Goal: Task Accomplishment & Management: Use online tool/utility

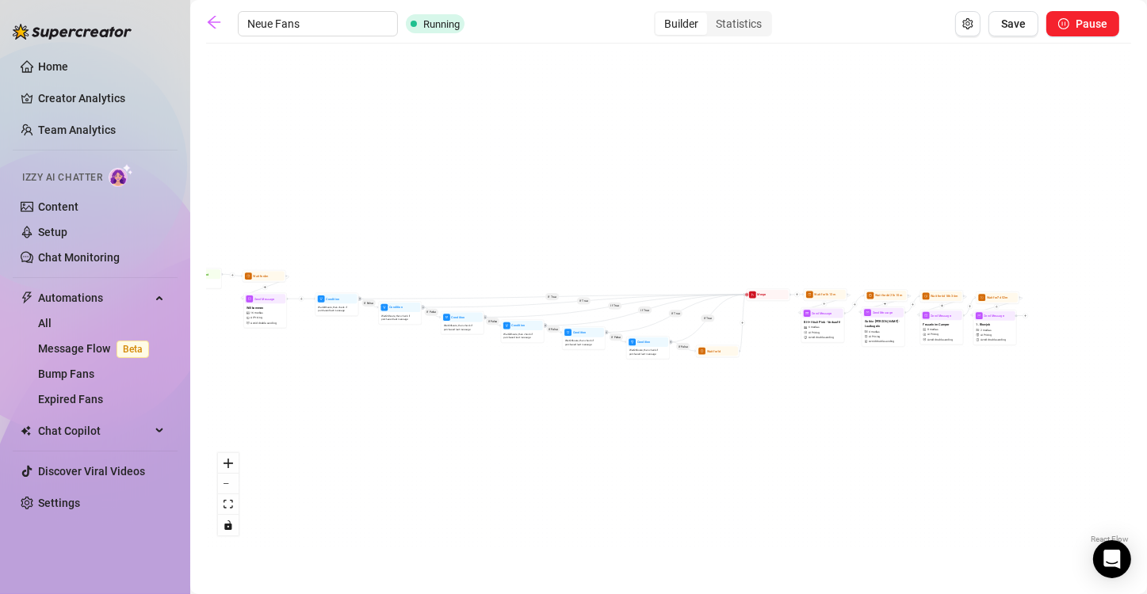
drag, startPoint x: 880, startPoint y: 395, endPoint x: 741, endPoint y: 372, distance: 140.6
click at [741, 372] on div "If True If False If True If False If True If False If True If False If True If …" at bounding box center [668, 300] width 925 height 496
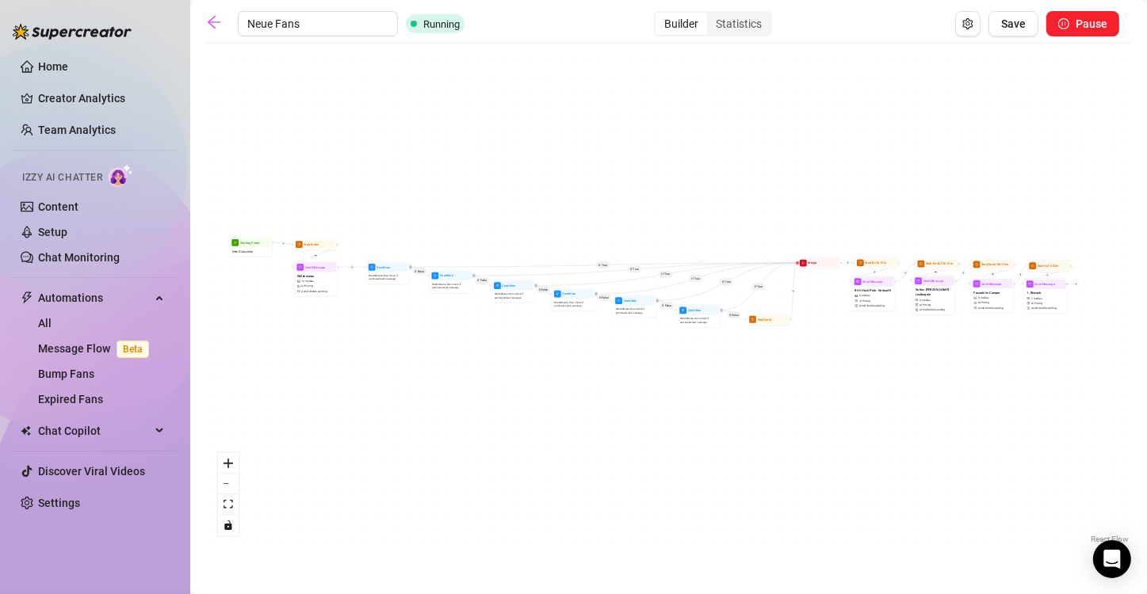
drag, startPoint x: 652, startPoint y: 183, endPoint x: 894, endPoint y: 213, distance: 243.5
click at [894, 213] on div "If True If False If True If False If True If False If True If False If True If …" at bounding box center [668, 300] width 925 height 496
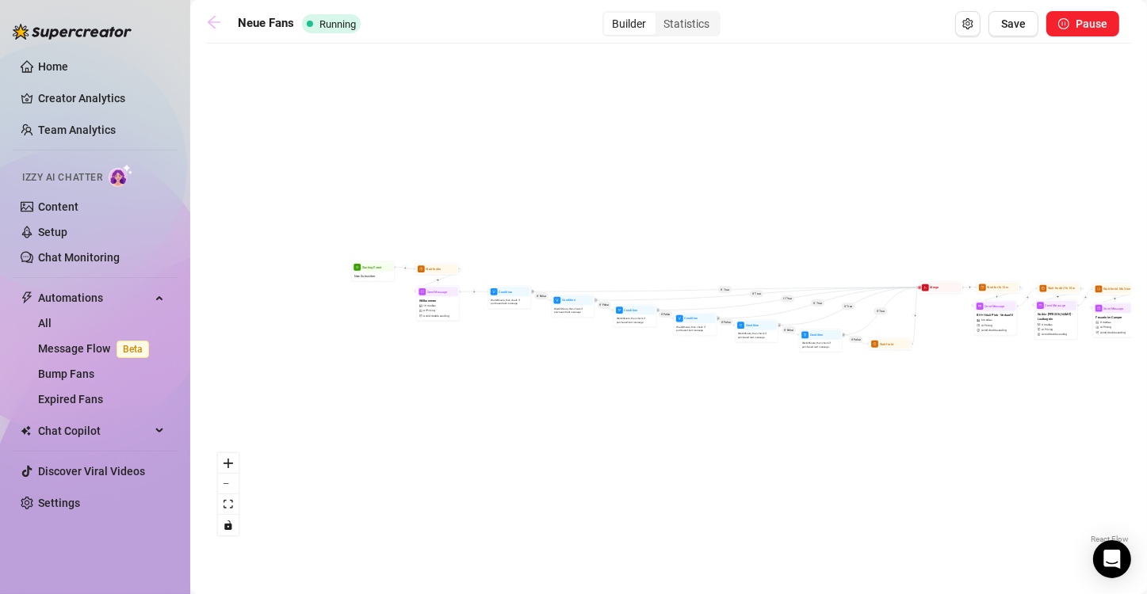
click at [219, 22] on icon "arrow-left" at bounding box center [214, 22] width 13 height 13
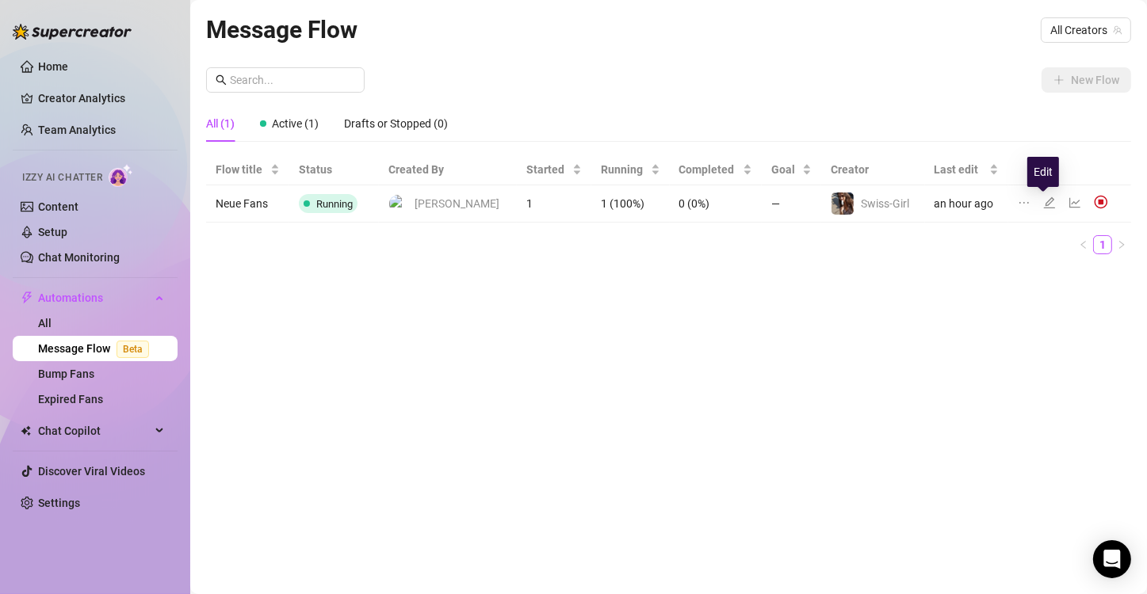
click at [1043, 201] on icon "edit" at bounding box center [1049, 203] width 13 height 13
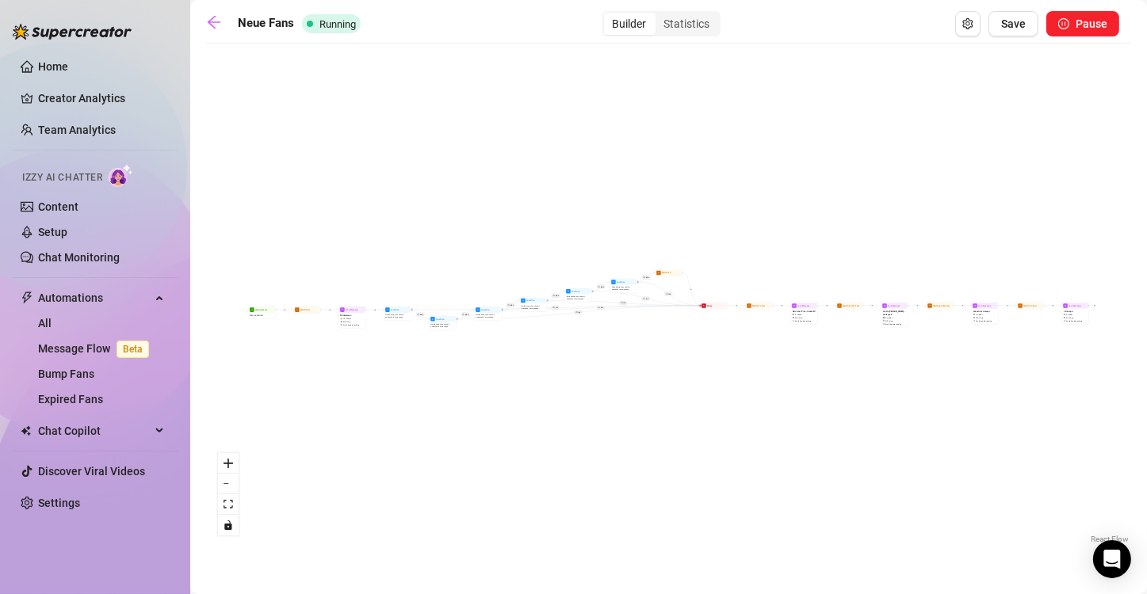
click at [303, 319] on div "If True If False If True If False If True If False If True If False If True If …" at bounding box center [668, 300] width 925 height 496
click at [303, 315] on div "If True If False If True If False If True If False If True If False If True If …" at bounding box center [668, 300] width 925 height 496
click at [303, 311] on span "Wait for 4m" at bounding box center [305, 309] width 10 height 3
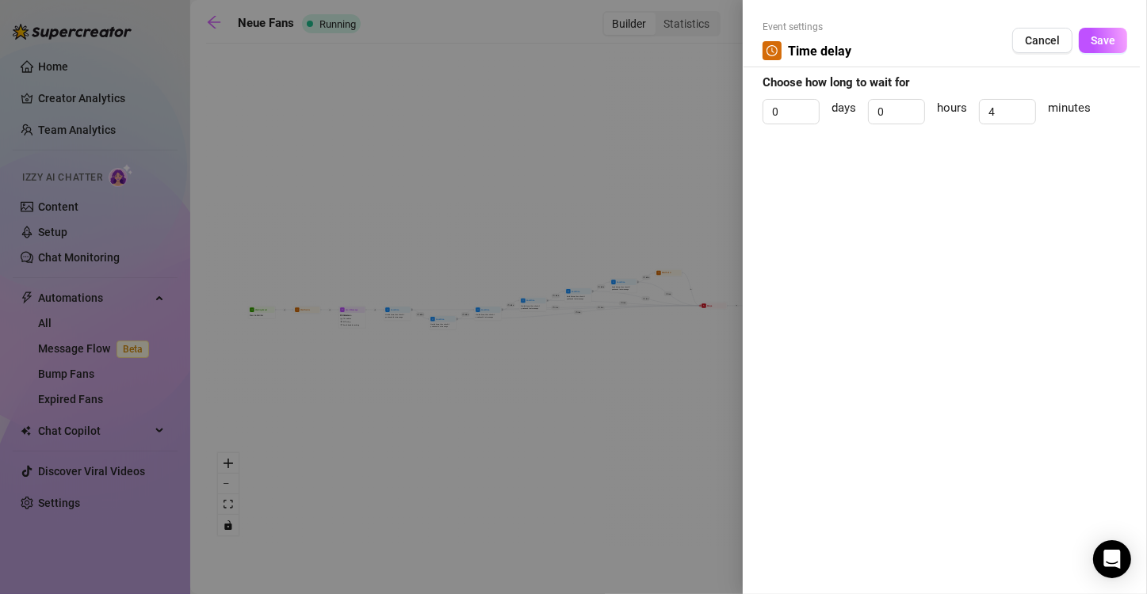
click at [497, 65] on div at bounding box center [573, 297] width 1147 height 594
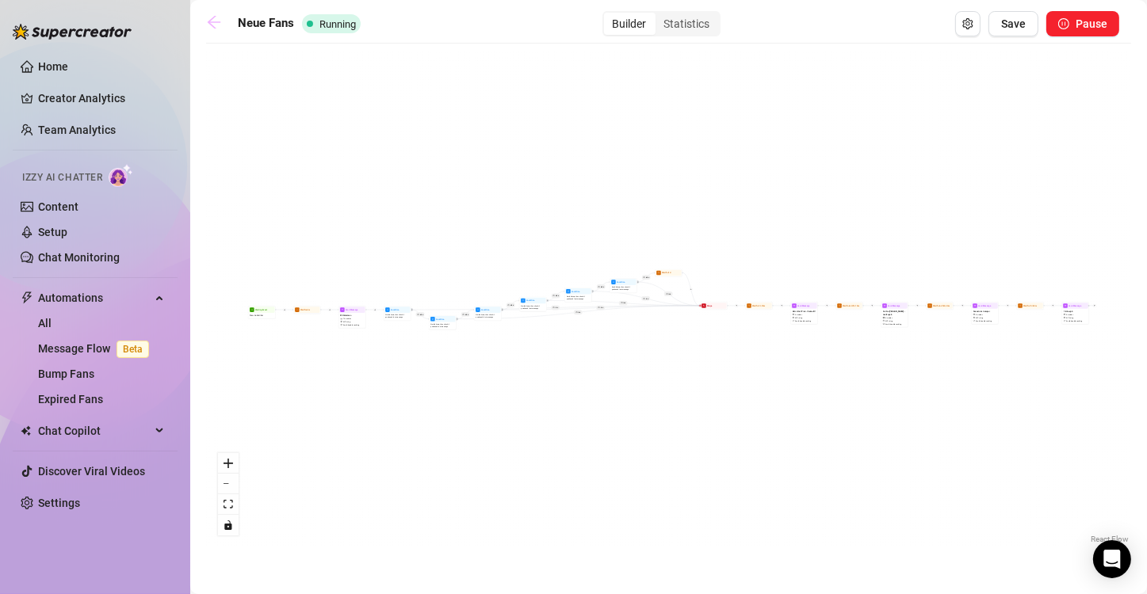
click at [212, 15] on icon "arrow-left" at bounding box center [214, 22] width 16 height 16
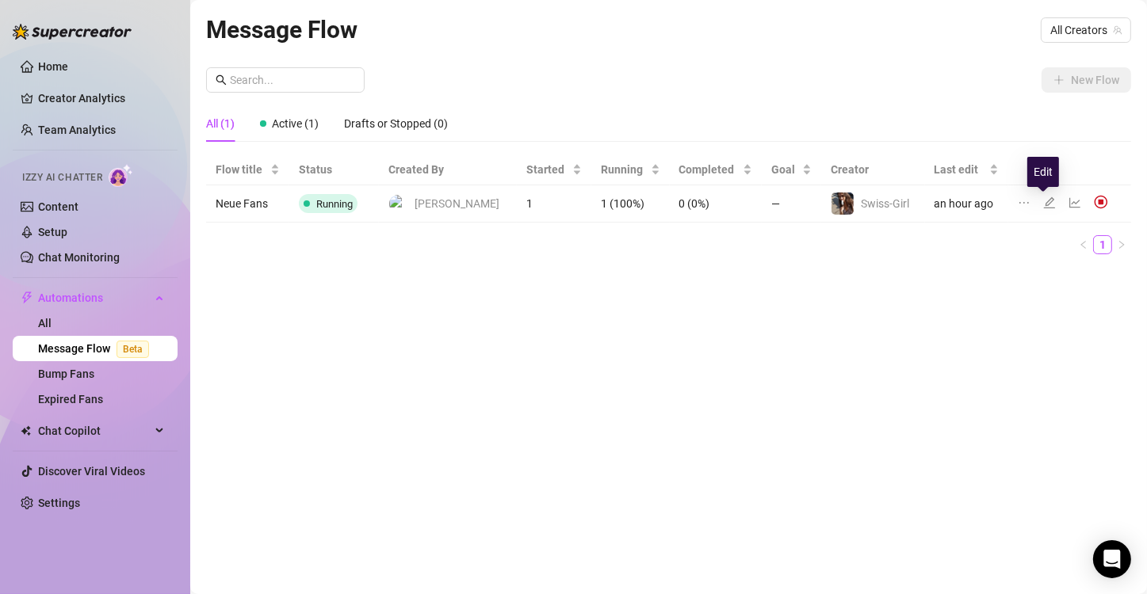
click at [1044, 199] on icon "edit" at bounding box center [1049, 202] width 11 height 11
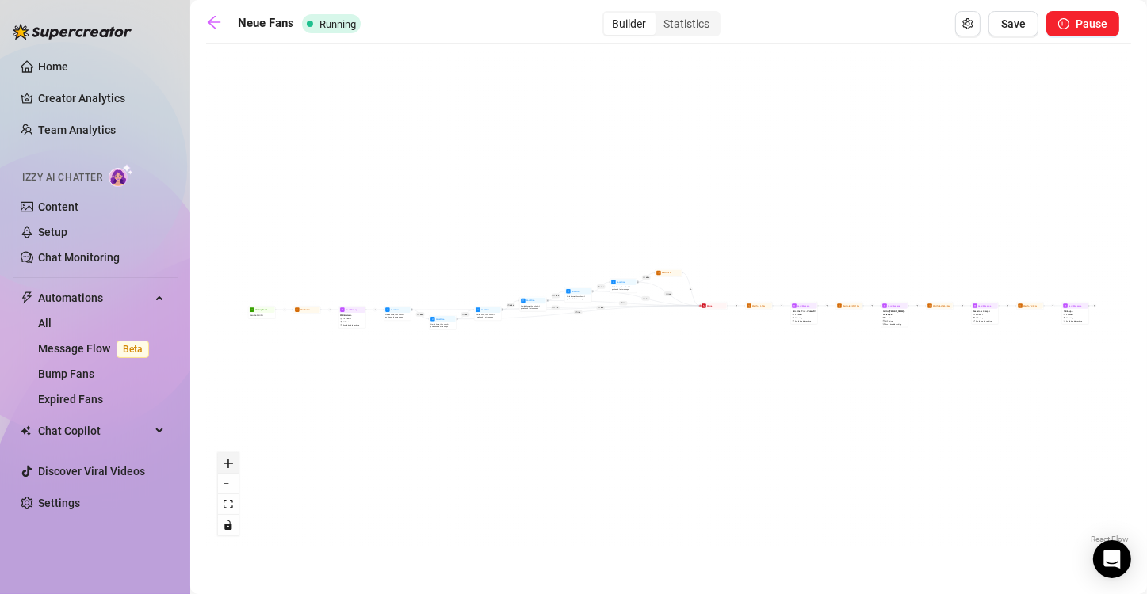
click at [231, 461] on icon "zoom in" at bounding box center [228, 464] width 10 height 10
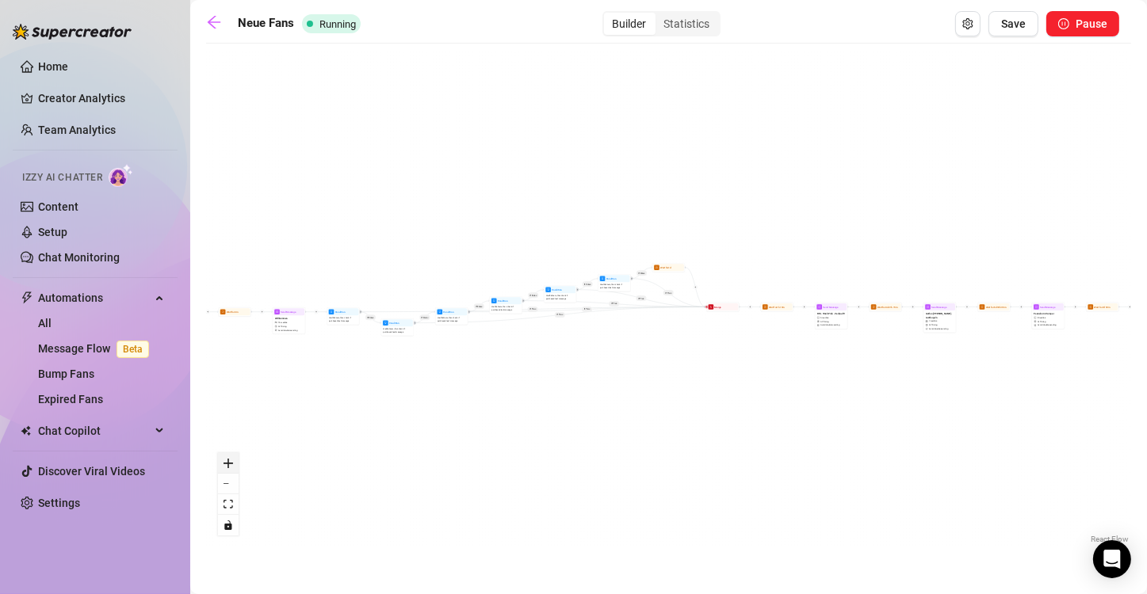
click at [231, 461] on icon "zoom in" at bounding box center [228, 464] width 10 height 10
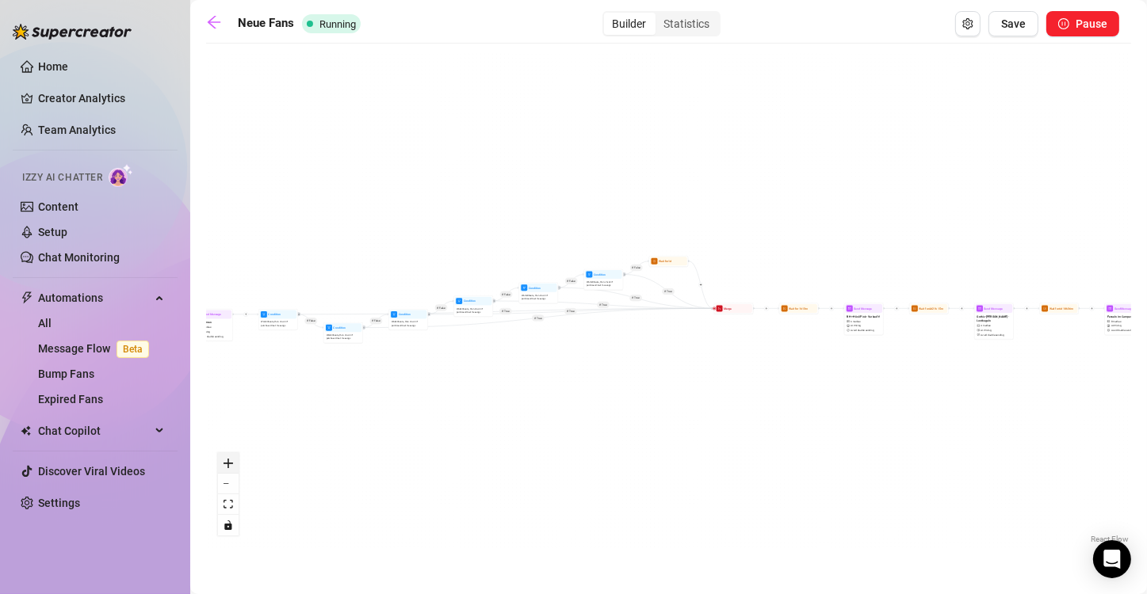
click at [231, 461] on icon "zoom in" at bounding box center [228, 464] width 10 height 10
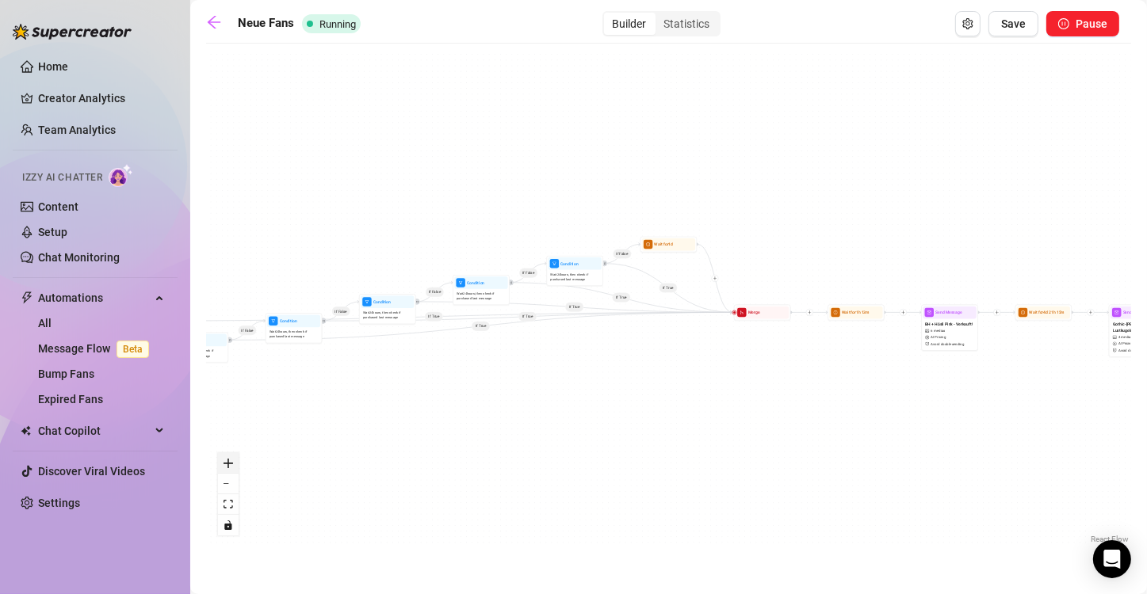
click at [231, 461] on icon "zoom in" at bounding box center [228, 464] width 10 height 10
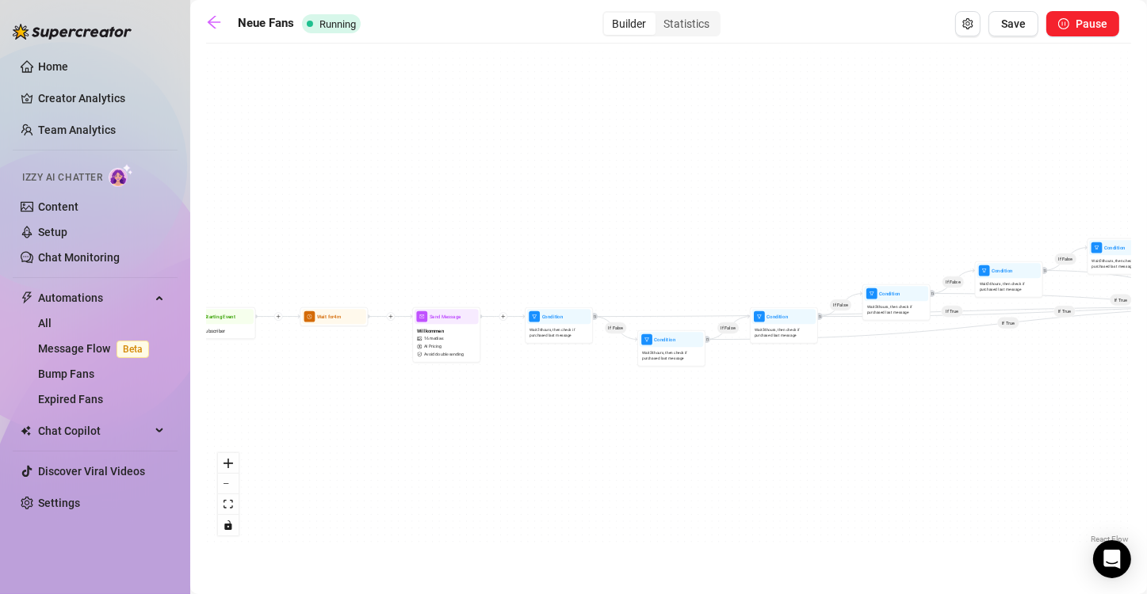
drag, startPoint x: 470, startPoint y: 463, endPoint x: 1106, endPoint y: 464, distance: 636.3
click at [1106, 464] on div "If True If False If True If False If True If False If True If False If True If …" at bounding box center [668, 300] width 925 height 496
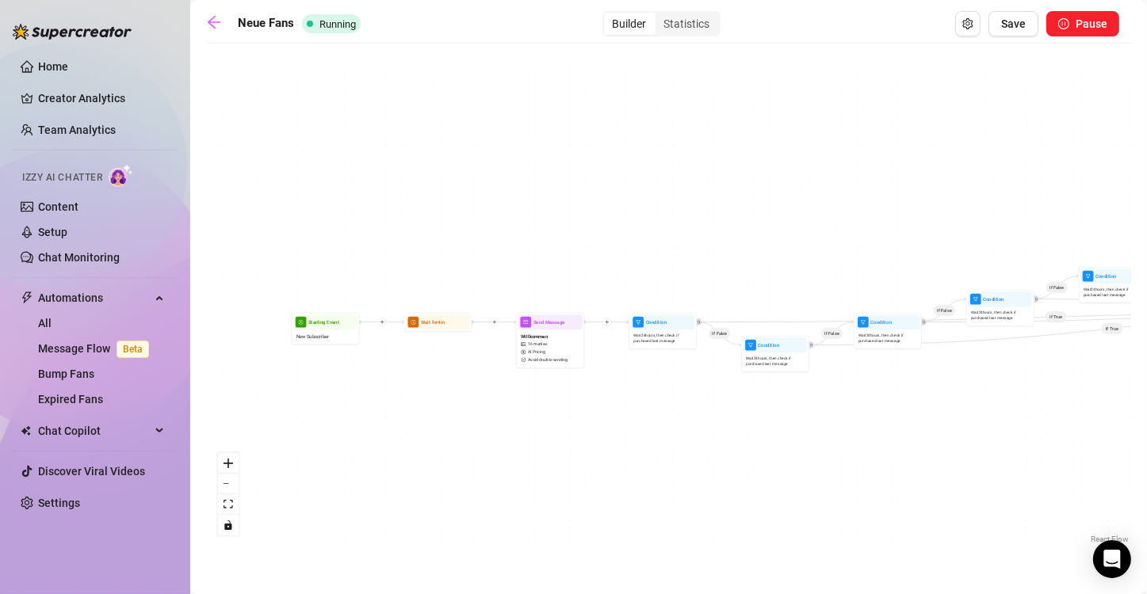
drag, startPoint x: 459, startPoint y: 491, endPoint x: 666, endPoint y: 503, distance: 207.1
click at [666, 503] on div "If True If False If True If False If True If False If True If False If True If …" at bounding box center [668, 300] width 925 height 496
drag, startPoint x: 603, startPoint y: 448, endPoint x: 429, endPoint y: 429, distance: 175.4
click at [429, 429] on div "If True If False If True If False If True If False If True If False If True If …" at bounding box center [668, 300] width 925 height 496
click at [230, 469] on button "zoom in" at bounding box center [228, 463] width 21 height 21
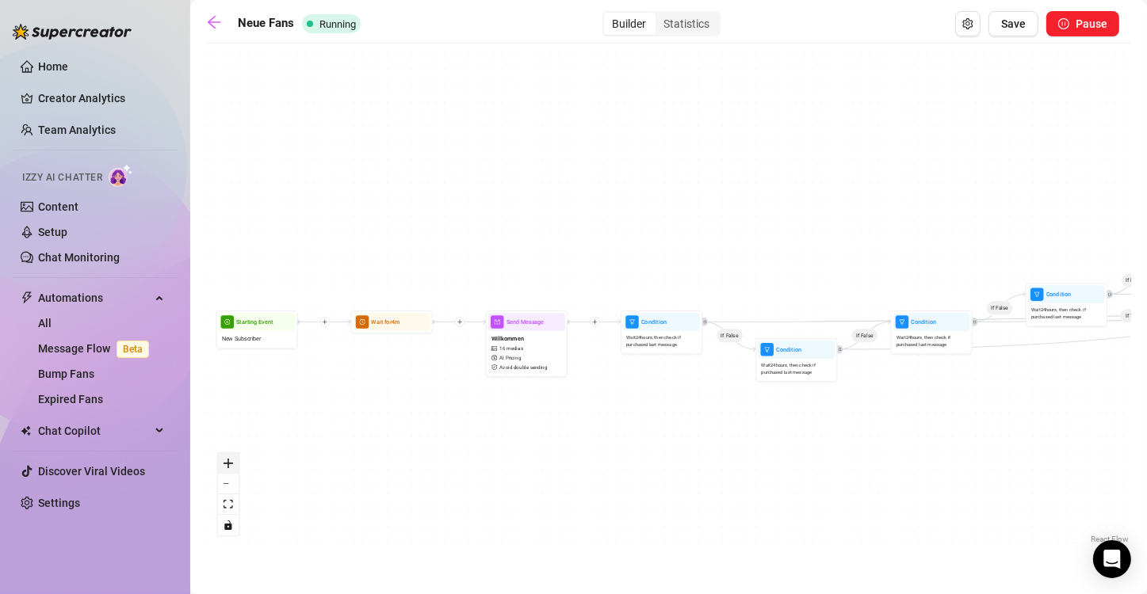
click at [230, 469] on button "zoom in" at bounding box center [228, 463] width 21 height 21
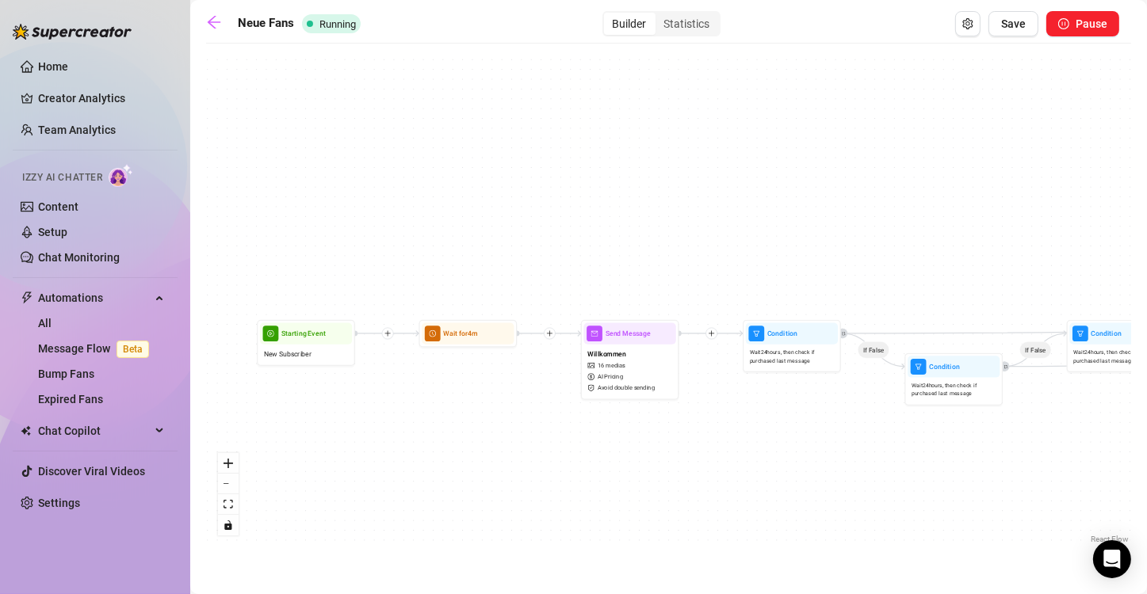
drag, startPoint x: 321, startPoint y: 408, endPoint x: 452, endPoint y: 415, distance: 131.7
click at [452, 415] on div "If True If False If True If False If True If False If True If False If True If …" at bounding box center [668, 300] width 925 height 496
click at [228, 464] on icon "zoom in" at bounding box center [228, 464] width 10 height 10
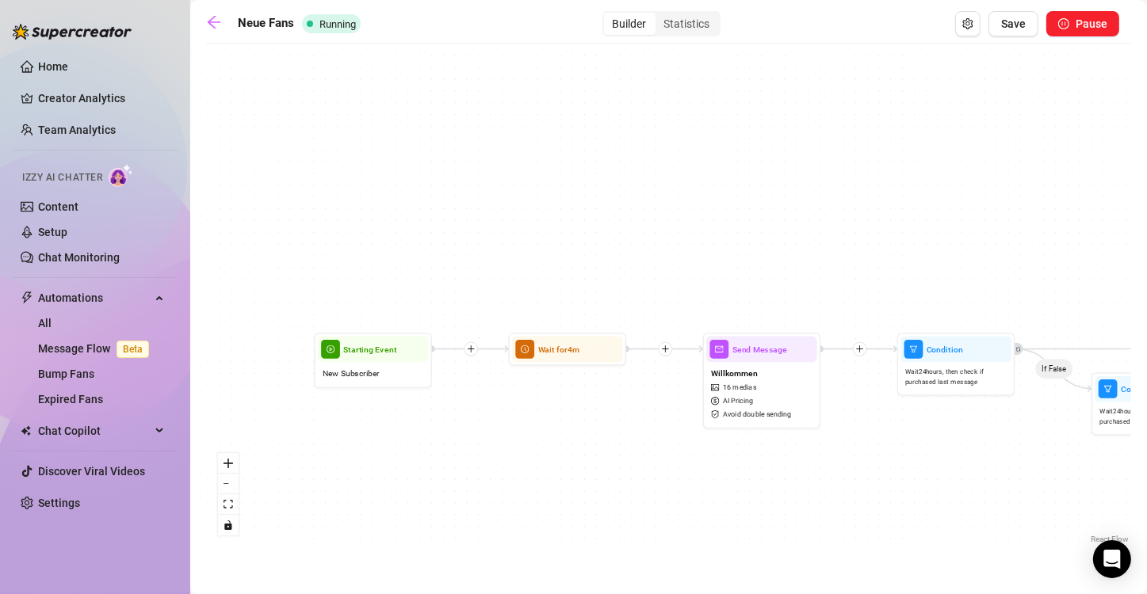
drag, startPoint x: 319, startPoint y: 432, endPoint x: 414, endPoint y: 429, distance: 95.1
click at [414, 429] on div "If True If False If True If False If True If False If True If False If True If …" at bounding box center [668, 300] width 925 height 496
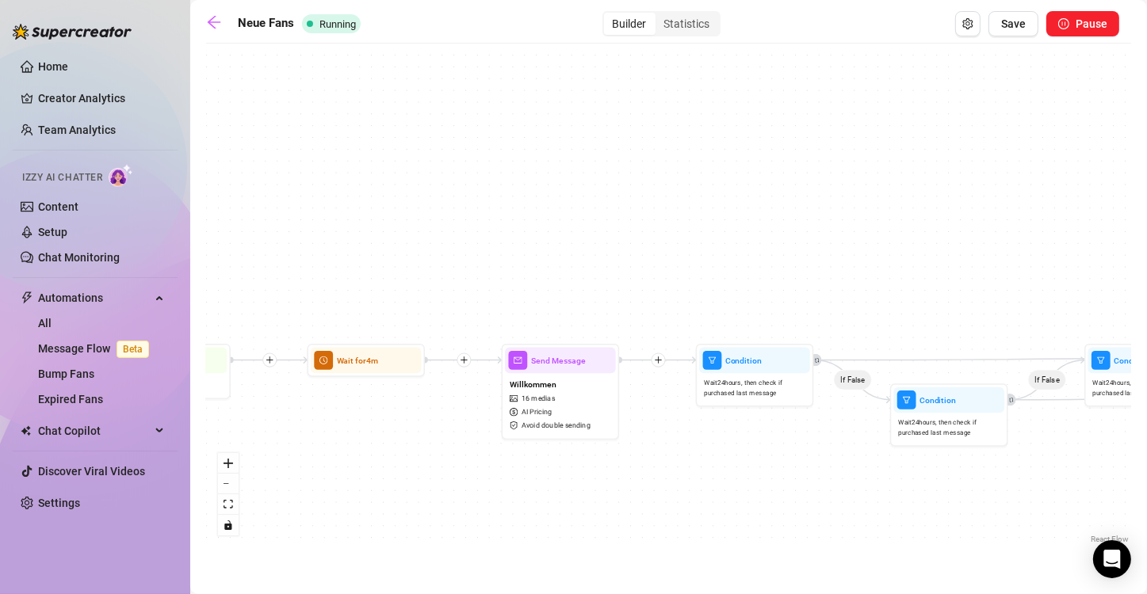
drag, startPoint x: 609, startPoint y: 480, endPoint x: 422, endPoint y: 506, distance: 188.8
click at [422, 506] on div "If True If False If True If False If True If False If True If False If True If …" at bounding box center [668, 300] width 925 height 496
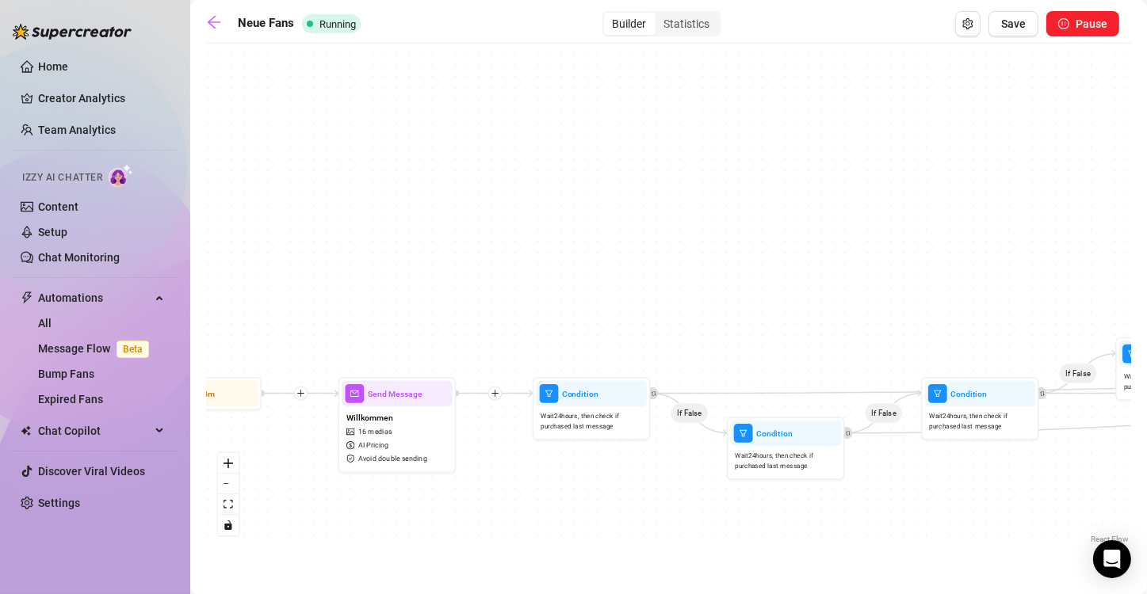
drag, startPoint x: 706, startPoint y: 529, endPoint x: 573, endPoint y: 559, distance: 136.5
click at [573, 559] on main "Neue Fans Running Builder Statistics Save Pause If True If False If True If Fal…" at bounding box center [668, 297] width 956 height 594
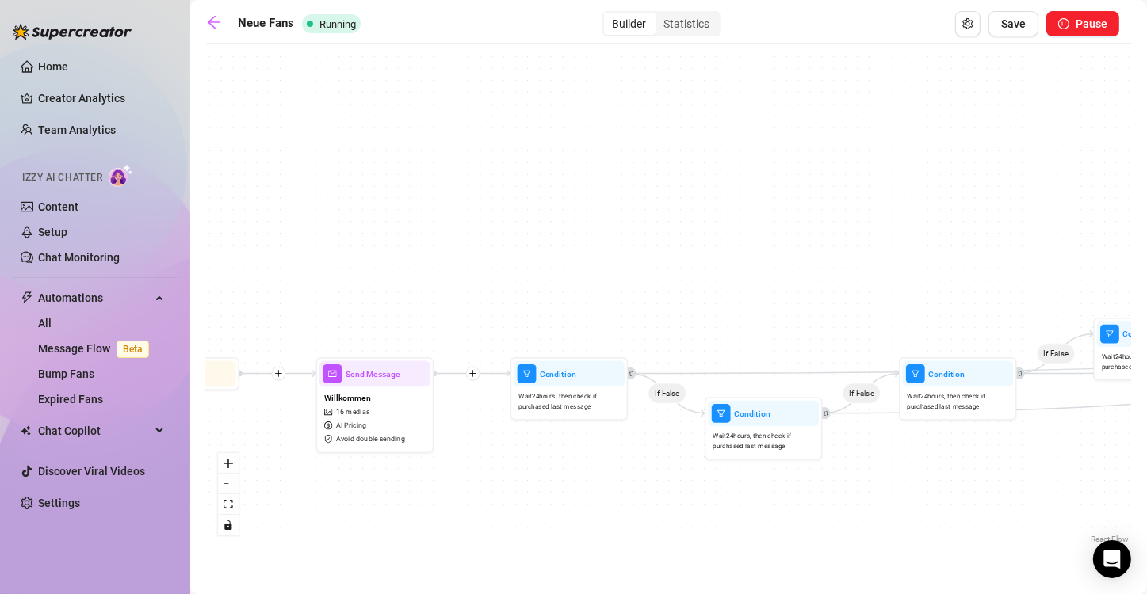
drag, startPoint x: 672, startPoint y: 532, endPoint x: 619, endPoint y: 485, distance: 71.3
click at [619, 485] on div "If True If False If True If False If True If False If True If False If True If …" at bounding box center [668, 300] width 925 height 496
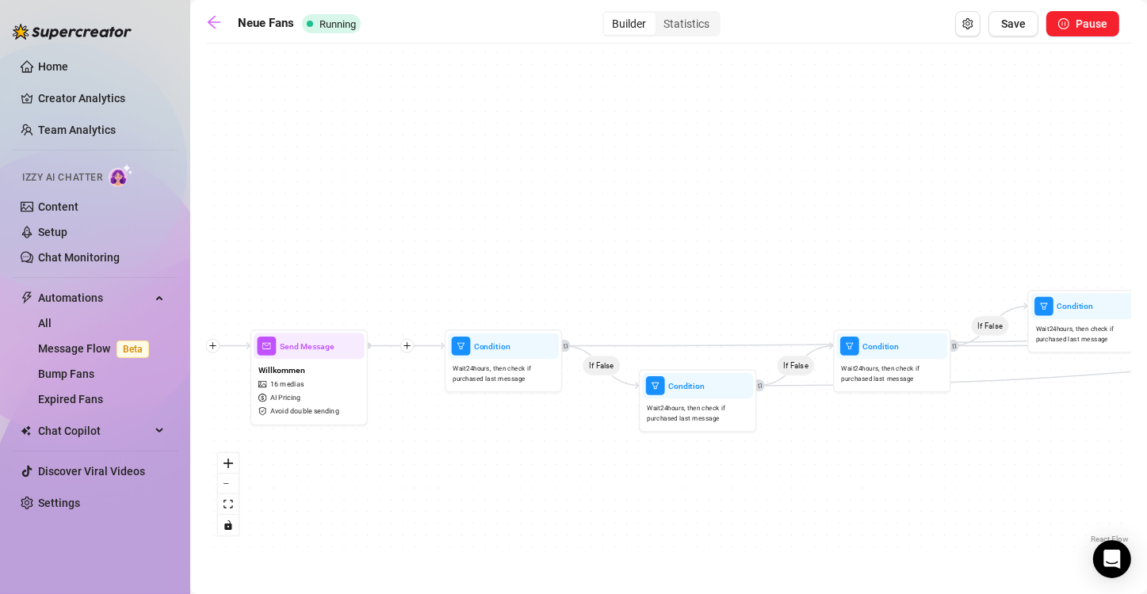
drag, startPoint x: 788, startPoint y: 205, endPoint x: 693, endPoint y: 196, distance: 95.6
click at [693, 196] on div "If True If False If True If False If True If False If True If False If True If …" at bounding box center [668, 300] width 925 height 496
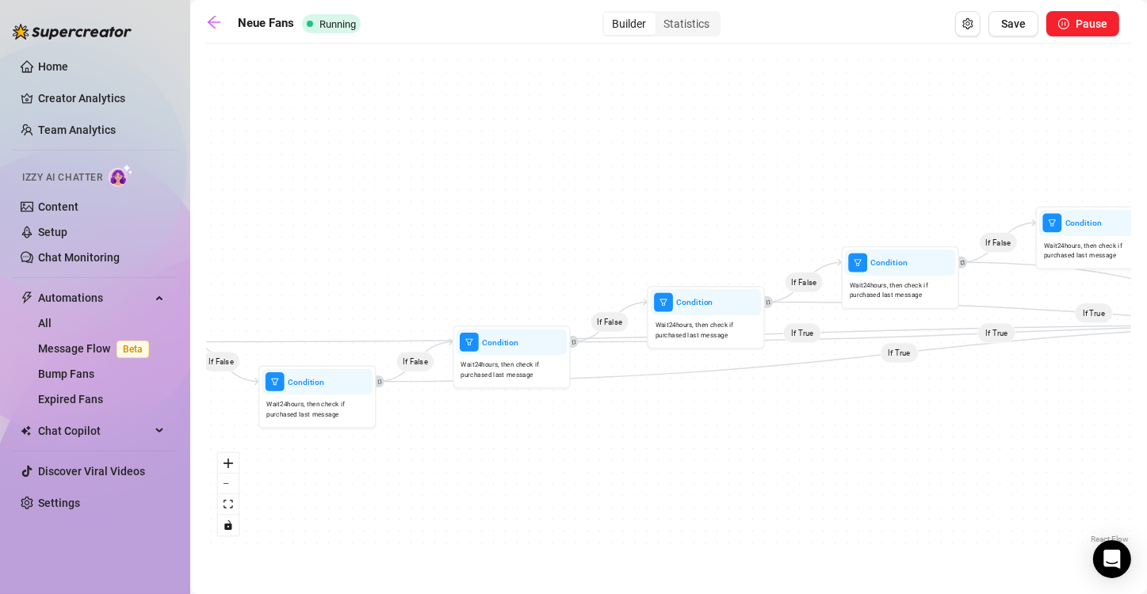
drag, startPoint x: 890, startPoint y: 204, endPoint x: 564, endPoint y: 209, distance: 325.7
click at [564, 209] on div "If True If False If True If False If True If False If True If False If True If …" at bounding box center [668, 300] width 925 height 496
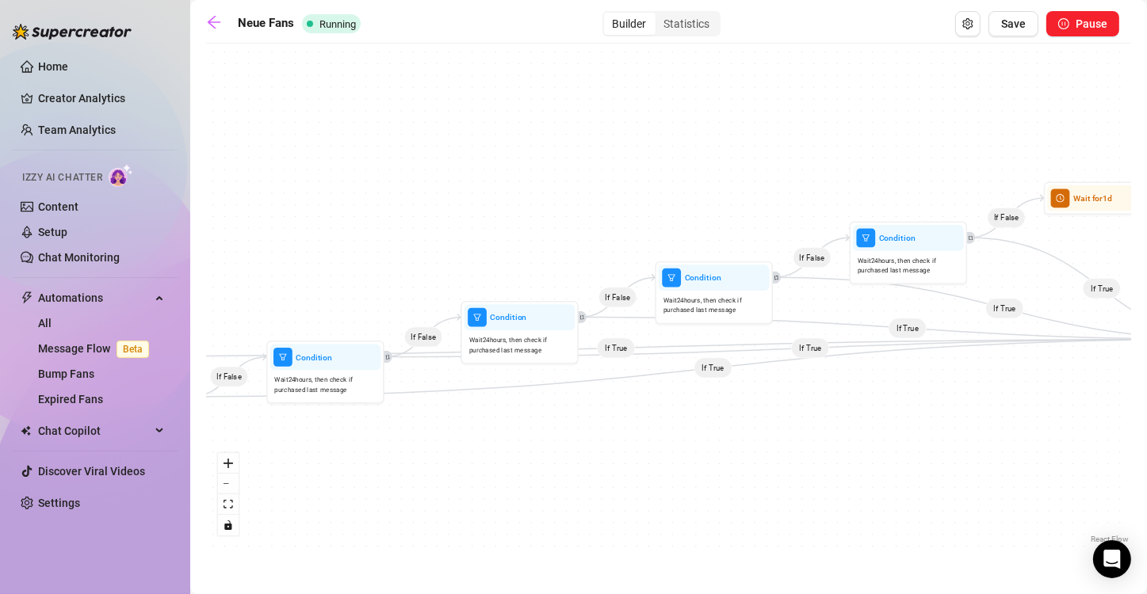
drag, startPoint x: 921, startPoint y: 153, endPoint x: 577, endPoint y: 181, distance: 345.0
click at [577, 181] on div "If True If False If True If False If True If False If True If False If True If …" at bounding box center [668, 300] width 925 height 496
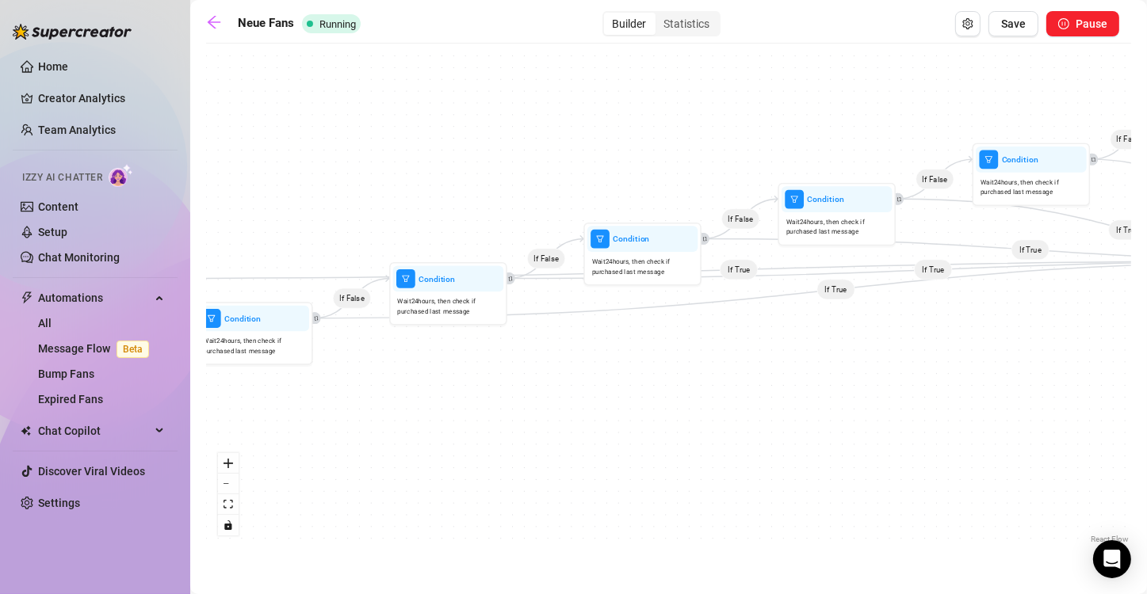
drag, startPoint x: 872, startPoint y: 485, endPoint x: 1158, endPoint y: 399, distance: 298.6
click at [1146, 399] on html "Home Creator Analytics Team Analytics Izzy AI Chatter Content Setup Chat Monito…" at bounding box center [573, 297] width 1147 height 594
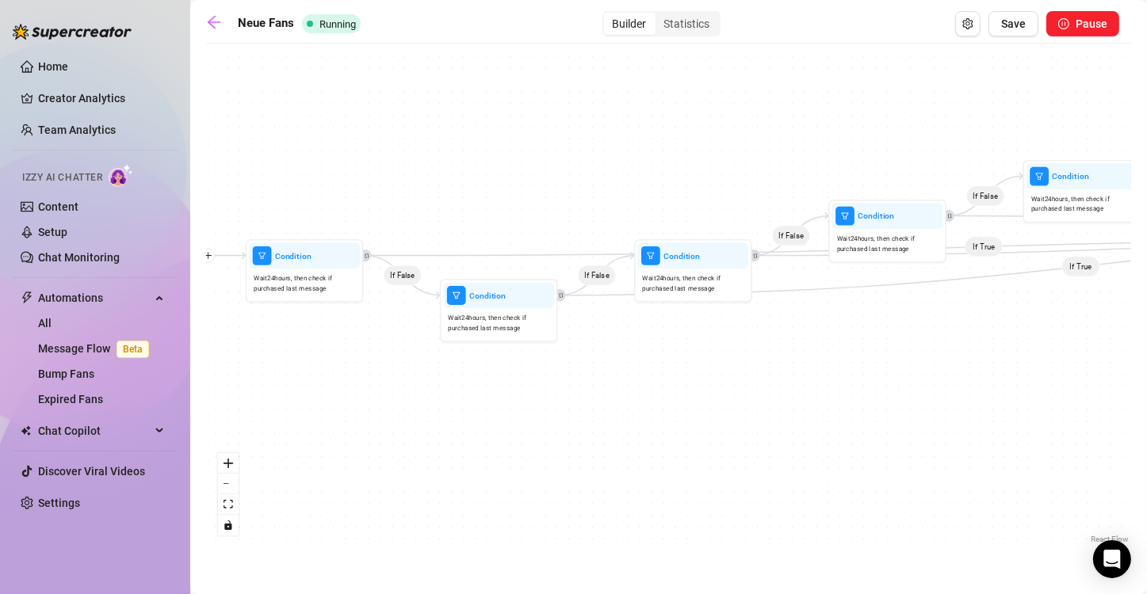
drag, startPoint x: 731, startPoint y: 424, endPoint x: 579, endPoint y: 439, distance: 152.9
click at [579, 439] on div "If True If False If True If False If True If False If True If False If True If …" at bounding box center [668, 300] width 925 height 496
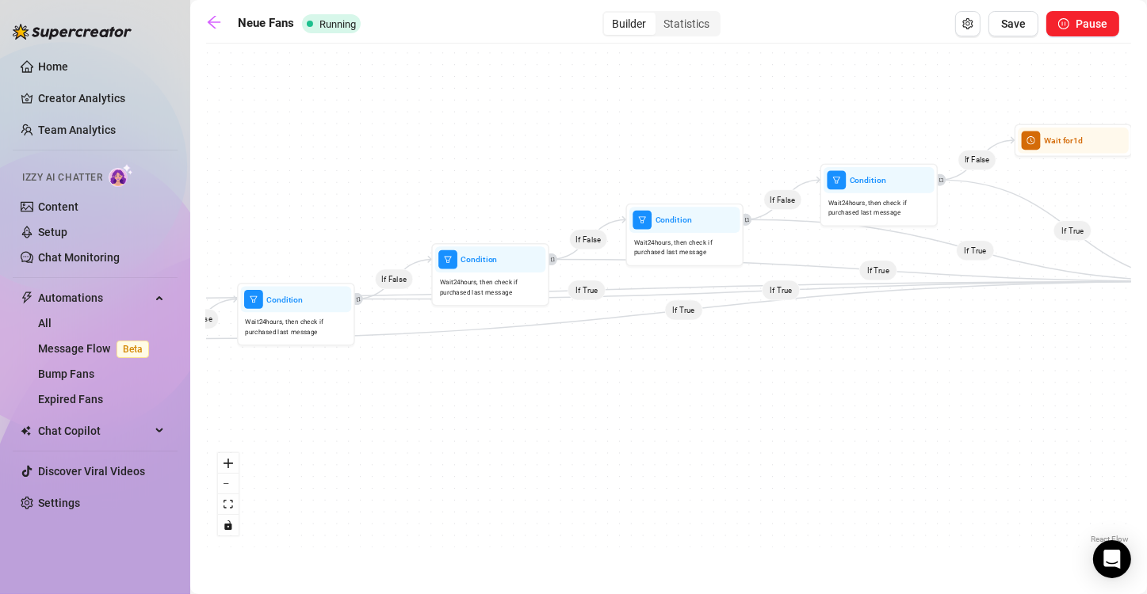
drag, startPoint x: 965, startPoint y: 428, endPoint x: 517, endPoint y: 446, distance: 448.1
click at [517, 446] on div "If True If False If True If False If True If False If True If False If True If …" at bounding box center [668, 300] width 925 height 496
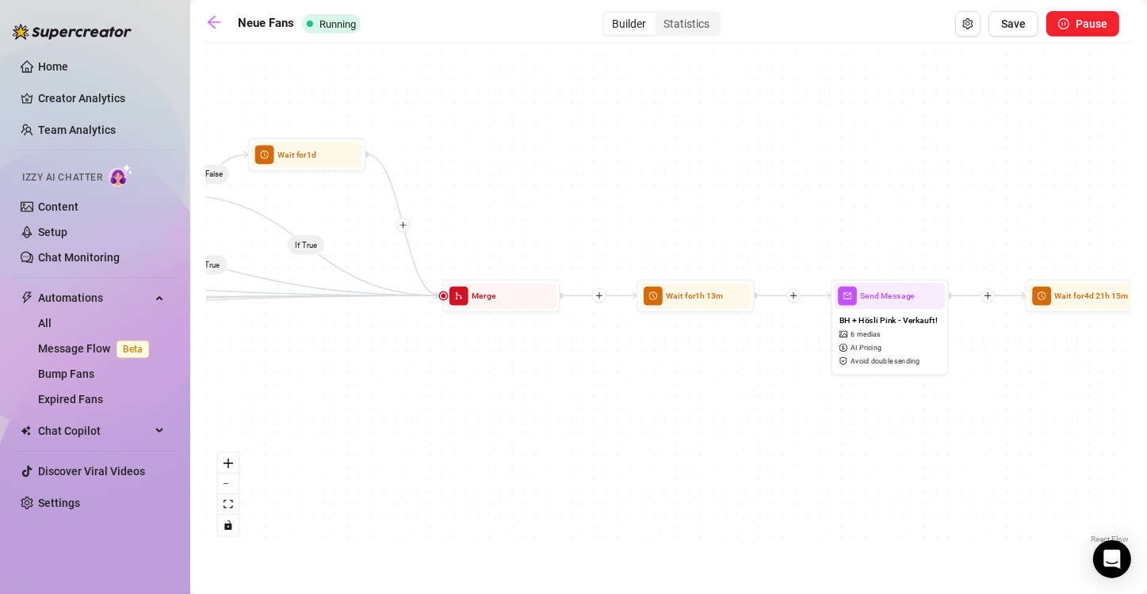
drag, startPoint x: 750, startPoint y: 436, endPoint x: 387, endPoint y: 439, distance: 362.9
click at [387, 439] on div "If True If False If True If False If True If False If True If False If True If …" at bounding box center [668, 300] width 925 height 496
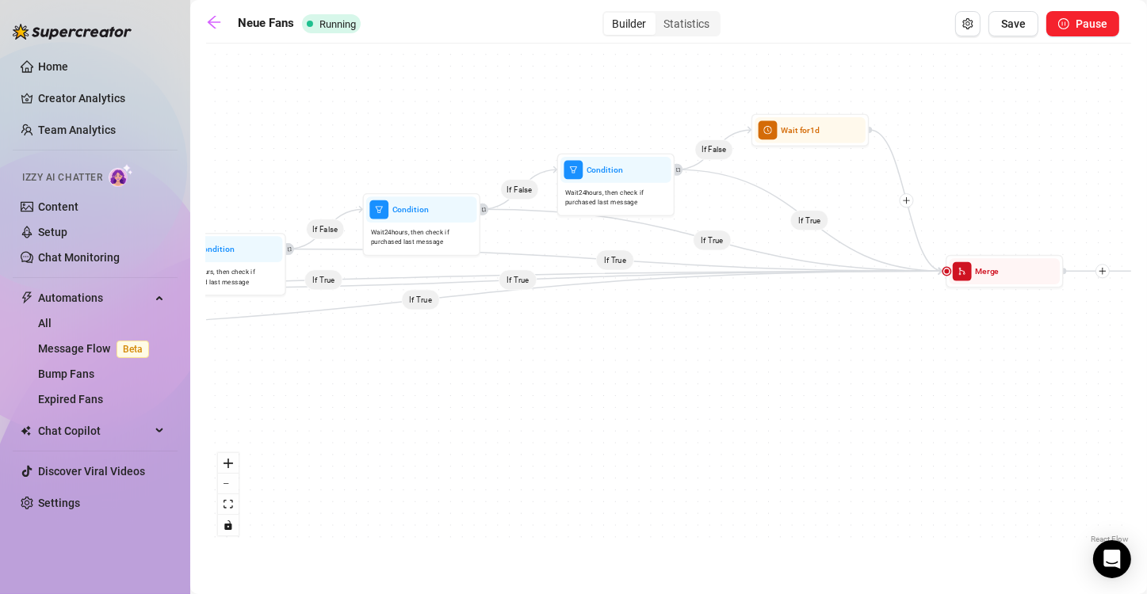
drag, startPoint x: 494, startPoint y: 445, endPoint x: 1158, endPoint y: 420, distance: 664.4
click at [1146, 420] on html "Home Creator Analytics Team Analytics Izzy AI Chatter Content Setup Chat Monito…" at bounding box center [573, 297] width 1147 height 594
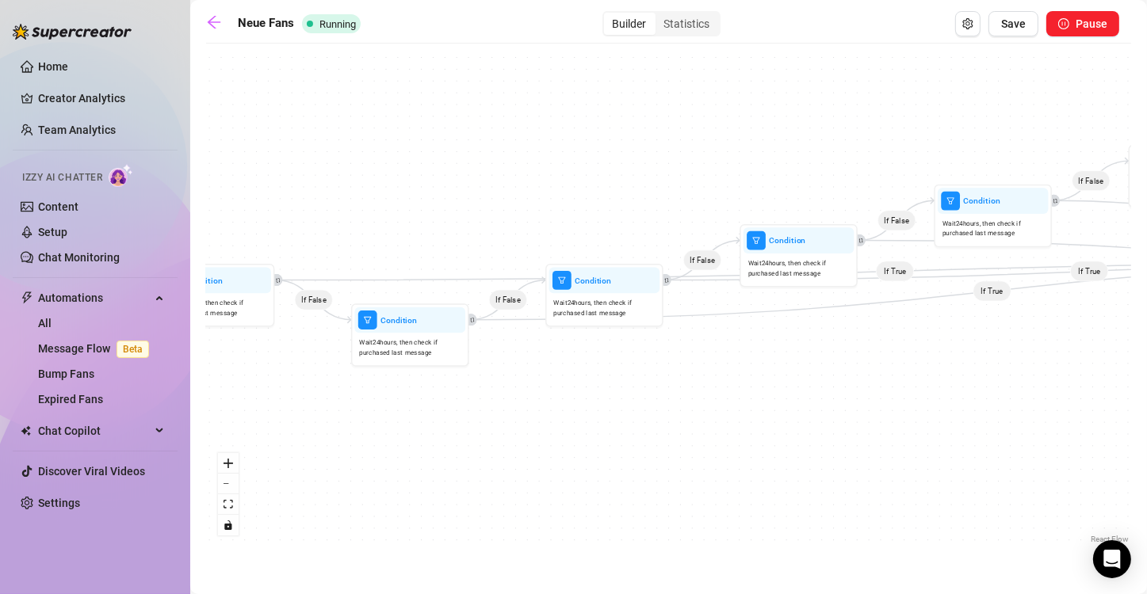
drag, startPoint x: 616, startPoint y: 450, endPoint x: 1075, endPoint y: 434, distance: 459.8
click at [1075, 434] on div "If True If False If True If False If True If False If True If False If True If …" at bounding box center [668, 300] width 925 height 496
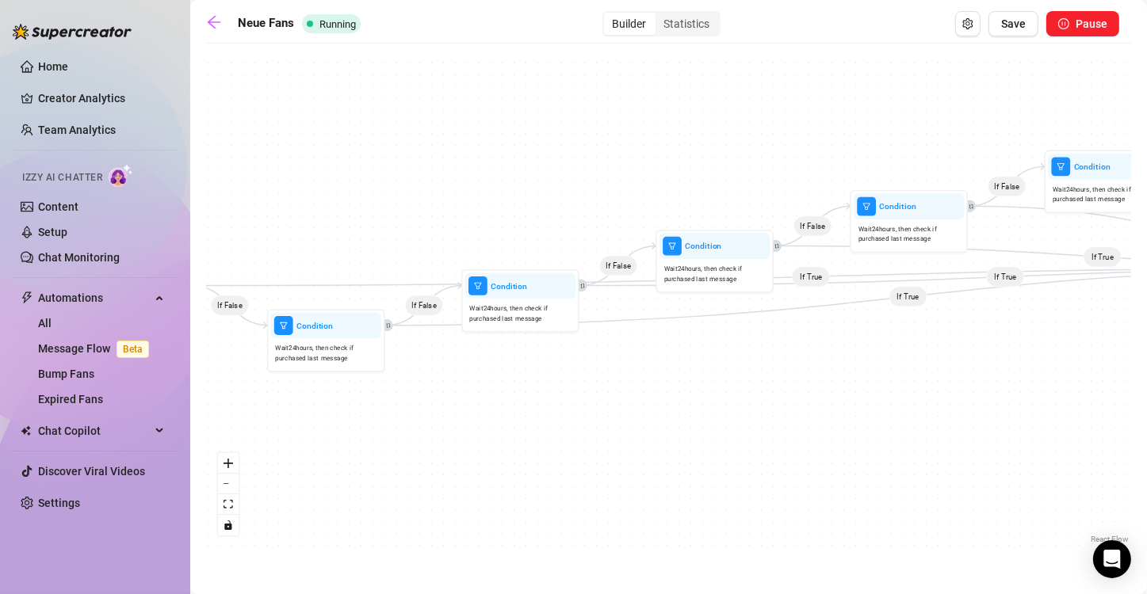
drag, startPoint x: 679, startPoint y: 476, endPoint x: 554, endPoint y: 491, distance: 126.1
click at [554, 491] on div "If True If False If True If False If True If False If True If False If True If …" at bounding box center [668, 300] width 925 height 496
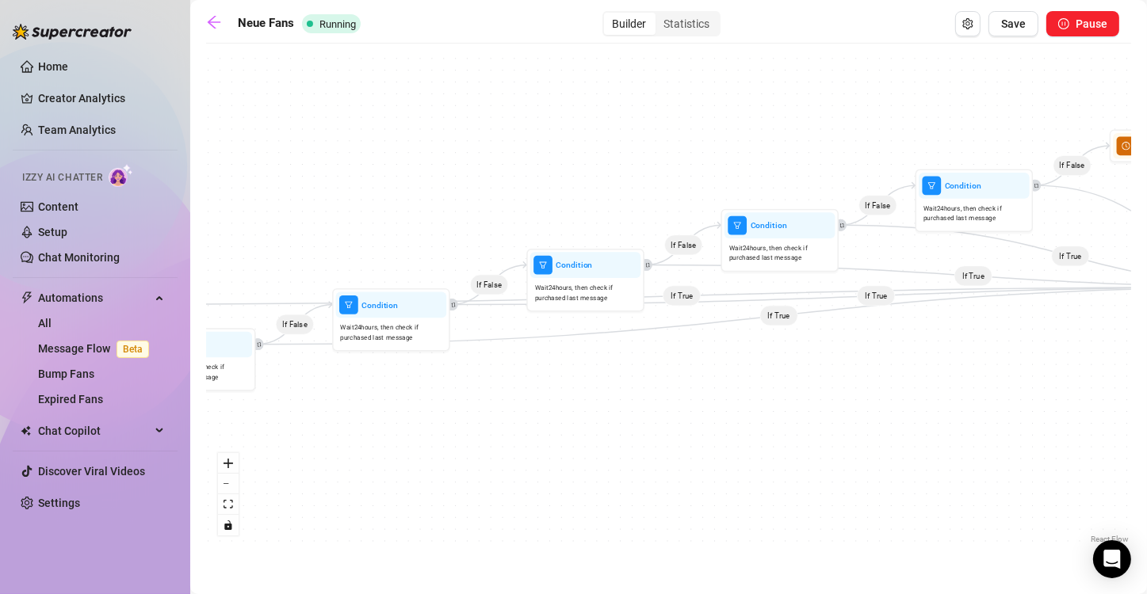
drag, startPoint x: 852, startPoint y: 428, endPoint x: 761, endPoint y: 439, distance: 91.0
click at [761, 439] on div "If True If False If True If False If True If False If True If False If True If …" at bounding box center [668, 300] width 925 height 496
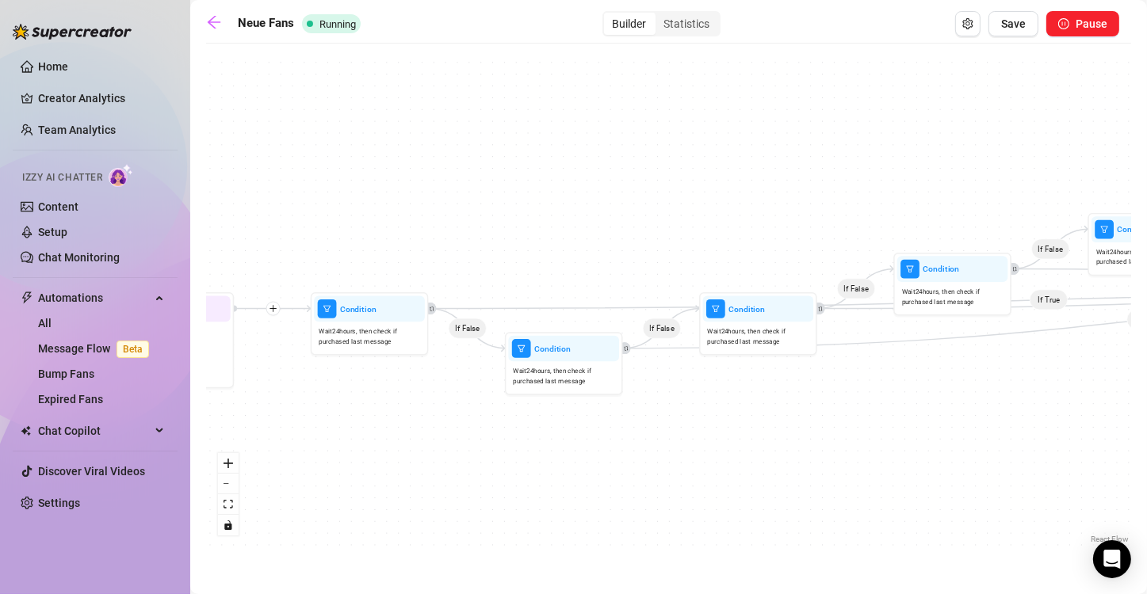
drag, startPoint x: 436, startPoint y: 413, endPoint x: 797, endPoint y: 415, distance: 361.3
click at [797, 415] on div "If True If False If True If False If True If False If True If False If True If …" at bounding box center [668, 300] width 925 height 496
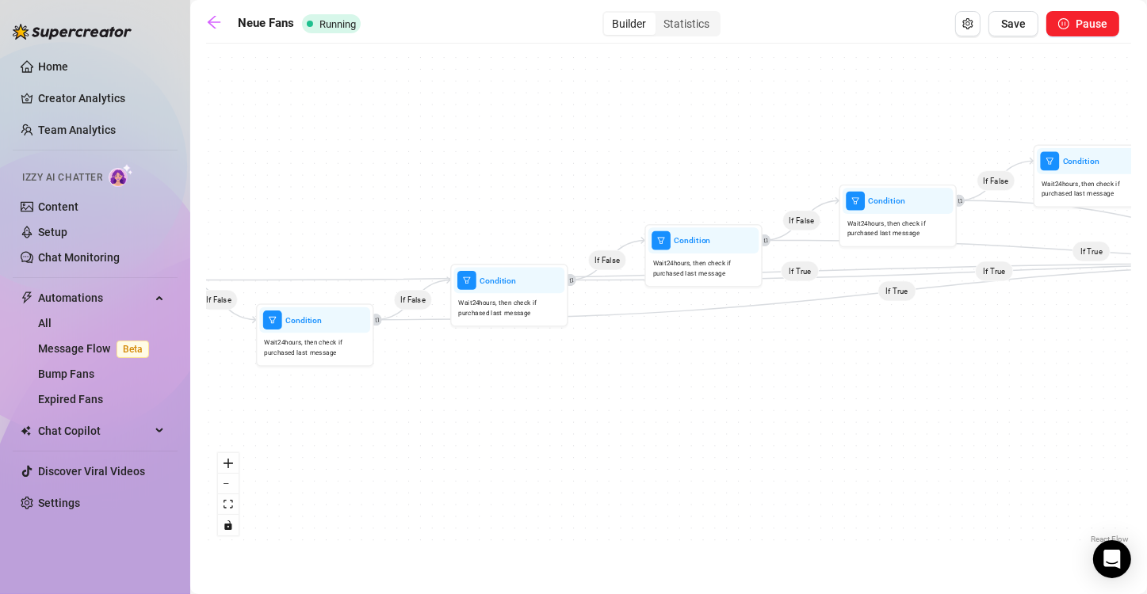
drag, startPoint x: 869, startPoint y: 450, endPoint x: 584, endPoint y: 419, distance: 286.9
click at [584, 419] on div "If True If False If True If False If True If False If True If False If True If …" at bounding box center [668, 300] width 925 height 496
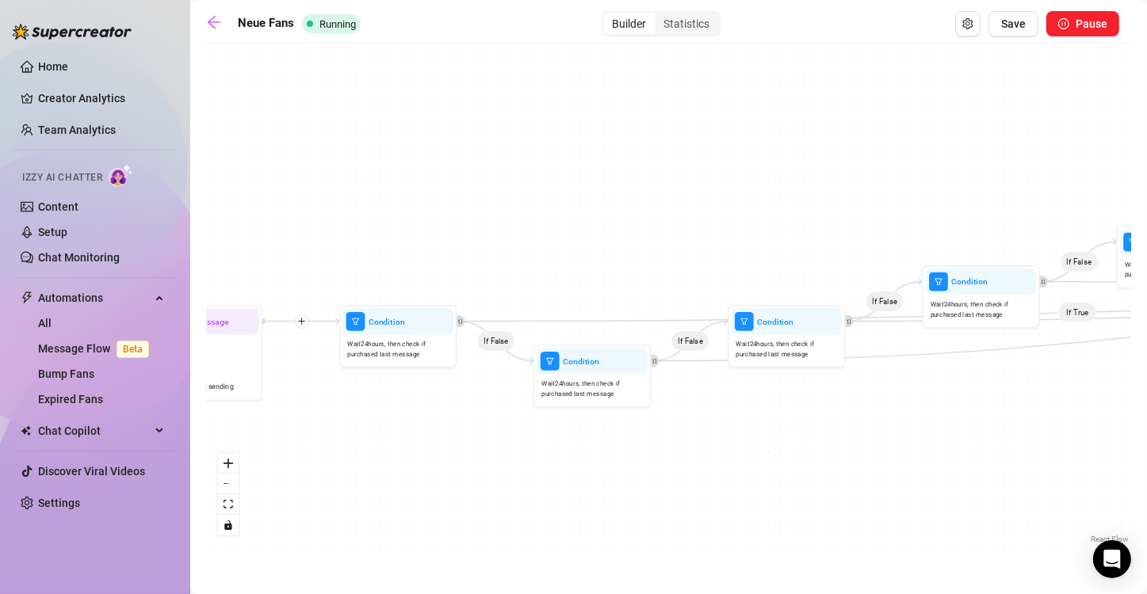
drag, startPoint x: 598, startPoint y: 406, endPoint x: 804, endPoint y: 444, distance: 209.4
click at [804, 444] on div "If True If False If True If False If True If False If True If False If True If …" at bounding box center [668, 300] width 925 height 496
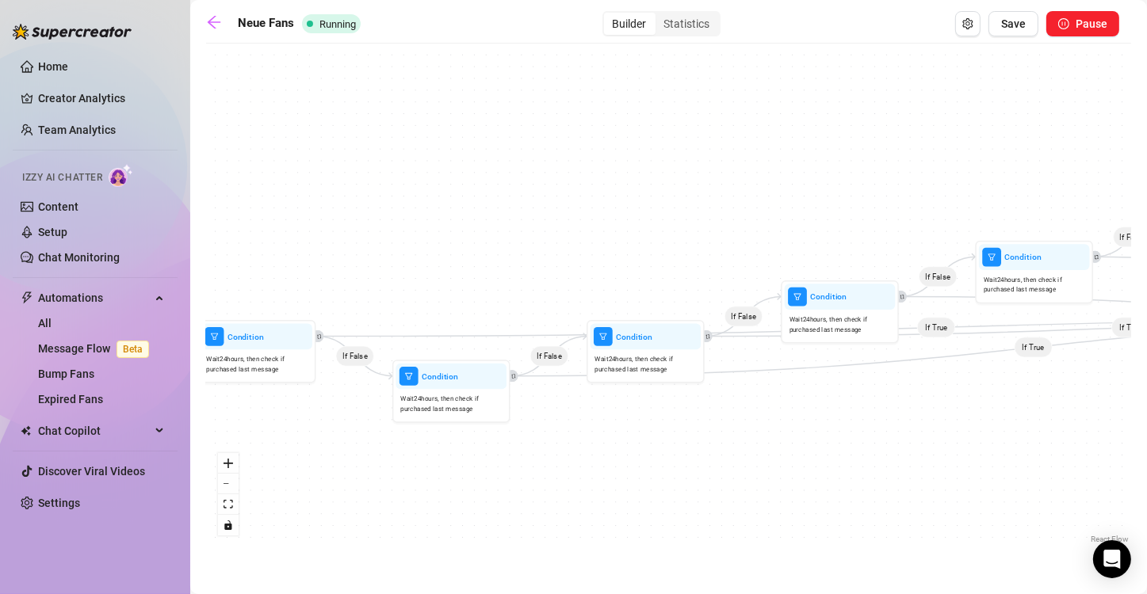
drag, startPoint x: 834, startPoint y: 469, endPoint x: 731, endPoint y: 479, distance: 104.2
click at [731, 479] on div "If True If False If True If False If True If False If True If False If True If …" at bounding box center [668, 300] width 925 height 496
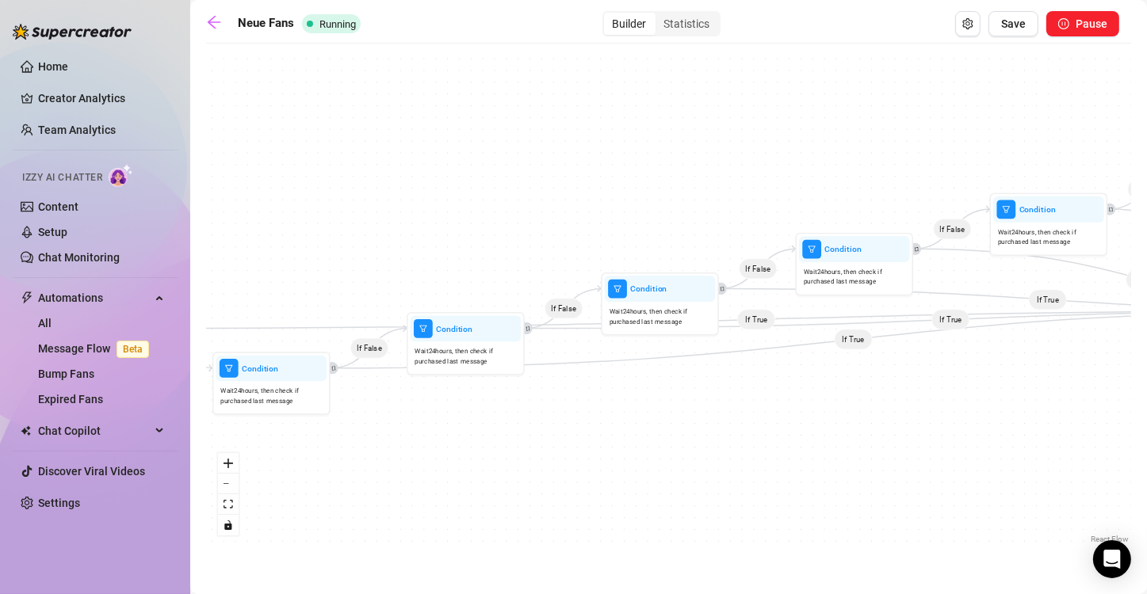
drag, startPoint x: 798, startPoint y: 468, endPoint x: 609, endPoint y: 472, distance: 188.6
click at [609, 472] on div "If True If False If True If False If True If False If True If False If True If …" at bounding box center [668, 300] width 925 height 496
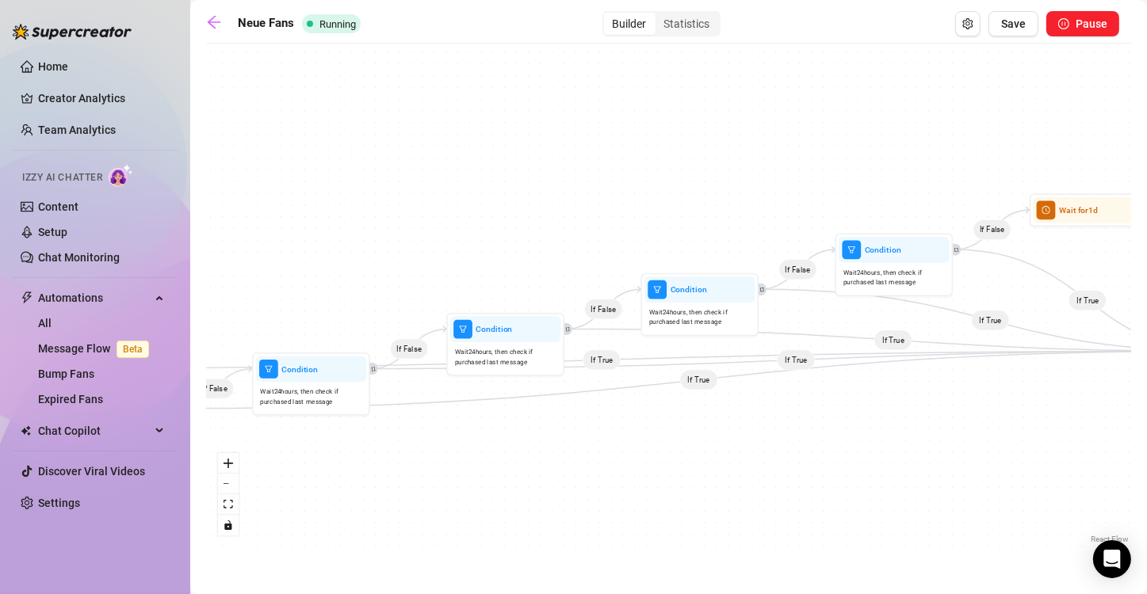
drag, startPoint x: 773, startPoint y: 462, endPoint x: 576, endPoint y: 520, distance: 204.8
click at [576, 520] on div "If True If False If True If False If True If False If True If False If True If …" at bounding box center [668, 300] width 925 height 496
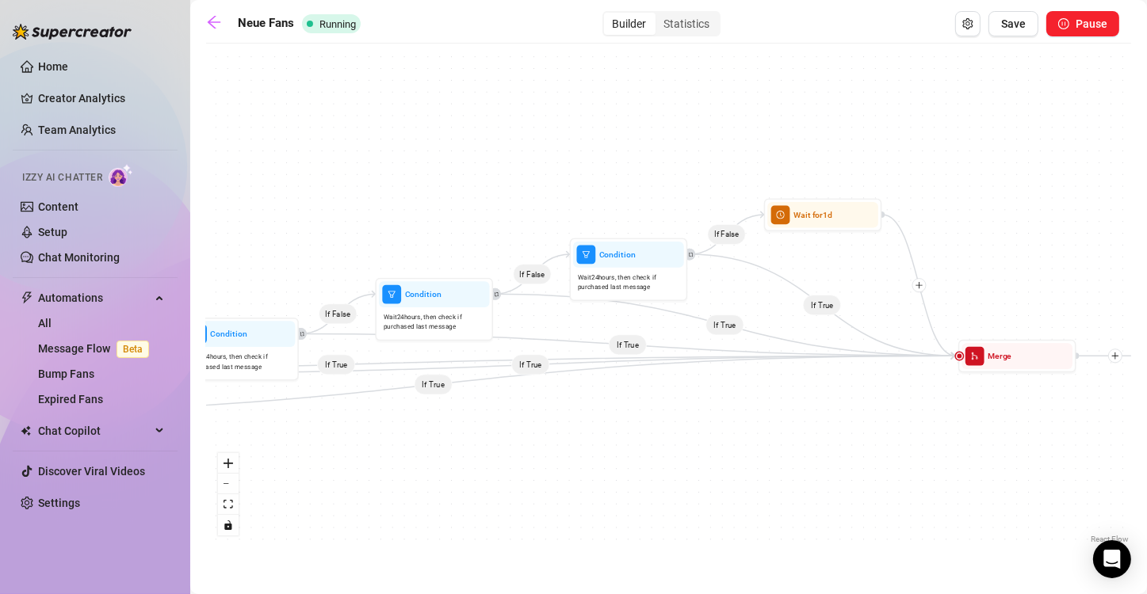
drag, startPoint x: 741, startPoint y: 494, endPoint x: 582, endPoint y: 481, distance: 159.0
click at [582, 481] on div "If True If False If True If False If True If False If True If False If True If …" at bounding box center [668, 300] width 925 height 496
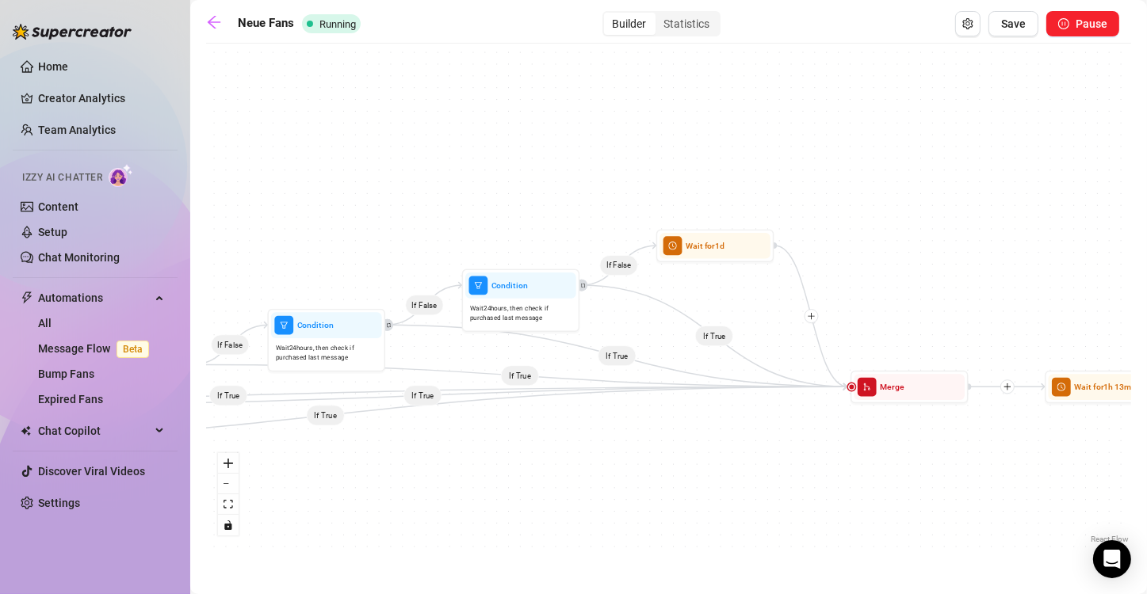
drag, startPoint x: 757, startPoint y: 448, endPoint x: 525, endPoint y: 440, distance: 231.5
click at [525, 440] on div "If True If False If True If False If True If False If True If False If True If …" at bounding box center [668, 300] width 925 height 496
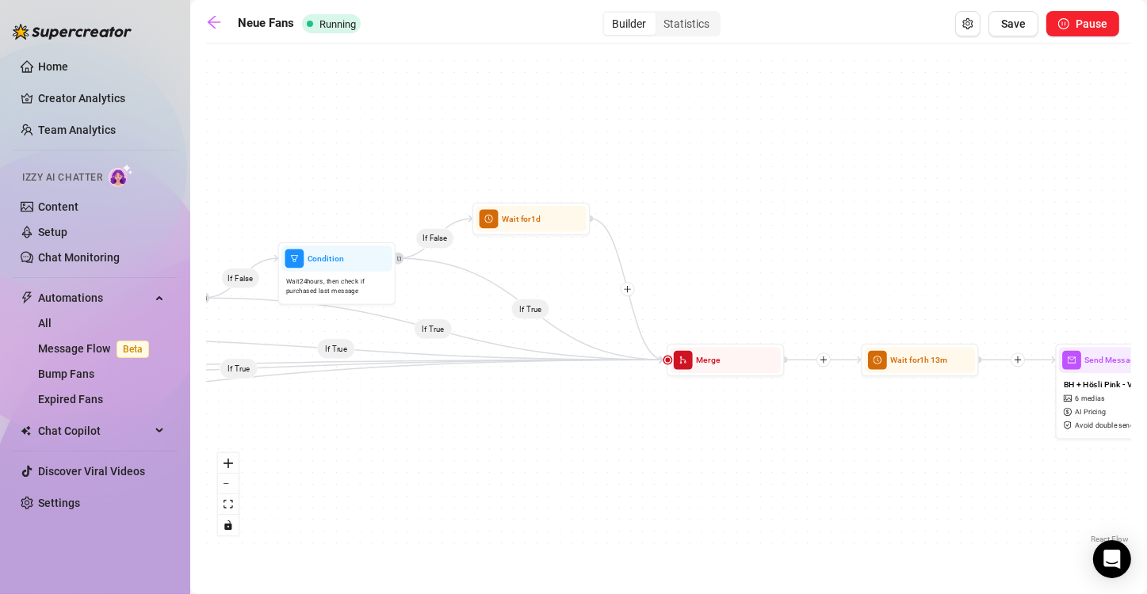
drag, startPoint x: 799, startPoint y: 437, endPoint x: 635, endPoint y: 442, distance: 164.1
click at [635, 442] on div "If True If False If True If False If True If False If True If False If True If …" at bounding box center [668, 300] width 925 height 496
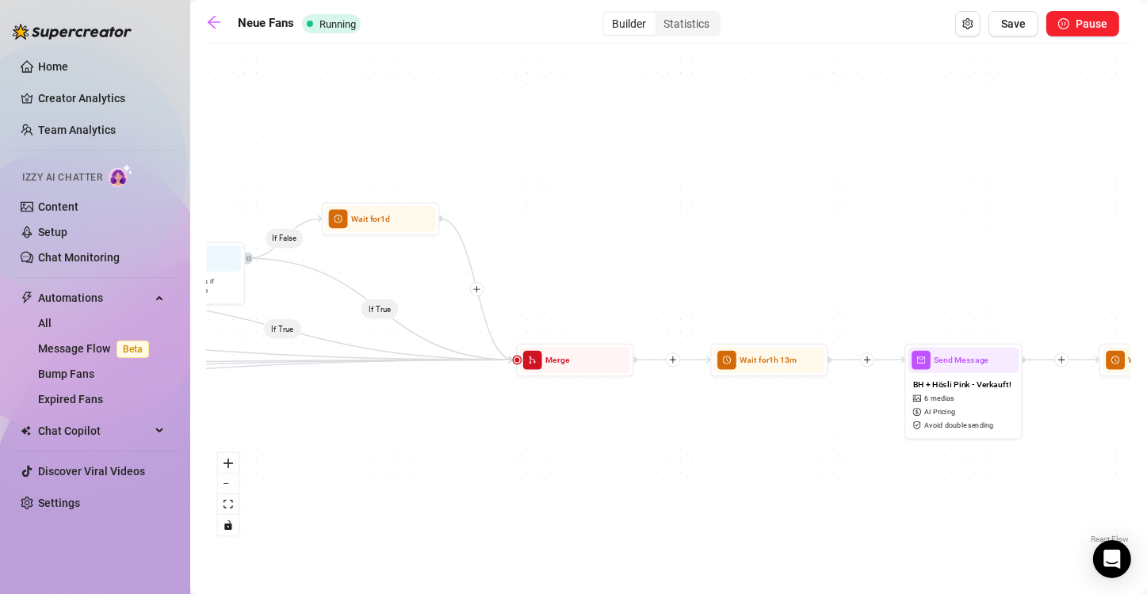
drag, startPoint x: 767, startPoint y: 452, endPoint x: 736, endPoint y: 460, distance: 31.9
click at [736, 460] on div "If True If False If True If False If True If False If True If False If True If …" at bounding box center [668, 300] width 925 height 496
drag, startPoint x: 496, startPoint y: 445, endPoint x: 1078, endPoint y: 410, distance: 583.5
click at [1078, 410] on div "If True If False If True If False If True If False If True If False If True If …" at bounding box center [668, 300] width 925 height 496
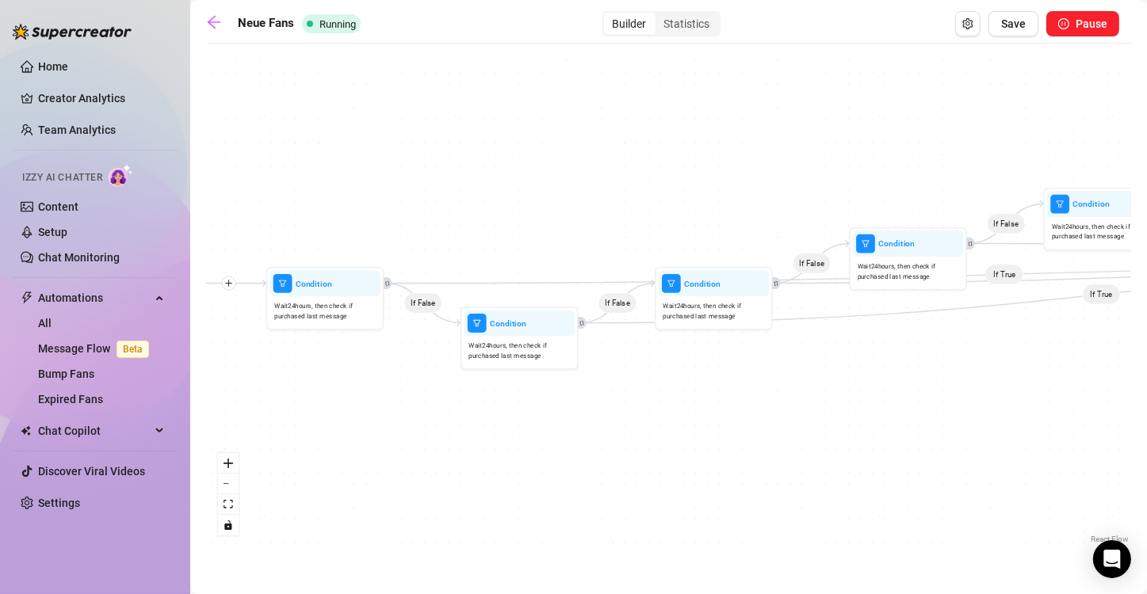
drag
click at [1141, 410] on main "Neue Fans Running Builder Statistics Save Pause If True If False If True If Fal…" at bounding box center [668, 297] width 956 height 594
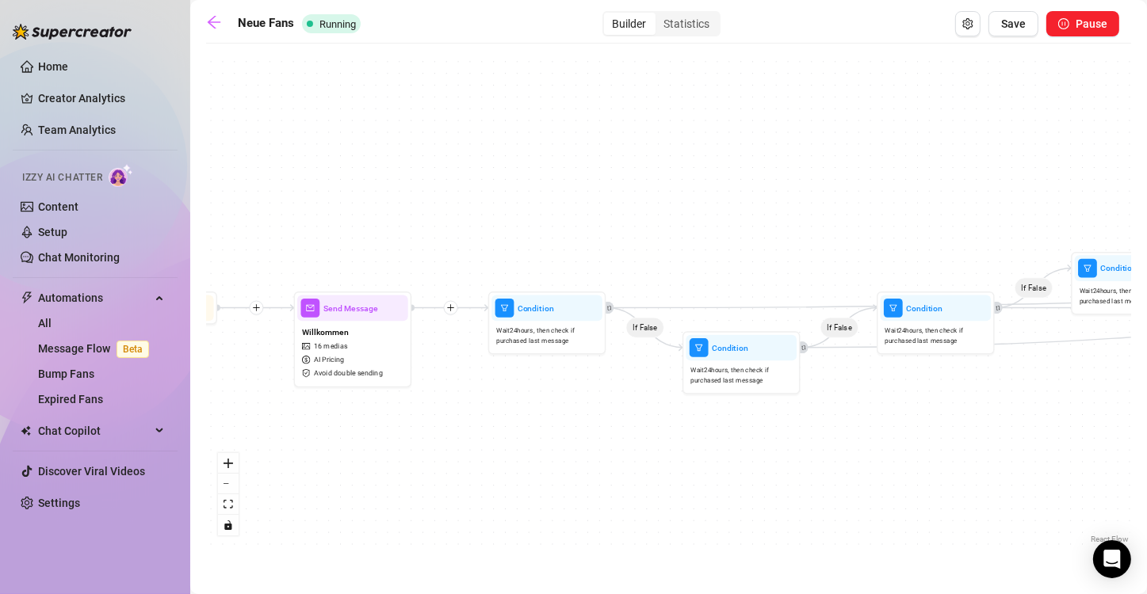
drag, startPoint x: 700, startPoint y: 448, endPoint x: 876, endPoint y: 464, distance: 176.6
click at [876, 464] on div "If True If False If True If False If True If False If True If False If True If …" at bounding box center [668, 300] width 925 height 496
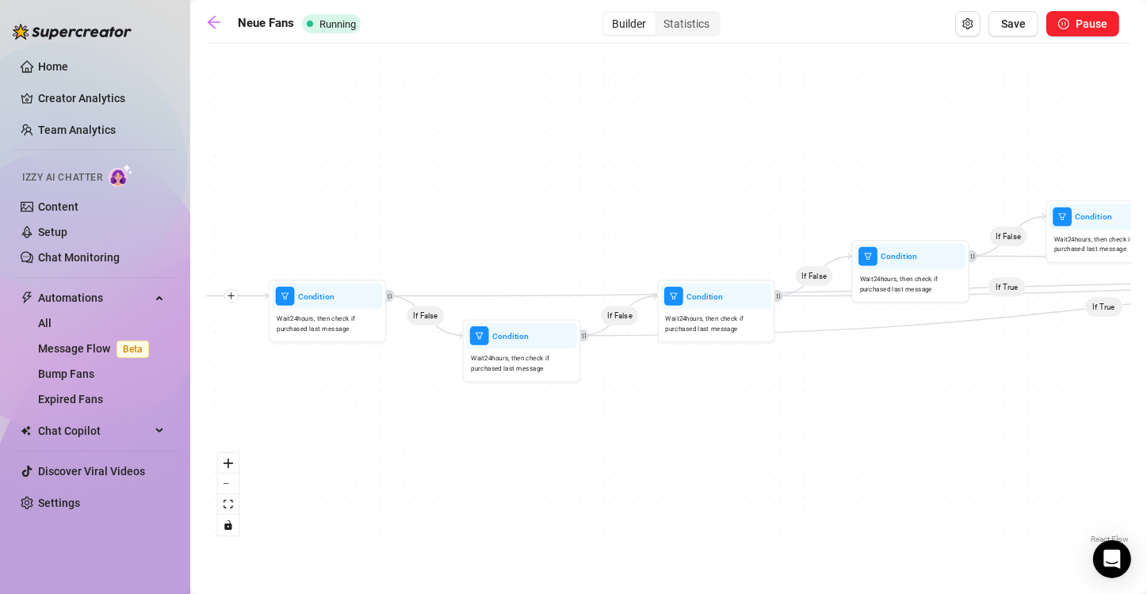
drag, startPoint x: 876, startPoint y: 464, endPoint x: 610, endPoint y: 448, distance: 265.9
click at [610, 448] on div "If True If False If True If False If True If False If True If False If True If …" at bounding box center [668, 300] width 925 height 496
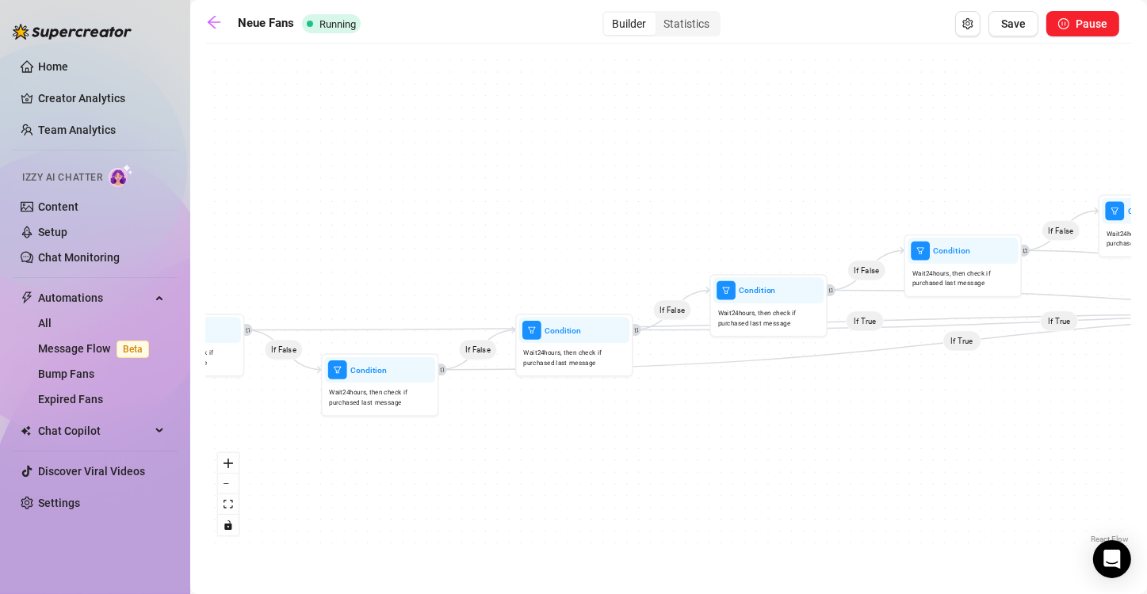
drag, startPoint x: 853, startPoint y: 442, endPoint x: 651, endPoint y: 471, distance: 205.0
click at [651, 471] on div "If True If False If True If False If True If False If True If False If True If …" at bounding box center [668, 300] width 925 height 496
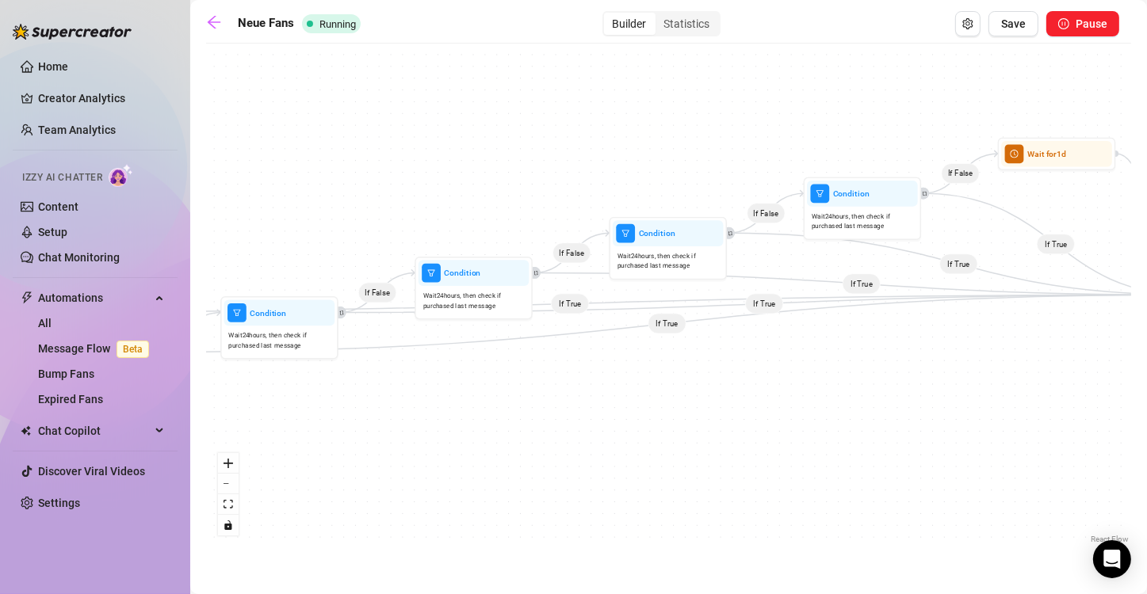
drag, startPoint x: 779, startPoint y: 450, endPoint x: 557, endPoint y: 432, distance: 222.6
click at [557, 432] on div "If True If False If True If False If True If False If True If False If True If …" at bounding box center [668, 300] width 925 height 496
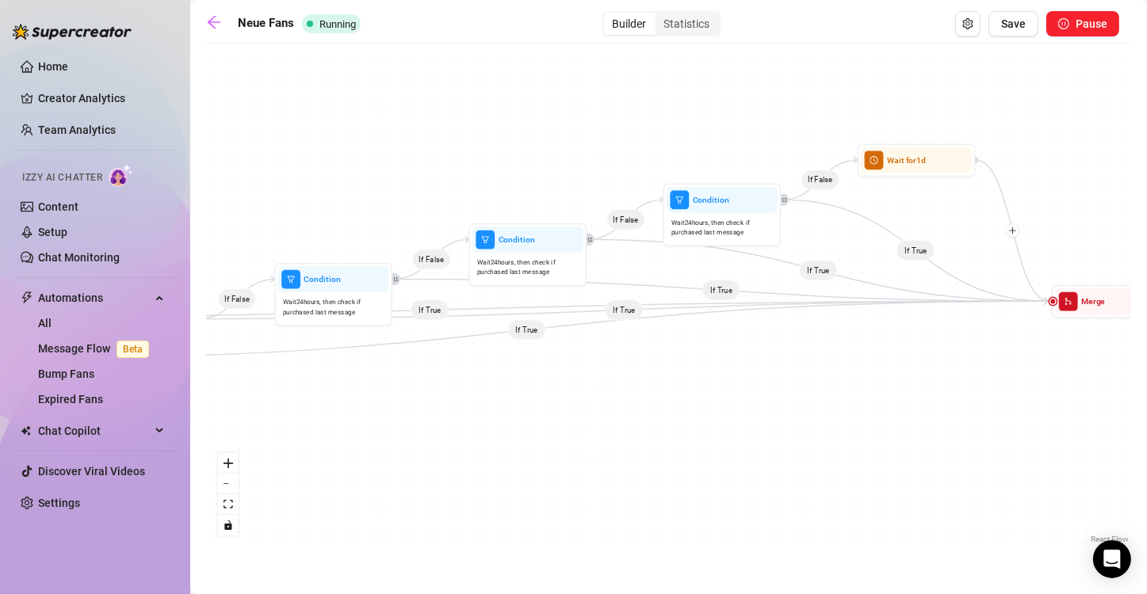
drag, startPoint x: 794, startPoint y: 412, endPoint x: 552, endPoint y: 416, distance: 241.7
click at [552, 416] on div "If True If False If True If False If True If False If True If False If True If …" at bounding box center [668, 300] width 925 height 496
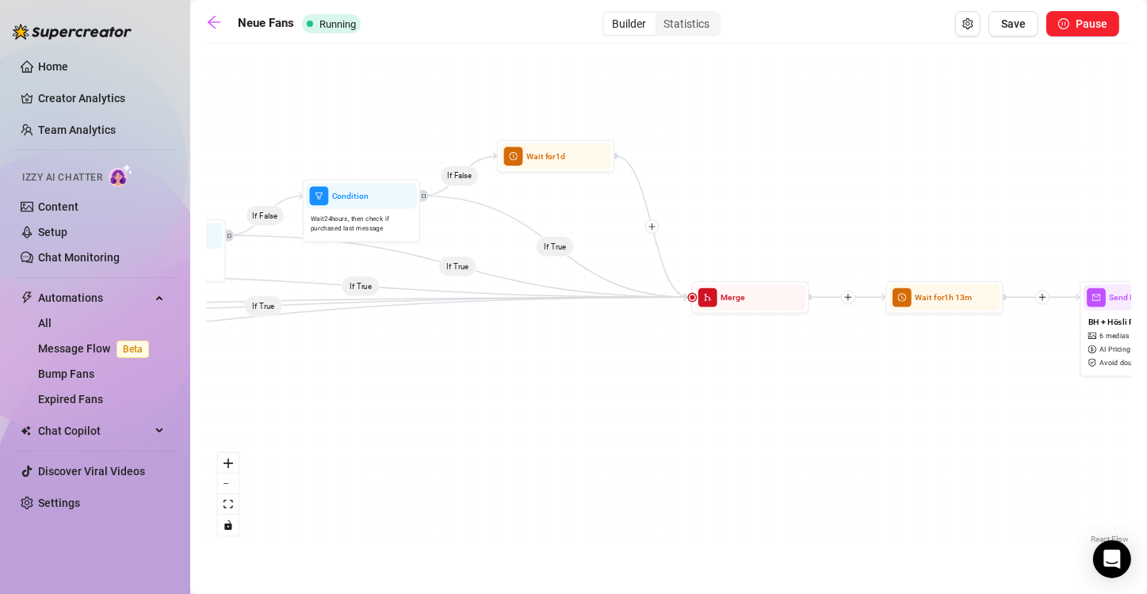
click at [570, 413] on div "If True If False If True If False If True If False If True If False If True If …" at bounding box center [668, 300] width 925 height 496
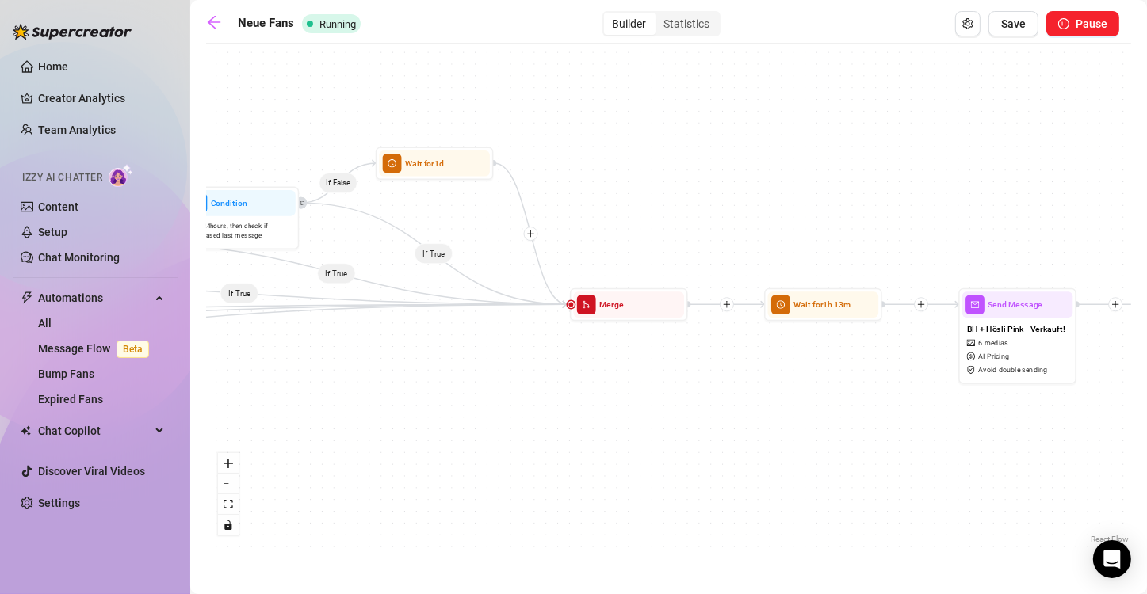
click at [649, 369] on div "If True If False If True If False If True If False If True If False If True If …" at bounding box center [668, 300] width 925 height 496
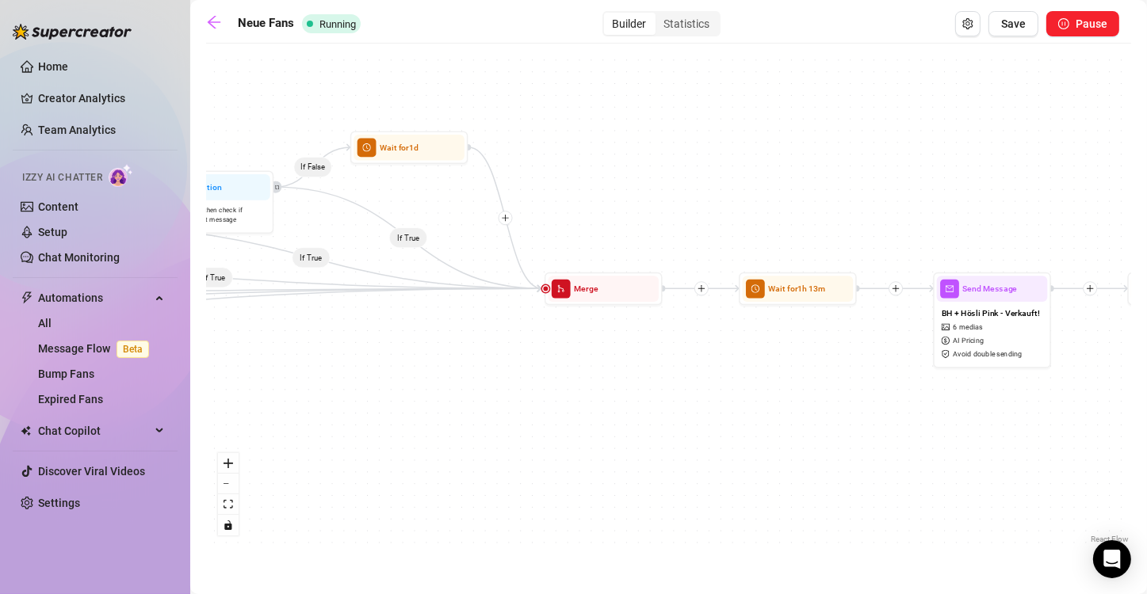
drag, startPoint x: 525, startPoint y: 416, endPoint x: 557, endPoint y: 409, distance: 32.5
click at [557, 409] on div "If True If False If True If False If True If False If True If False If True If …" at bounding box center [668, 300] width 925 height 496
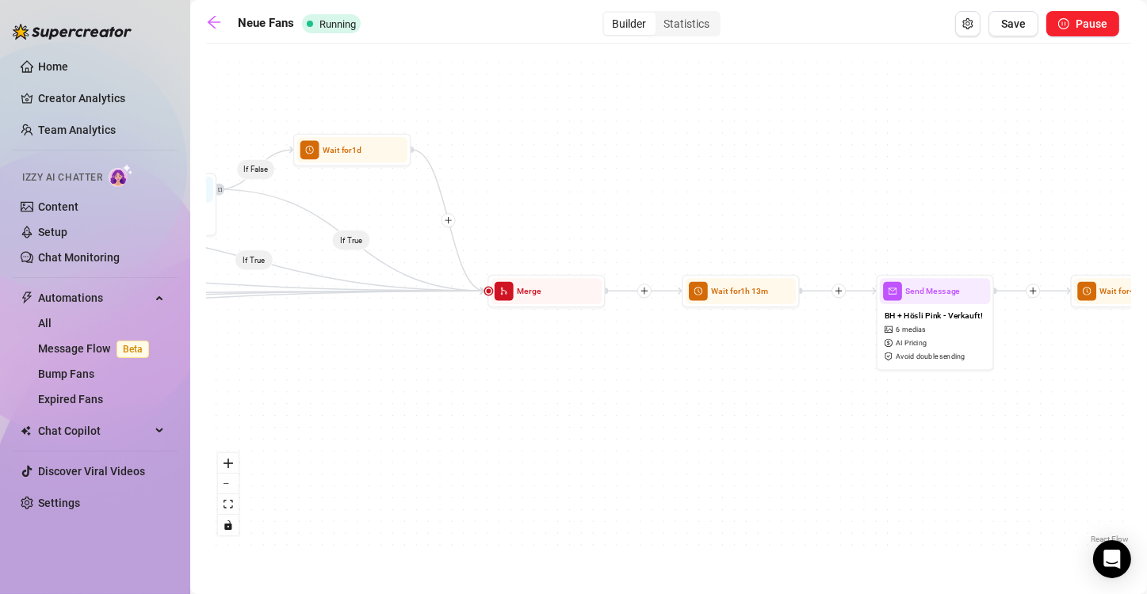
drag, startPoint x: 760, startPoint y: 383, endPoint x: 628, endPoint y: 406, distance: 134.3
click at [628, 406] on div "If True If False If True If False If True If False If True If False If True If …" at bounding box center [668, 300] width 925 height 496
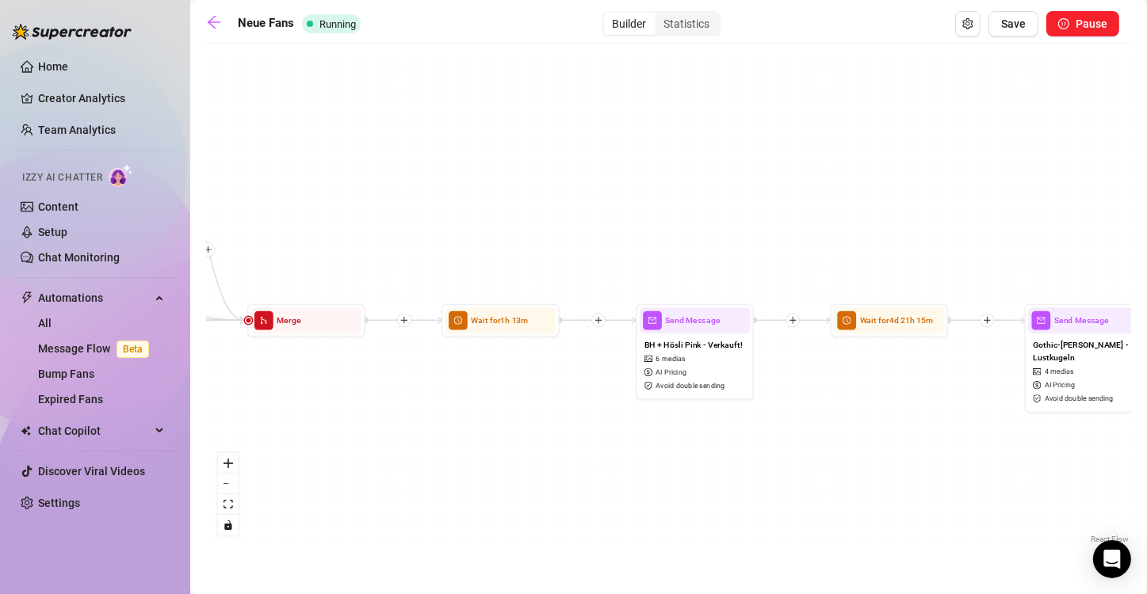
drag, startPoint x: 706, startPoint y: 431, endPoint x: 589, endPoint y: 435, distance: 117.3
click at [589, 435] on div "If True If False If True If False If True If False If True If False If True If …" at bounding box center [668, 300] width 925 height 496
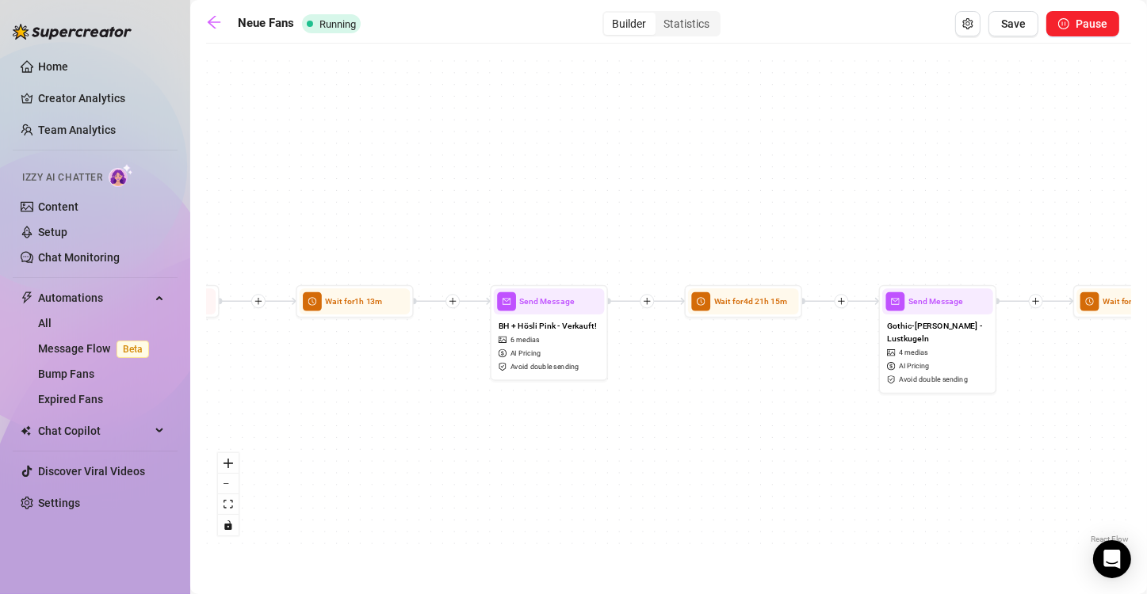
drag, startPoint x: 868, startPoint y: 463, endPoint x: 729, endPoint y: 444, distance: 140.0
click at [729, 444] on div "If True If False If True If False If True If False If True If False If True If …" at bounding box center [668, 300] width 925 height 496
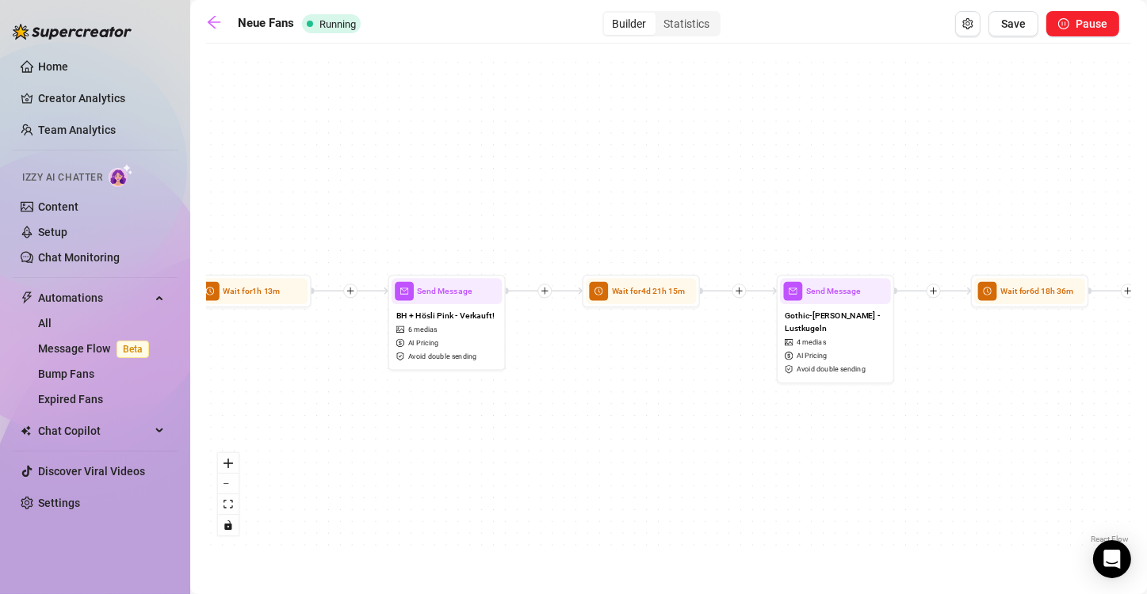
drag, startPoint x: 729, startPoint y: 444, endPoint x: 557, endPoint y: 443, distance: 171.9
click at [557, 443] on div "If True If False If True If False If True If False If True If False If True If …" at bounding box center [668, 300] width 925 height 496
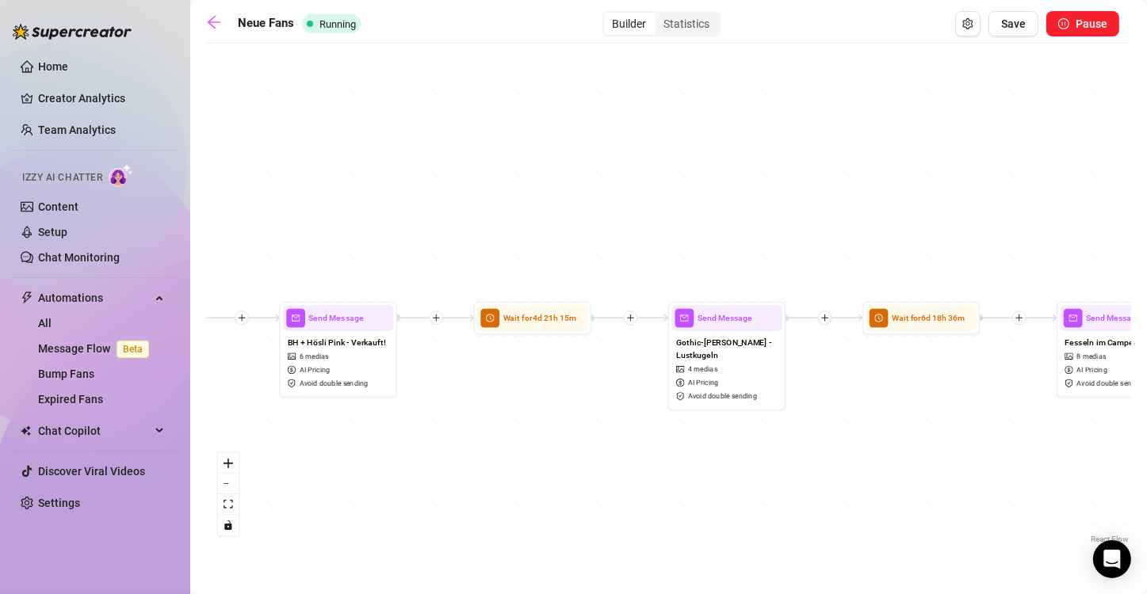
drag, startPoint x: 902, startPoint y: 450, endPoint x: 827, endPoint y: 467, distance: 77.3
click at [827, 467] on div "If True If False If True If False If True If False If True If False If True If …" at bounding box center [668, 300] width 925 height 496
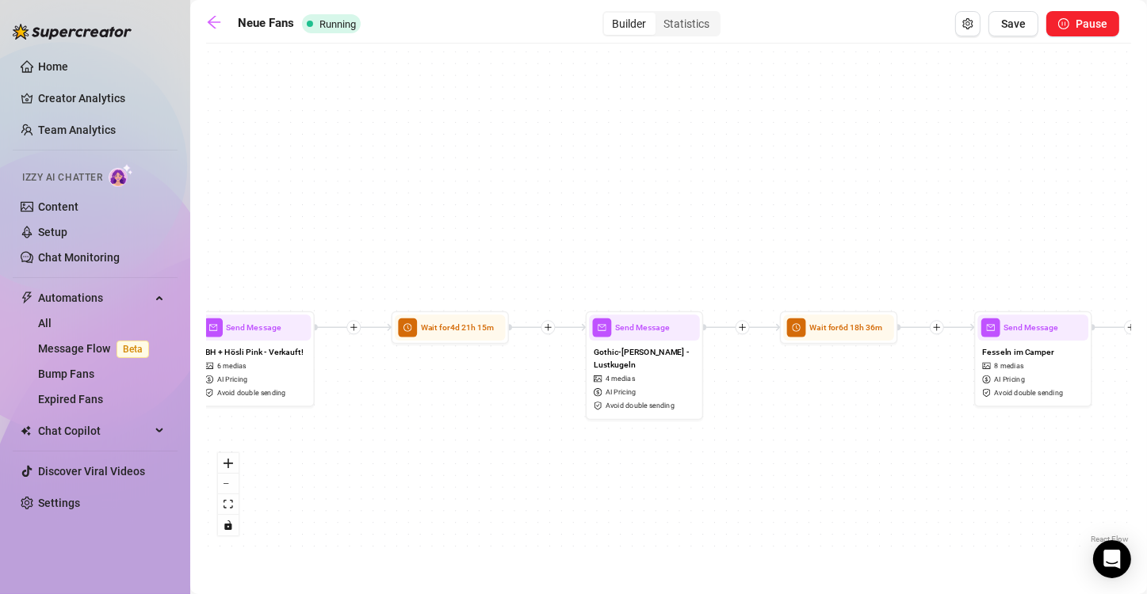
drag, startPoint x: 834, startPoint y: 438, endPoint x: 696, endPoint y: 442, distance: 137.1
click at [696, 442] on div "If True If False If True If False If True If False If True If False If True If …" at bounding box center [668, 300] width 925 height 496
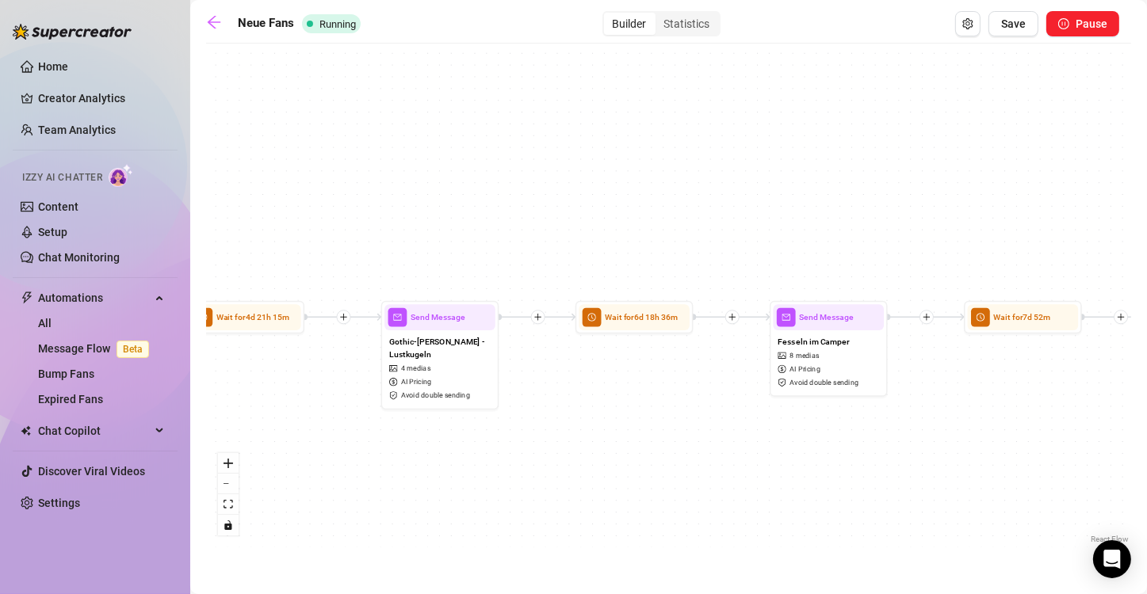
drag, startPoint x: 814, startPoint y: 418, endPoint x: 673, endPoint y: 415, distance: 141.1
click at [673, 415] on div "If True If False If True If False If True If False If True If False If True If …" at bounding box center [668, 300] width 925 height 496
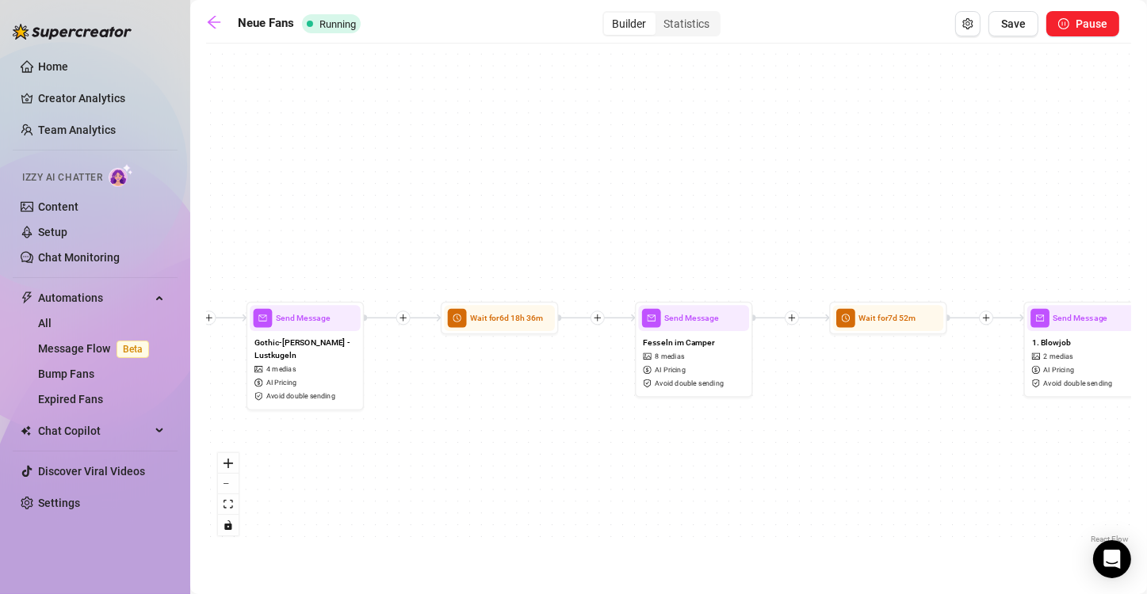
drag, startPoint x: 890, startPoint y: 455, endPoint x: 746, endPoint y: 450, distance: 144.3
click at [746, 450] on div "If True If False If True If False If True If False If True If False If True If …" at bounding box center [668, 300] width 925 height 496
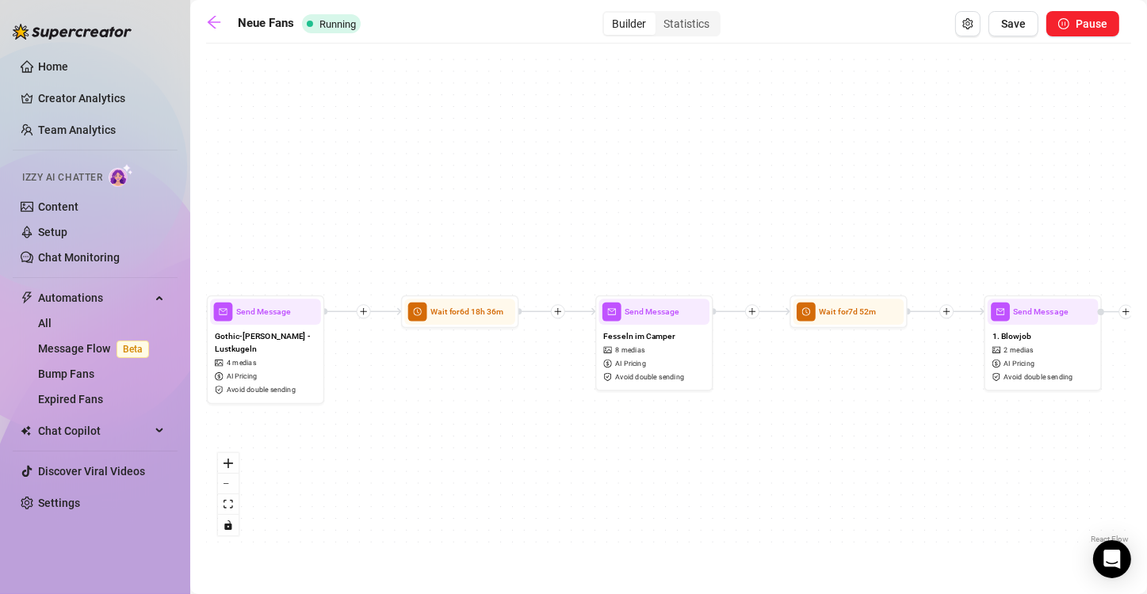
drag, startPoint x: 826, startPoint y: 443, endPoint x: 747, endPoint y: 449, distance: 78.7
click at [747, 449] on div "If True If False If True If False If True If False If True If False If True If …" at bounding box center [668, 300] width 925 height 496
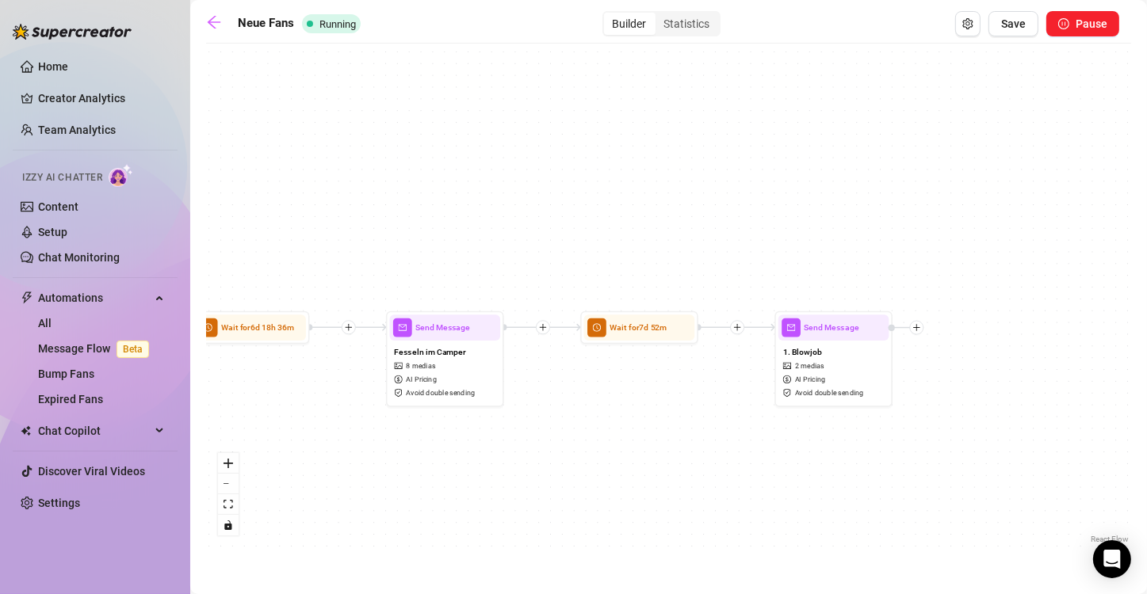
drag, startPoint x: 929, startPoint y: 465, endPoint x: 769, endPoint y: 473, distance: 159.5
click at [769, 473] on div "If True If False If True If False If True If False If True If False If True If …" at bounding box center [668, 300] width 925 height 496
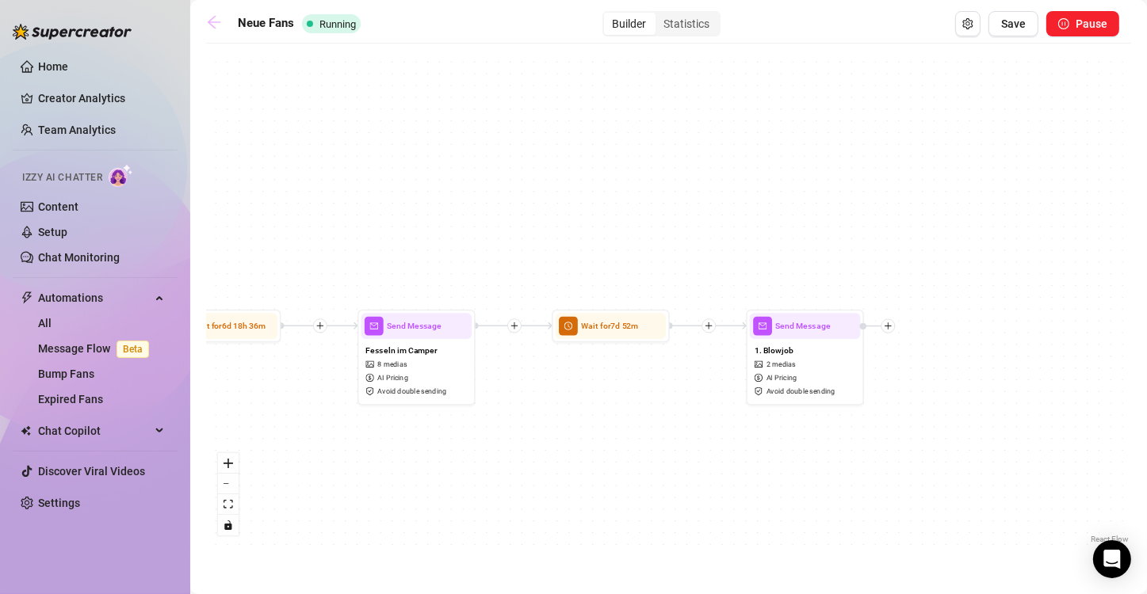
click at [217, 19] on icon "arrow-left" at bounding box center [214, 22] width 16 height 16
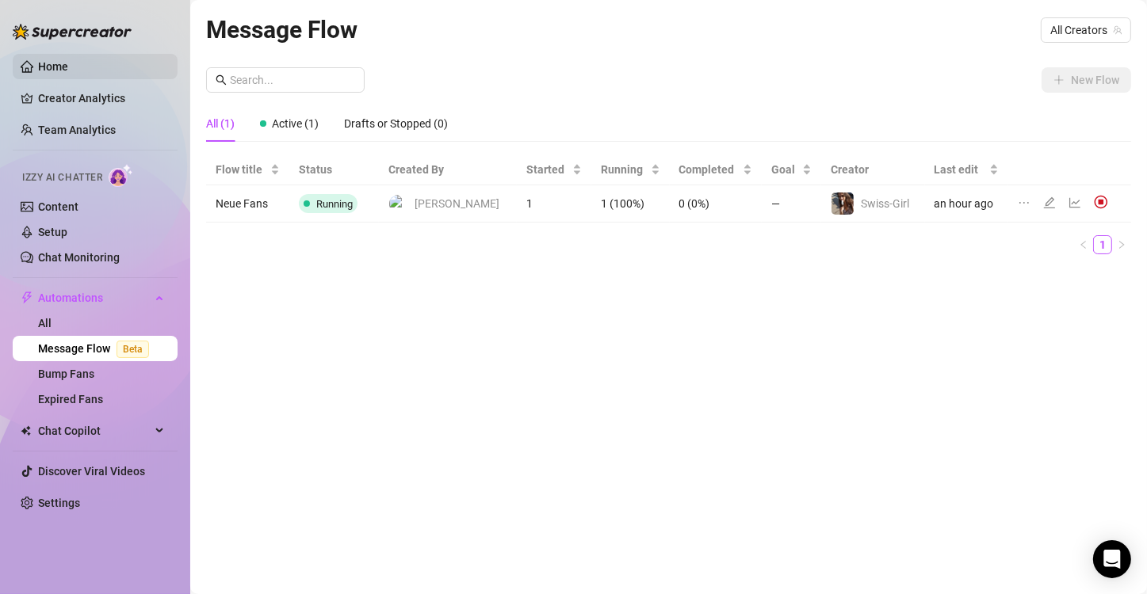
click at [38, 66] on link "Home" at bounding box center [53, 66] width 30 height 13
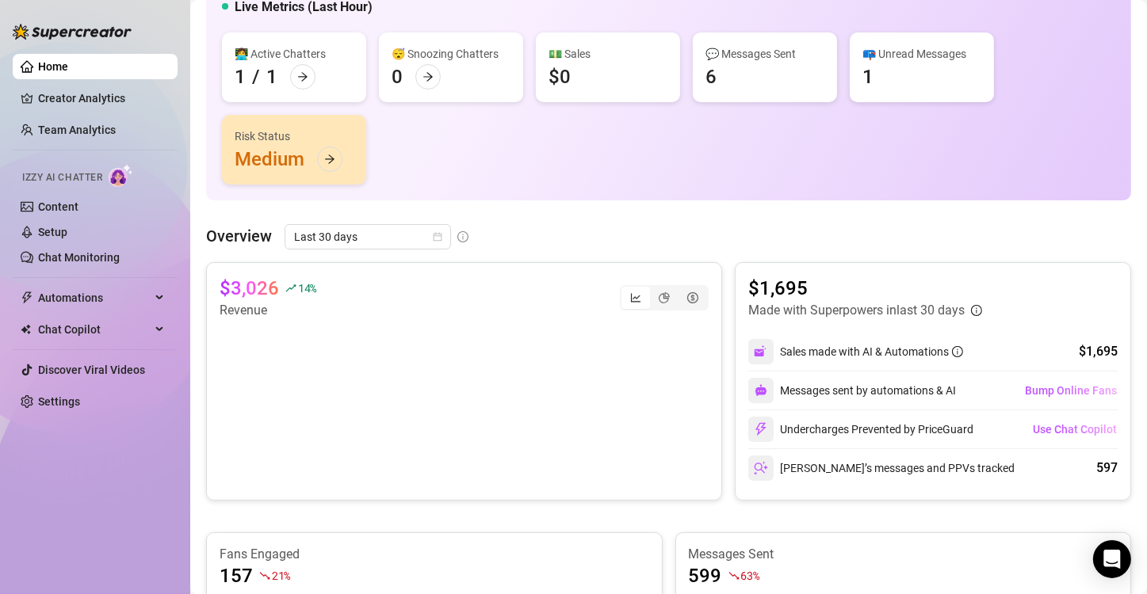
scroll to position [149, 0]
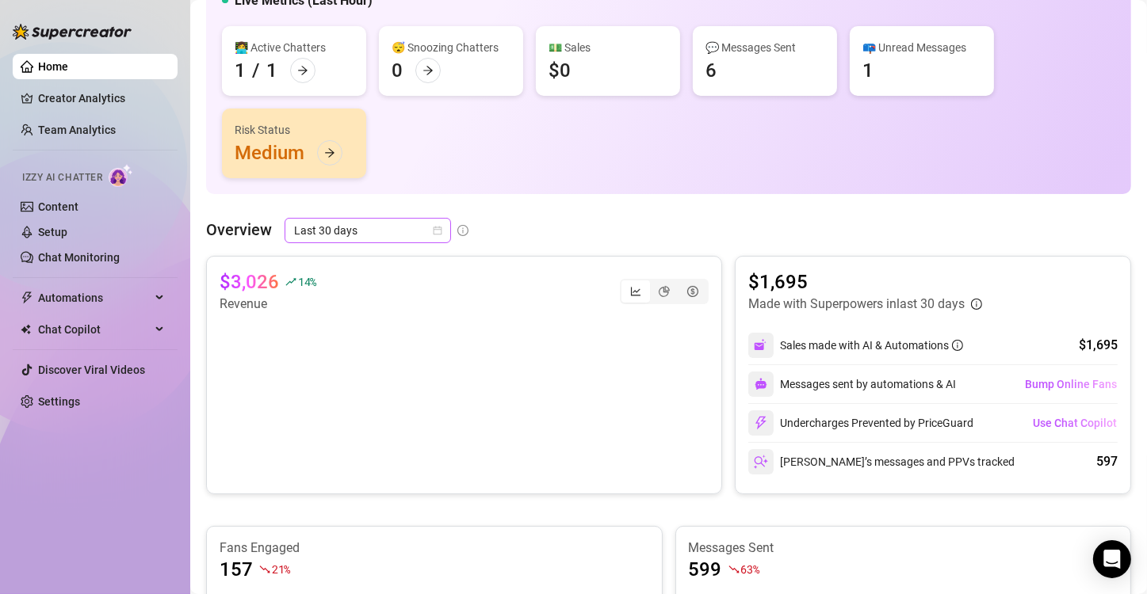
click at [440, 230] on icon "calendar" at bounding box center [438, 231] width 10 height 10
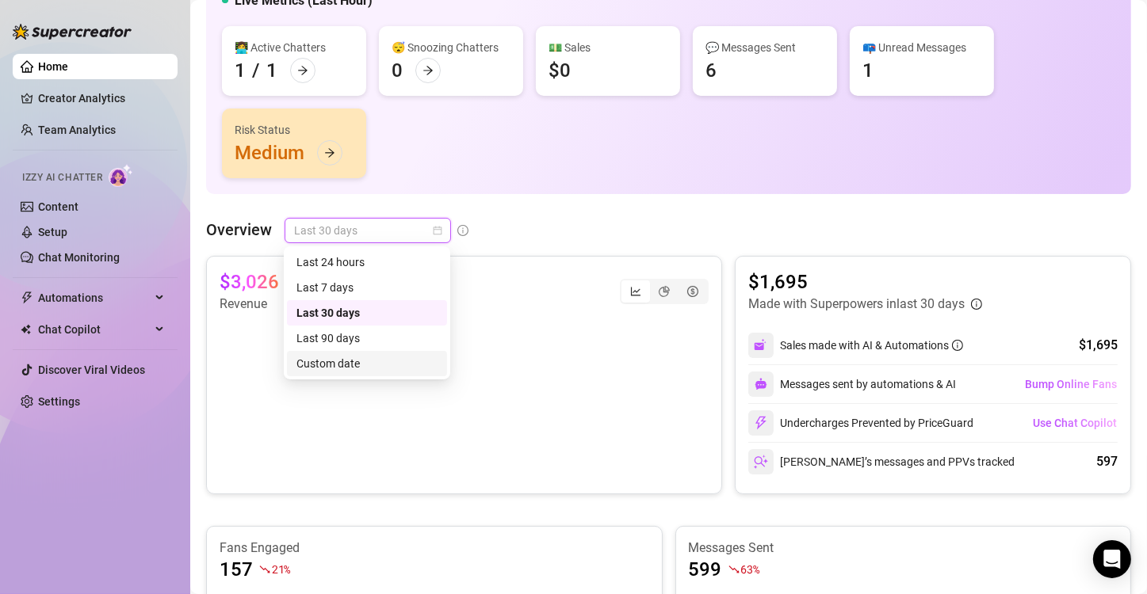
click at [367, 358] on div "Custom date" at bounding box center [366, 363] width 141 height 17
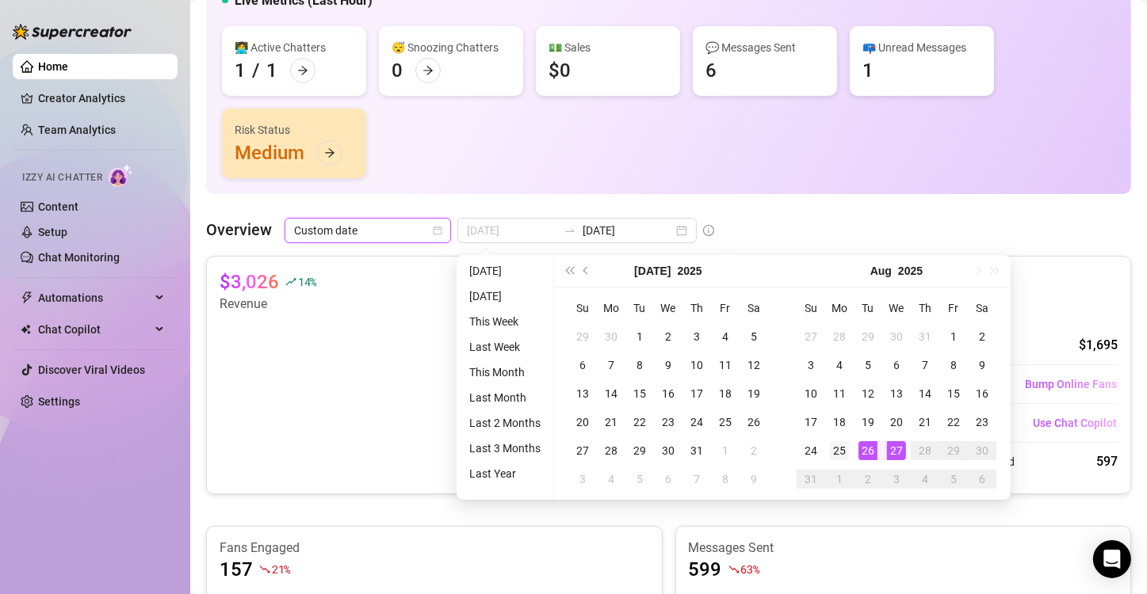
type input "[DATE]"
click at [849, 451] on td "25" at bounding box center [839, 451] width 29 height 29
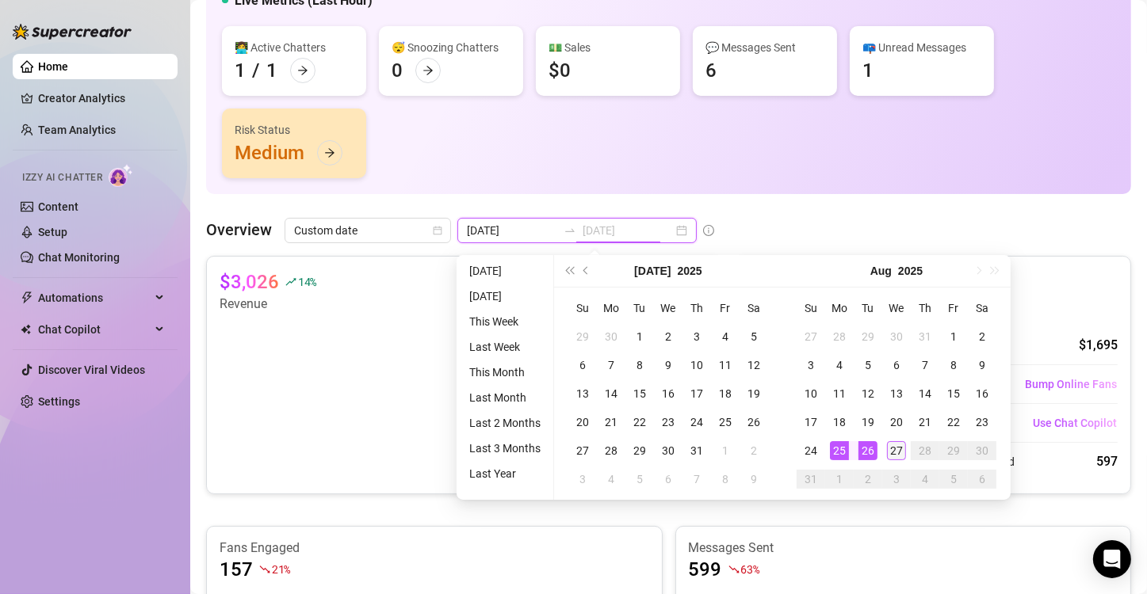
type input "[DATE]"
click at [895, 447] on div "27" at bounding box center [896, 450] width 19 height 19
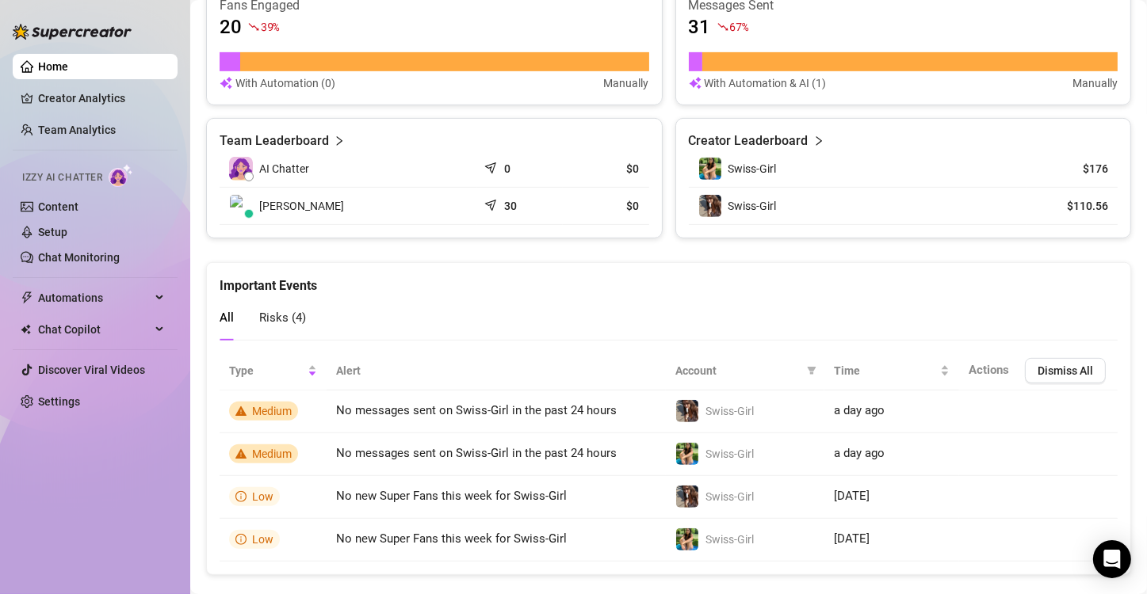
scroll to position [716, 0]
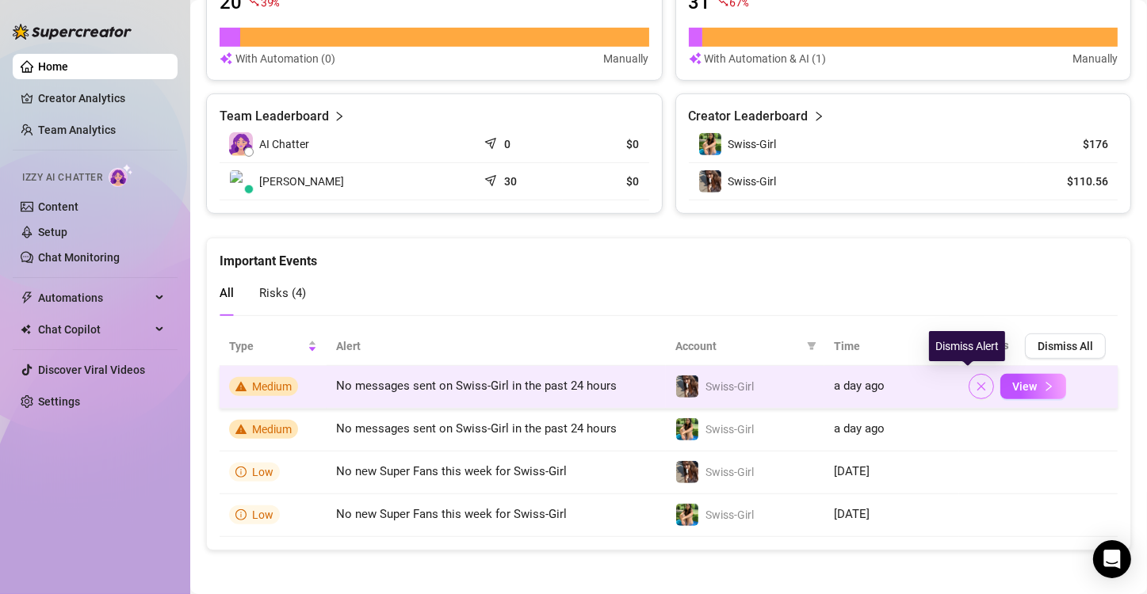
click at [975, 386] on icon "close" at bounding box center [980, 386] width 11 height 11
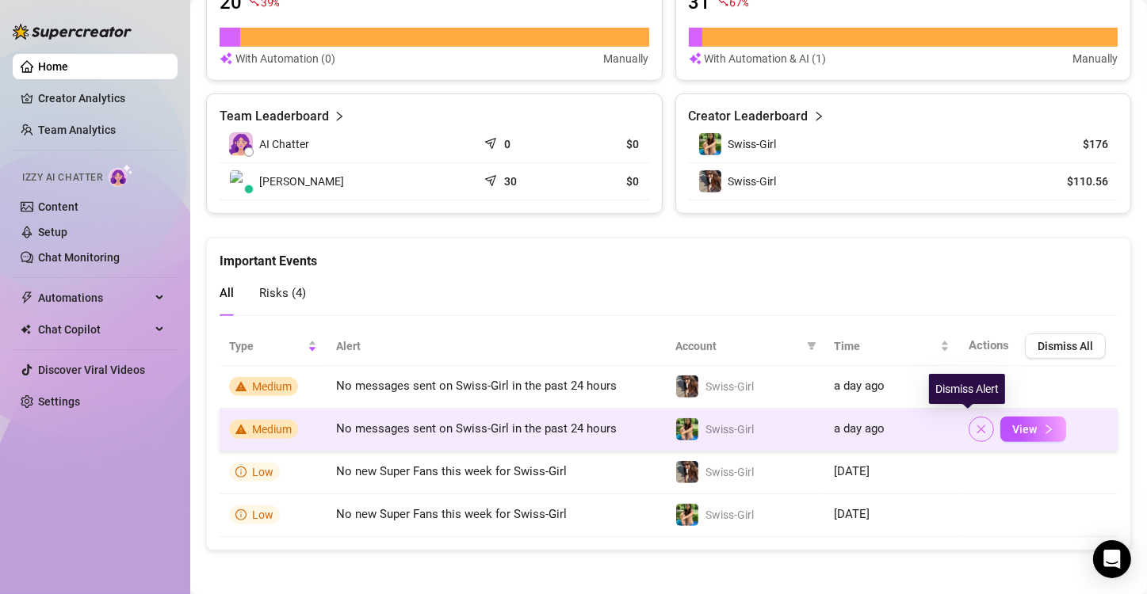
click at [975, 425] on icon "close" at bounding box center [980, 429] width 11 height 11
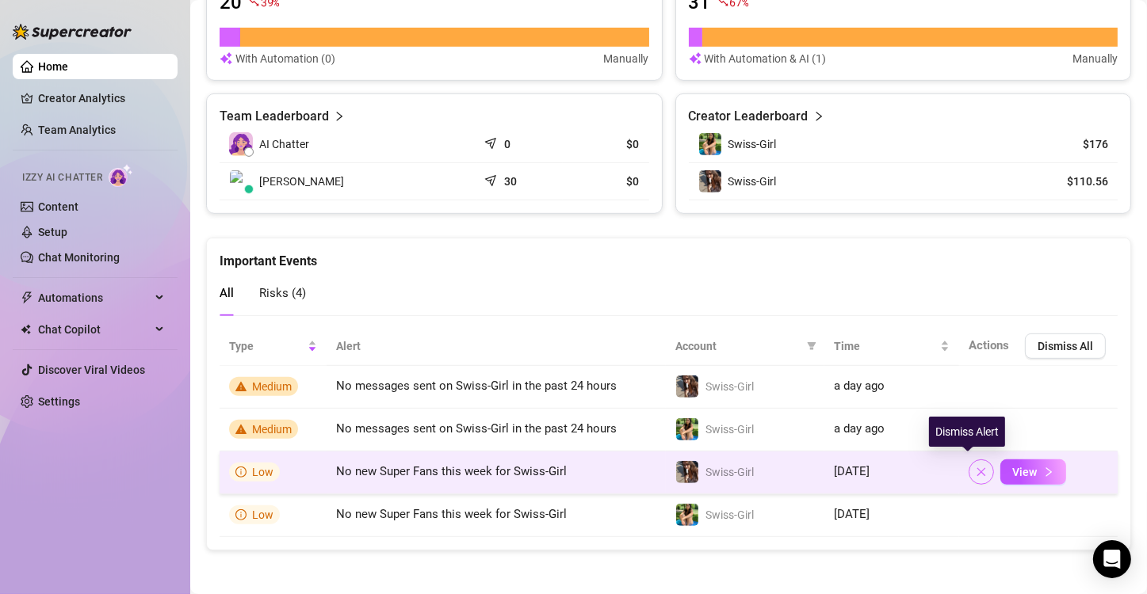
click at [975, 472] on icon "close" at bounding box center [980, 472] width 11 height 11
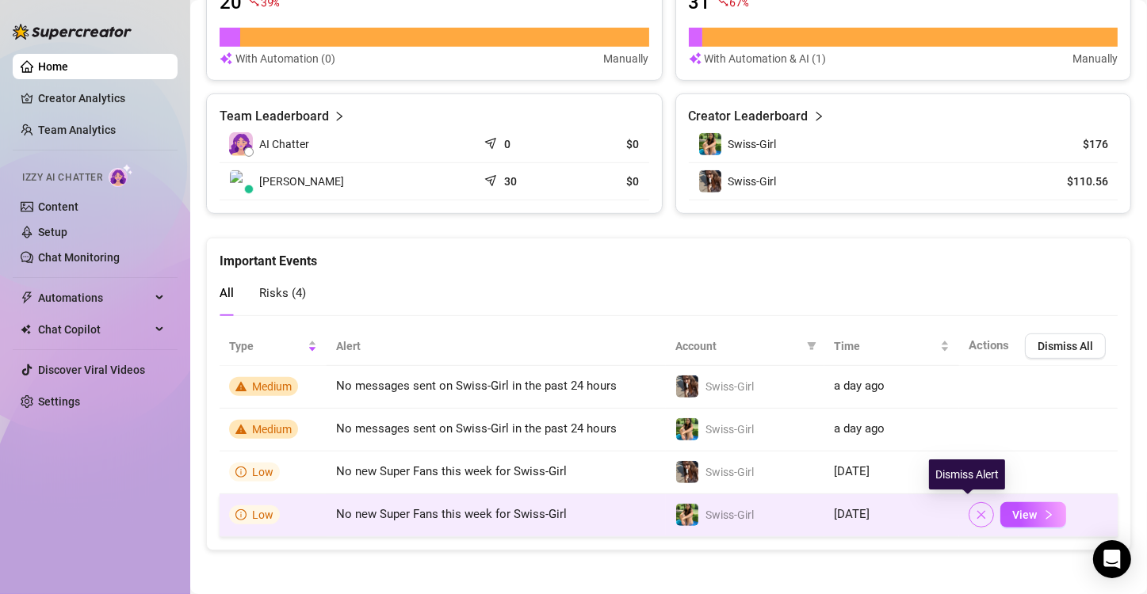
click at [975, 513] on icon "close" at bounding box center [980, 514] width 11 height 11
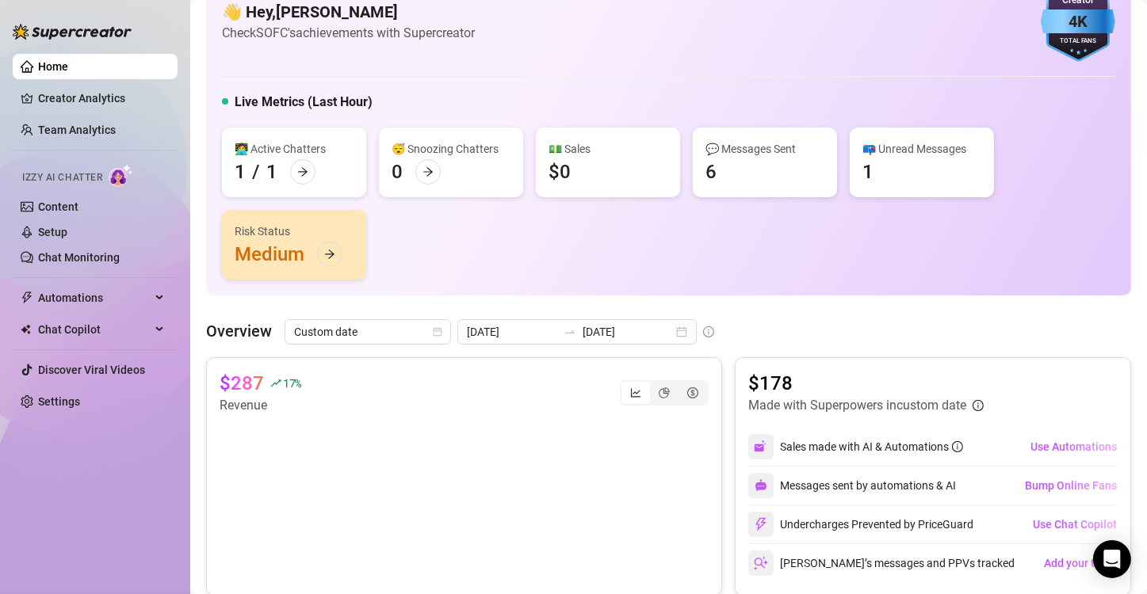
scroll to position [0, 0]
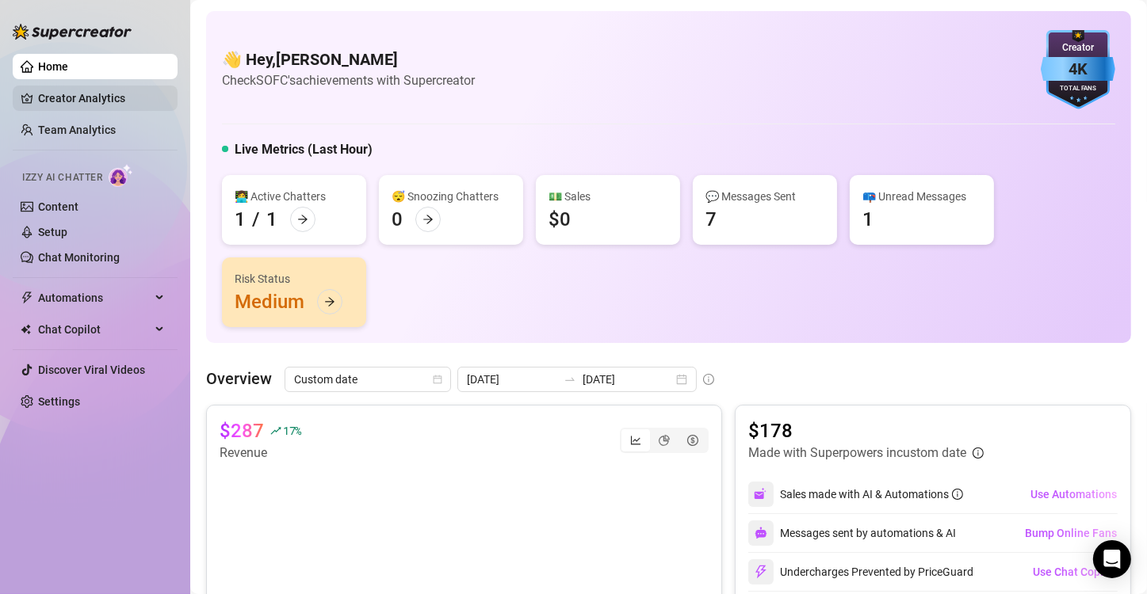
click at [70, 99] on link "Creator Analytics" at bounding box center [101, 98] width 127 height 25
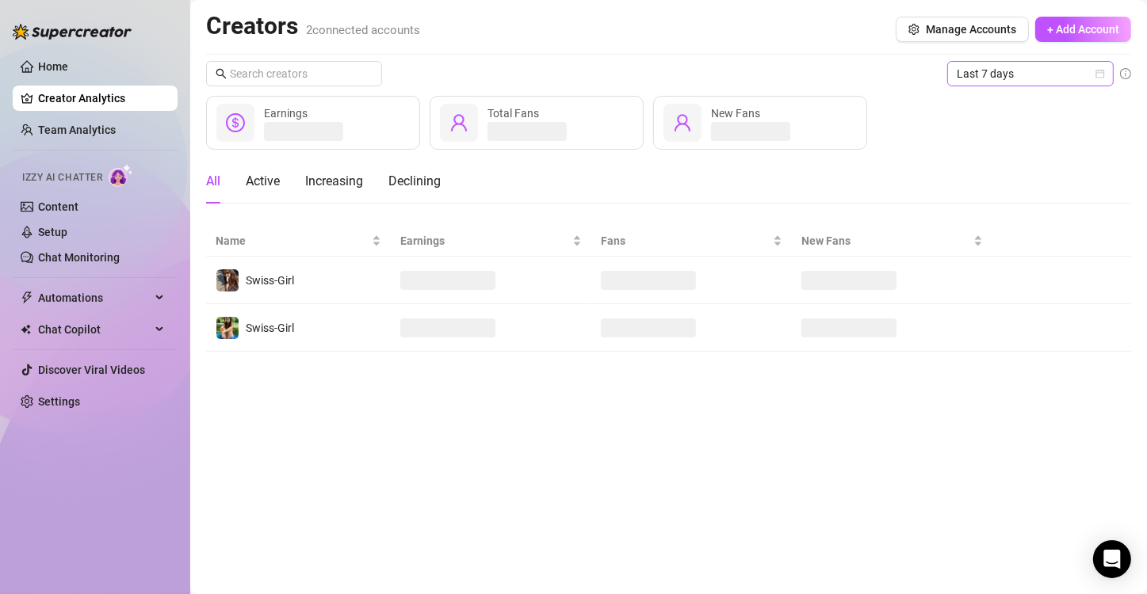
click at [1097, 69] on icon "calendar" at bounding box center [1100, 74] width 10 height 10
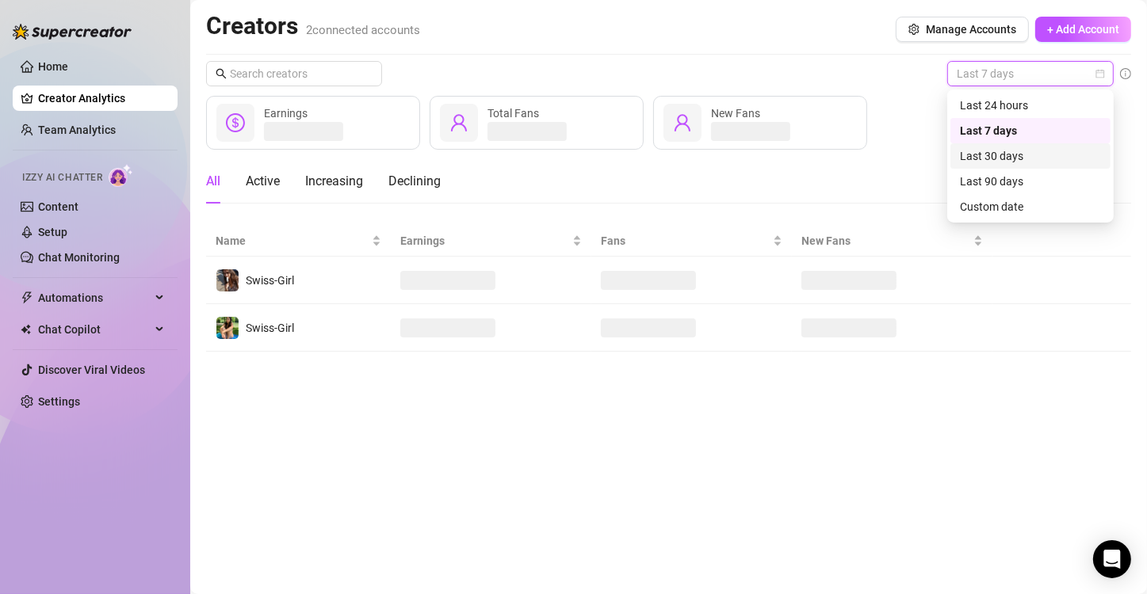
click at [985, 156] on div "Last 30 days" at bounding box center [1030, 155] width 141 height 17
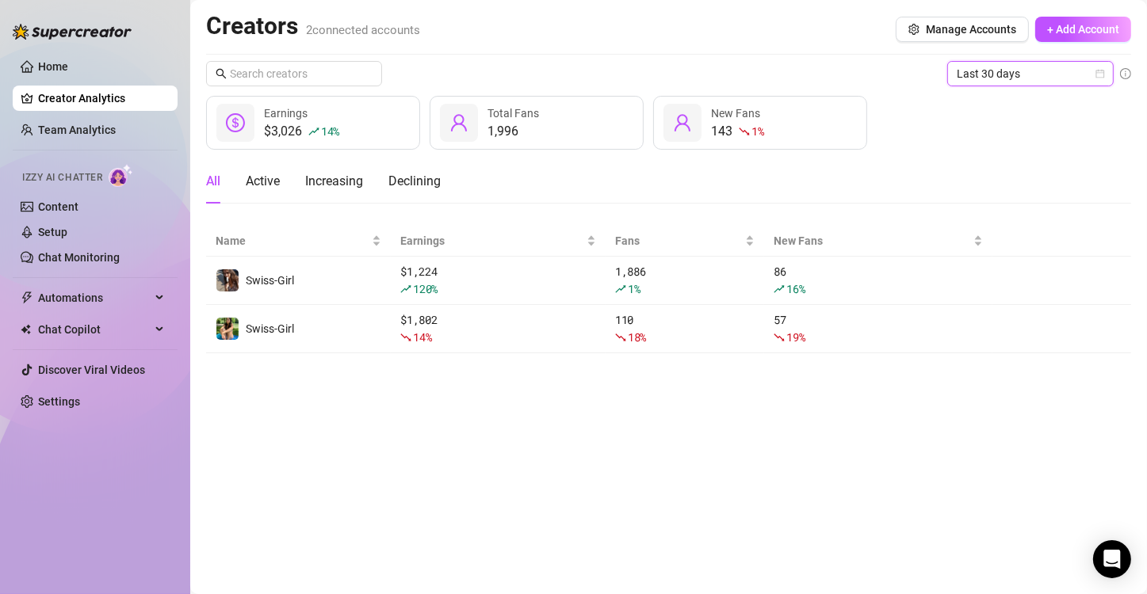
click at [651, 445] on main "Creators 2 connected accounts Manage Accounts + Add Account Last 30 days Last 3…" at bounding box center [668, 297] width 956 height 594
click at [82, 292] on span "Automations" at bounding box center [94, 297] width 113 height 25
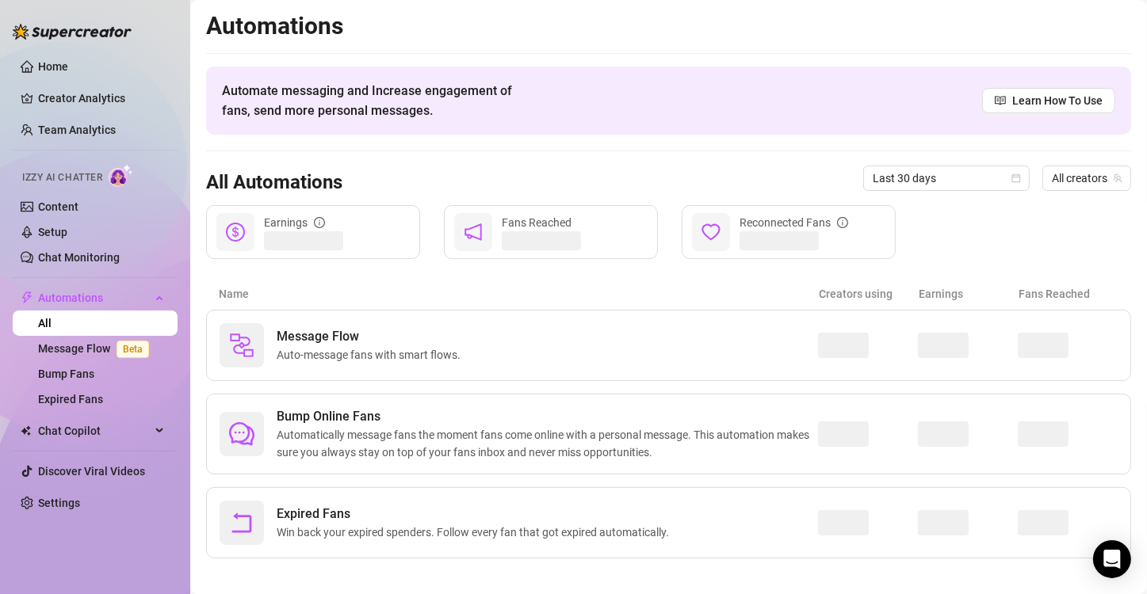
click at [338, 283] on div "Name Creators using Earnings Fans Reached" at bounding box center [668, 294] width 925 height 32
click at [332, 293] on article "Name" at bounding box center [519, 293] width 600 height 17
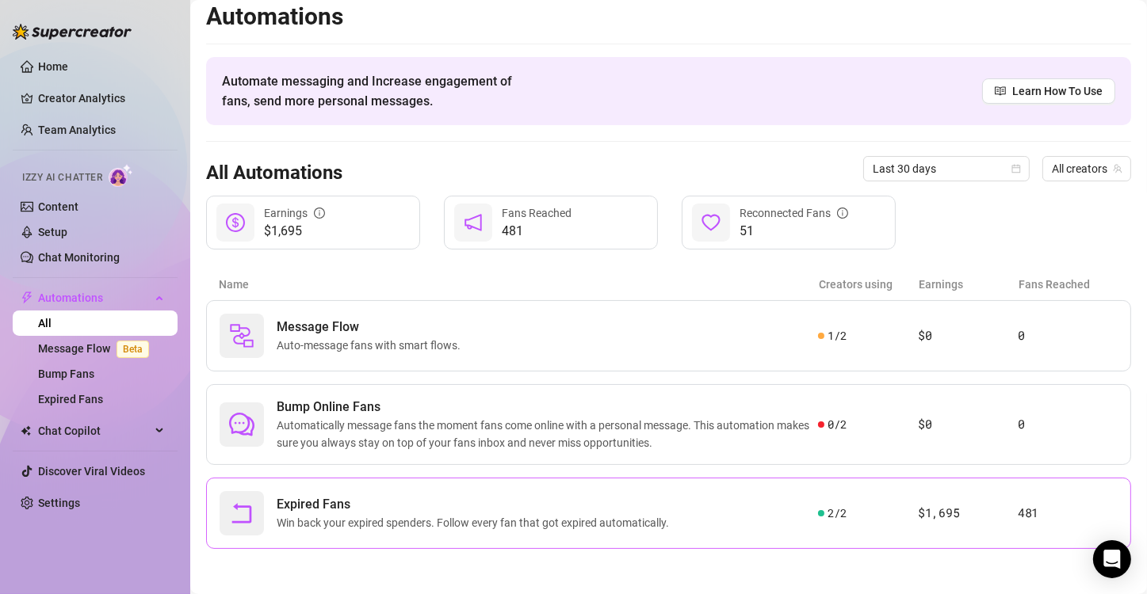
click at [662, 519] on span "Win back your expired spenders. Follow every fan that got expired automatically." at bounding box center [476, 522] width 399 height 17
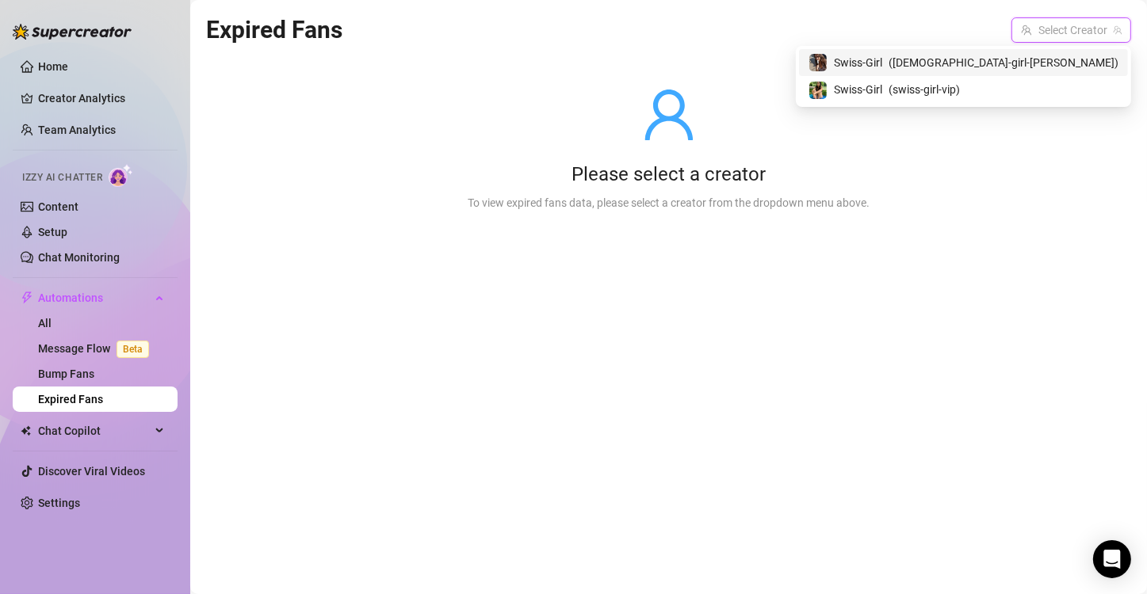
click at [1094, 35] on input "search" at bounding box center [1064, 30] width 86 height 24
click at [1013, 63] on div "Swiss-Girl ( [DEMOGRAPHIC_DATA]-girl-[PERSON_NAME] )" at bounding box center [963, 62] width 310 height 19
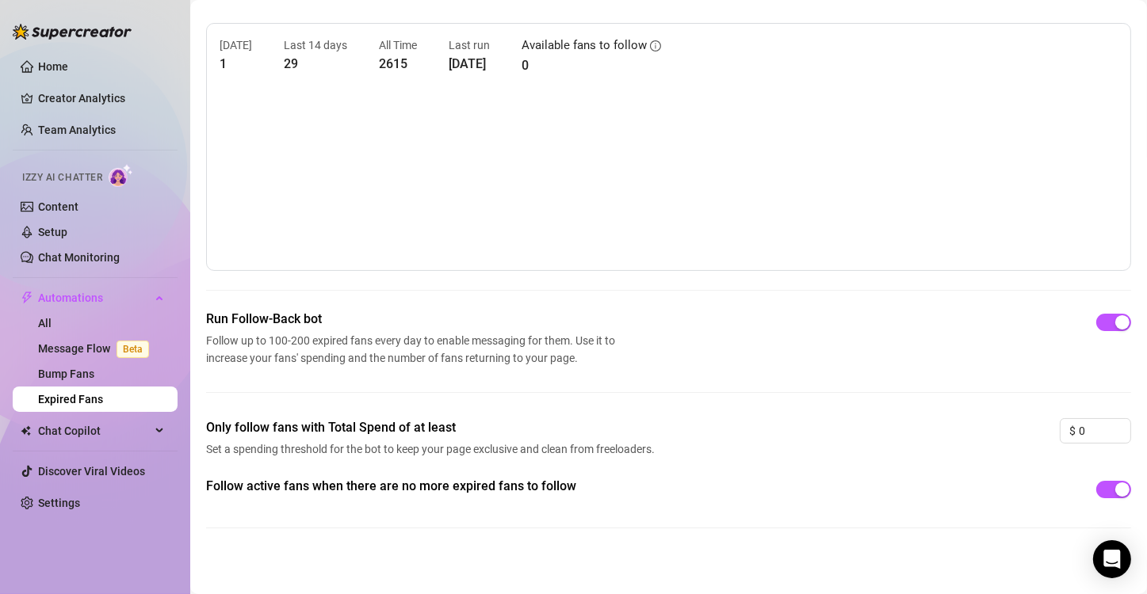
scroll to position [50, 0]
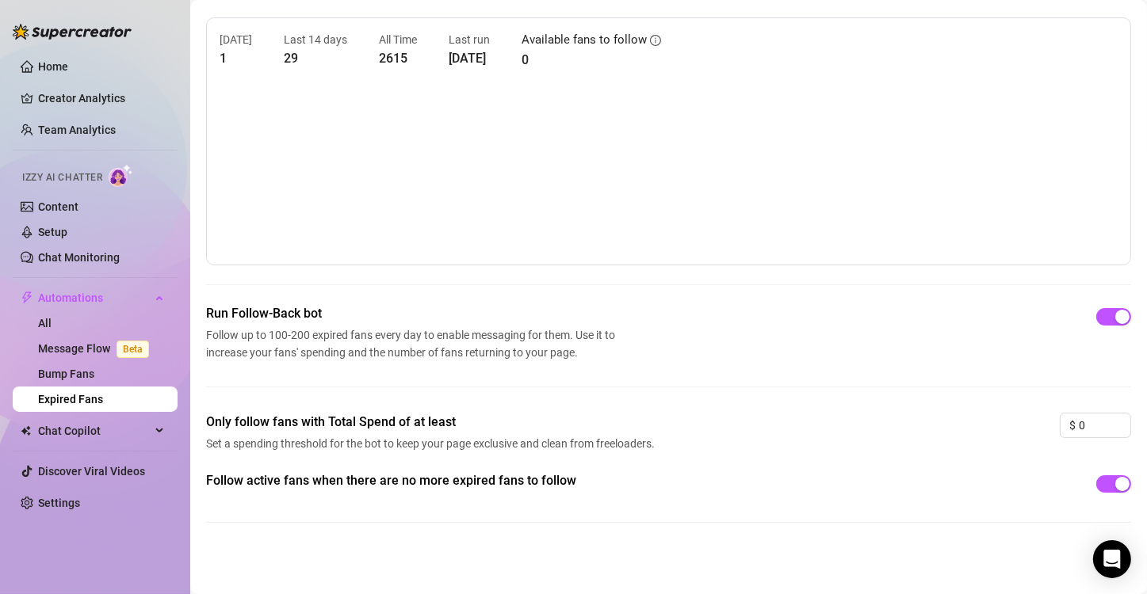
click at [981, 406] on div "Run Follow-Back bot Follow up to 100-200 expired fans every day to enable messa…" at bounding box center [668, 358] width 925 height 109
click at [1078, 421] on input "0" at bounding box center [1104, 426] width 52 height 24
click at [960, 428] on div "Only follow fans with Total Spend of at least Set a spending threshold for the …" at bounding box center [668, 442] width 925 height 59
click at [1115, 483] on div "button" at bounding box center [1122, 484] width 14 height 14
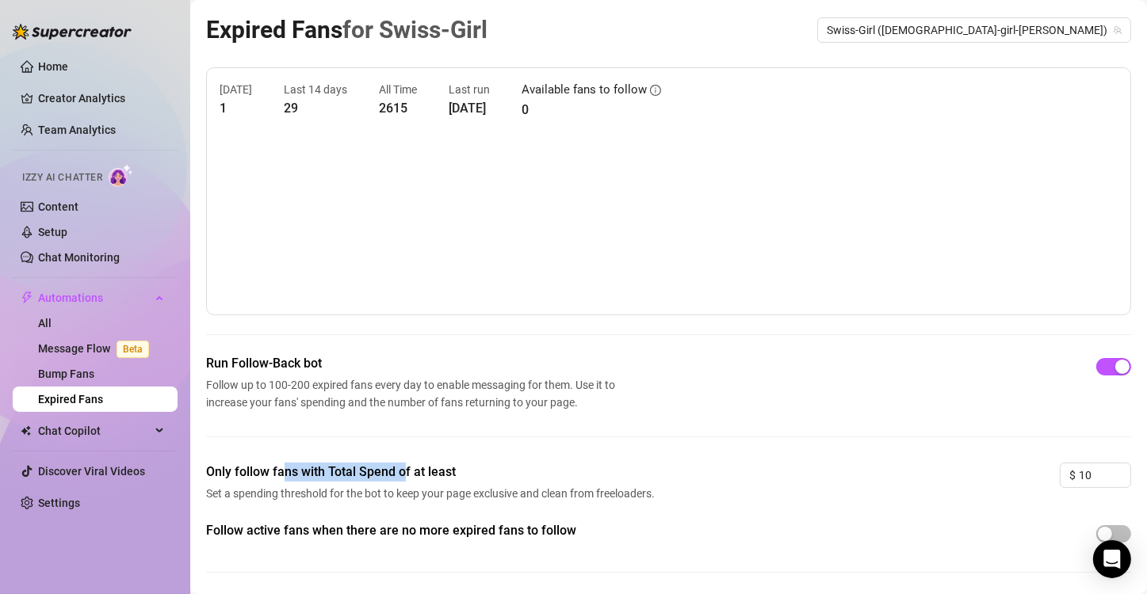
drag, startPoint x: 284, startPoint y: 470, endPoint x: 404, endPoint y: 471, distance: 120.4
click at [404, 471] on span "Only follow fans with Total Spend of at least" at bounding box center [432, 472] width 453 height 19
click at [434, 475] on span "Only follow fans with Total Spend of at least" at bounding box center [432, 472] width 453 height 19
drag, startPoint x: 223, startPoint y: 488, endPoint x: 318, endPoint y: 488, distance: 95.1
click at [318, 488] on span "Set a spending threshold for the bot to keep your page exclusive and clean from…" at bounding box center [432, 493] width 453 height 17
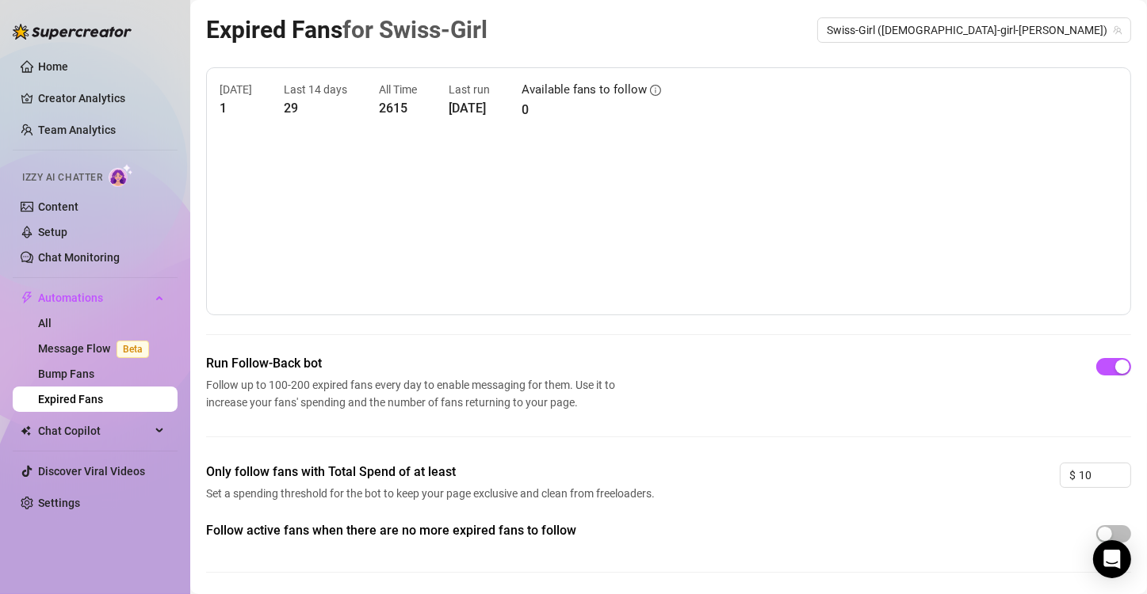
click at [334, 490] on span "Set a spending threshold for the bot to keep your page exclusive and clean from…" at bounding box center [432, 493] width 453 height 17
drag, startPoint x: 334, startPoint y: 490, endPoint x: 475, endPoint y: 498, distance: 142.0
click at [475, 498] on span "Set a spending threshold for the bot to keep your page exclusive and clean from…" at bounding box center [432, 493] width 453 height 17
click at [523, 502] on div "Only follow fans with Total Spend of at least Set a spending threshold for the …" at bounding box center [668, 492] width 925 height 59
drag, startPoint x: 488, startPoint y: 491, endPoint x: 648, endPoint y: 495, distance: 160.1
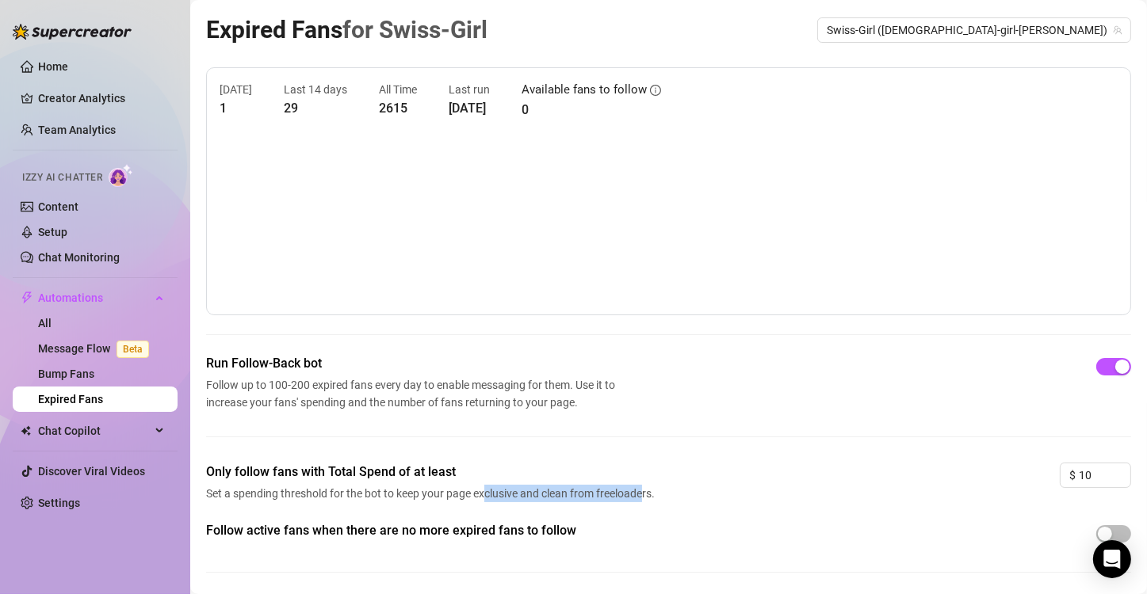
click at [648, 495] on span "Set a spending threshold for the bot to keep your page exclusive and clean from…" at bounding box center [432, 493] width 453 height 17
click at [687, 491] on div "Only follow fans with Total Spend of at least Set a spending threshold for the …" at bounding box center [668, 492] width 925 height 59
click at [1080, 475] on input "10" at bounding box center [1104, 476] width 52 height 24
click at [764, 437] on div "Run Follow-Back bot Follow up to 100-200 expired fans every day to enable messa…" at bounding box center [668, 408] width 925 height 109
click at [1082, 473] on input "10" at bounding box center [1104, 476] width 52 height 24
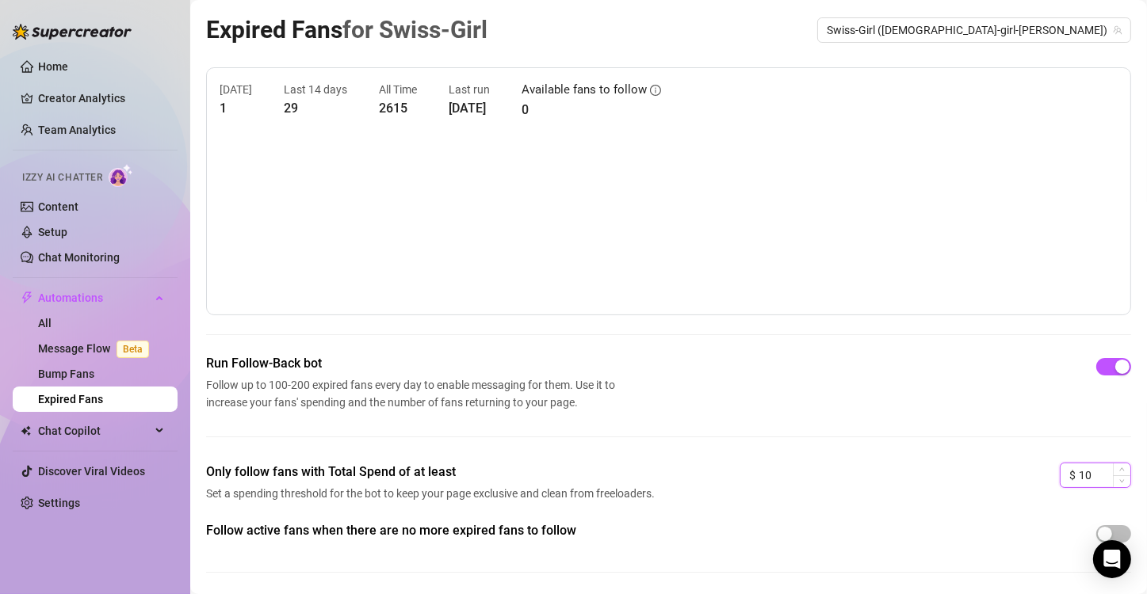
type input "1"
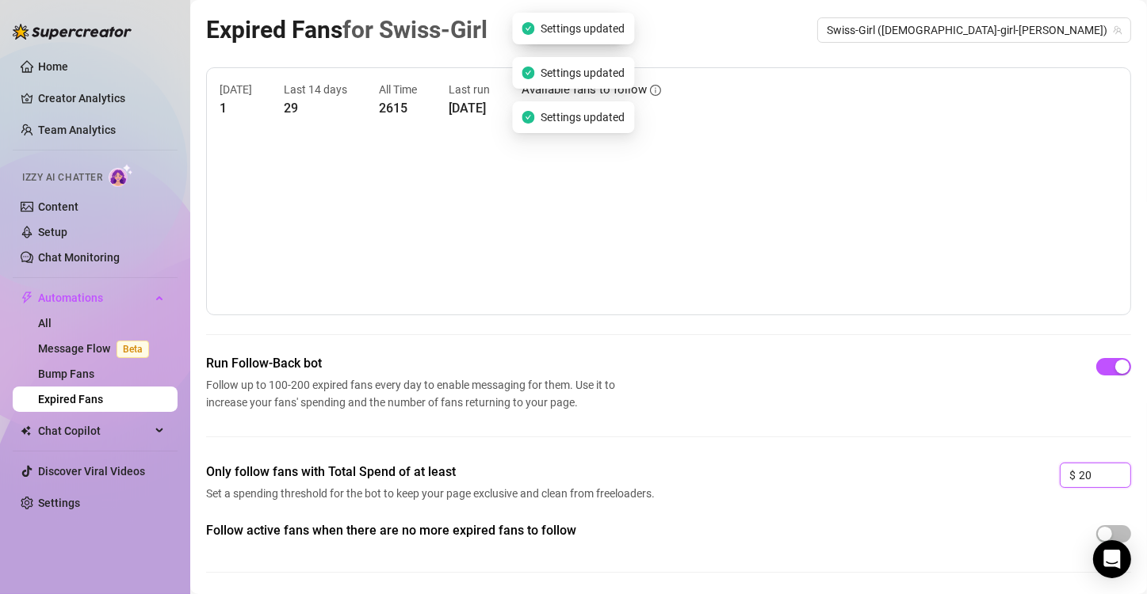
type input "20"
click at [818, 482] on div "Only follow fans with Total Spend of at least Set a spending threshold for the …" at bounding box center [668, 492] width 925 height 59
click at [55, 398] on link "Expired Fans" at bounding box center [70, 399] width 65 height 13
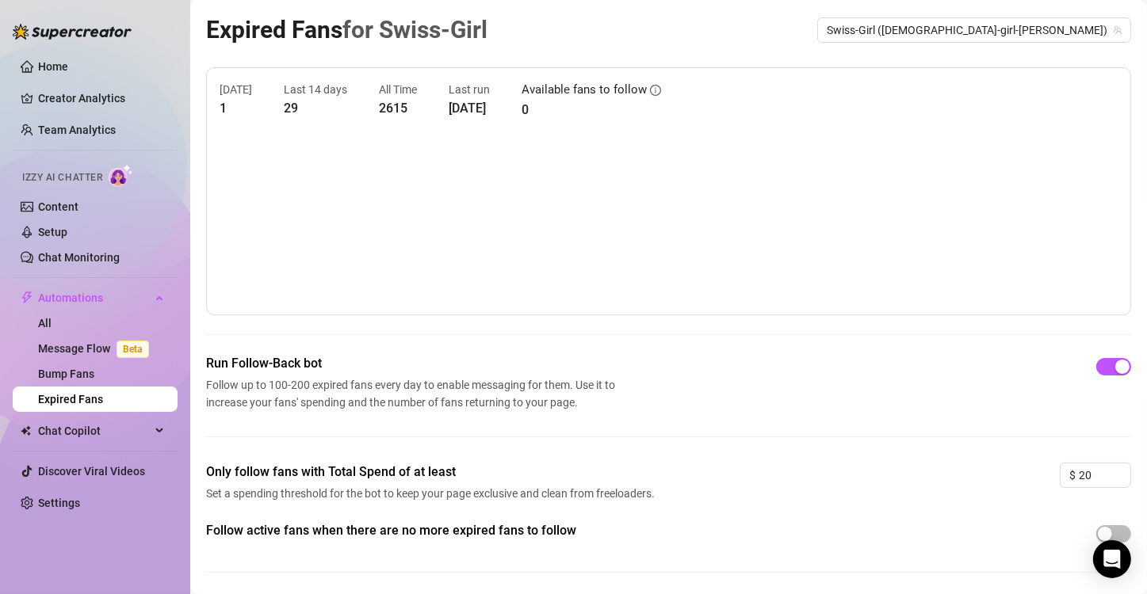
click at [75, 393] on link "Expired Fans" at bounding box center [70, 399] width 65 height 13
click at [66, 399] on link "Expired Fans" at bounding box center [70, 399] width 65 height 13
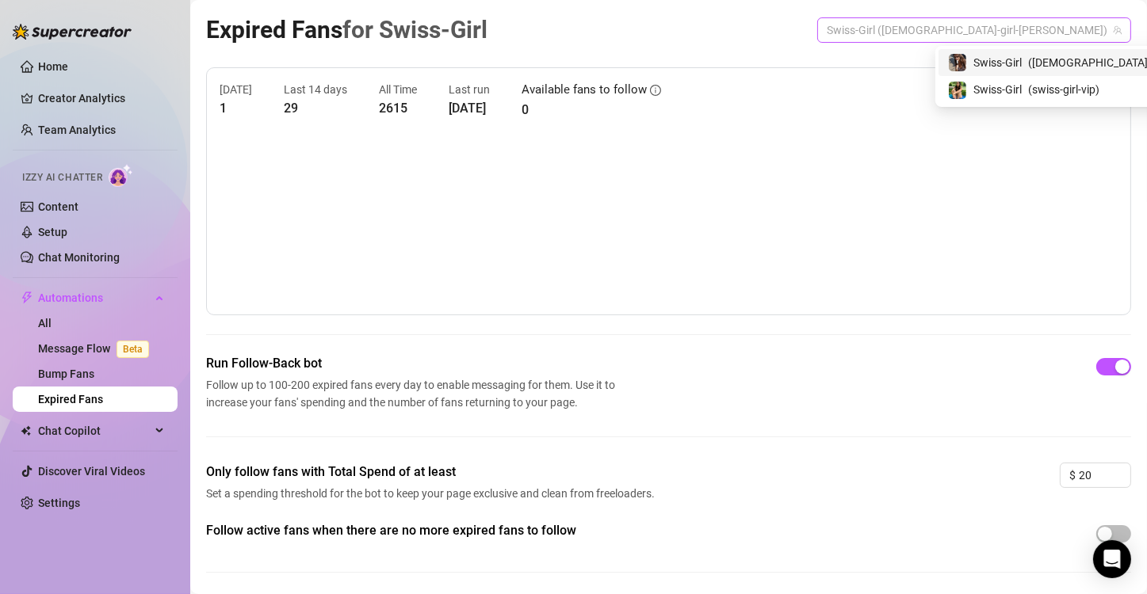
click at [1036, 26] on span "Swiss-Girl ([DEMOGRAPHIC_DATA]-girl-[PERSON_NAME])" at bounding box center [973, 30] width 295 height 24
click at [985, 86] on span "Swiss-Girl" at bounding box center [997, 89] width 48 height 17
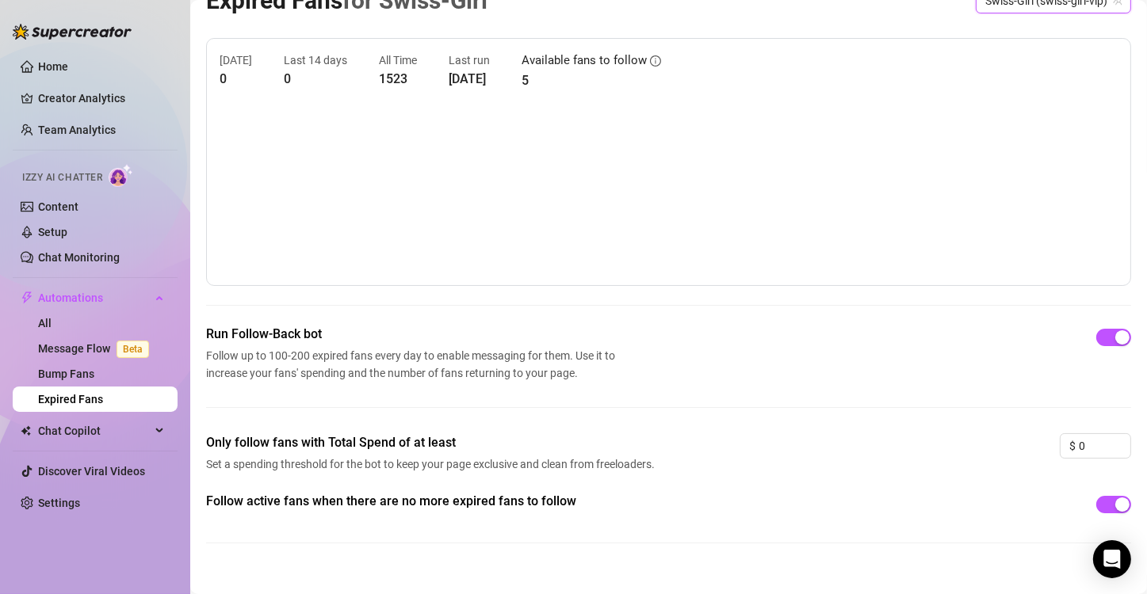
scroll to position [50, 0]
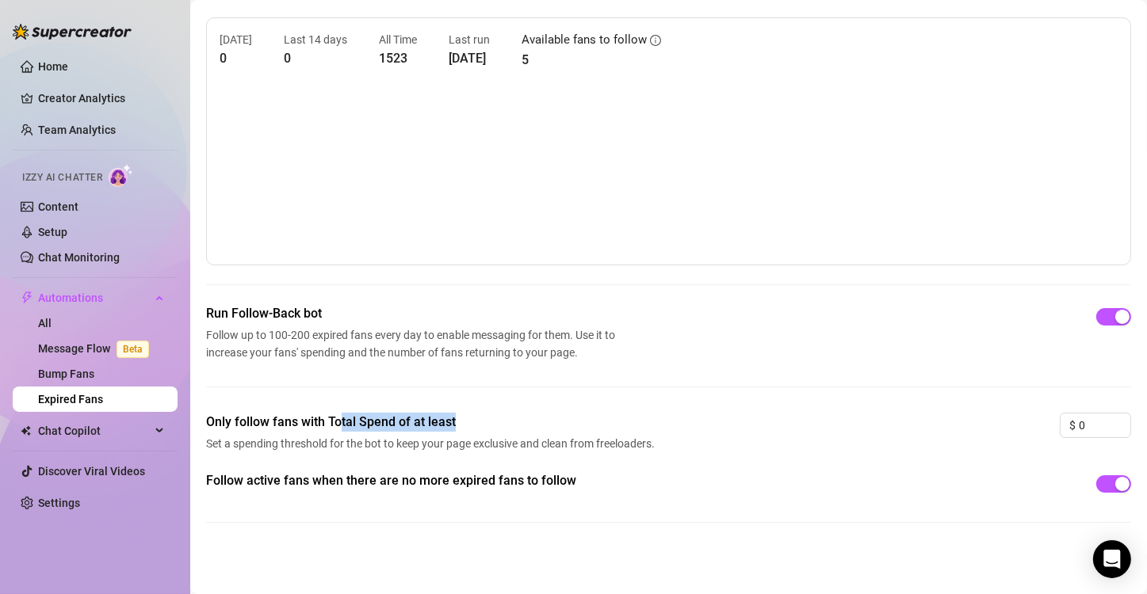
drag, startPoint x: 339, startPoint y: 414, endPoint x: 500, endPoint y: 418, distance: 160.9
click at [500, 418] on span "Only follow fans with Total Spend of at least" at bounding box center [432, 422] width 453 height 19
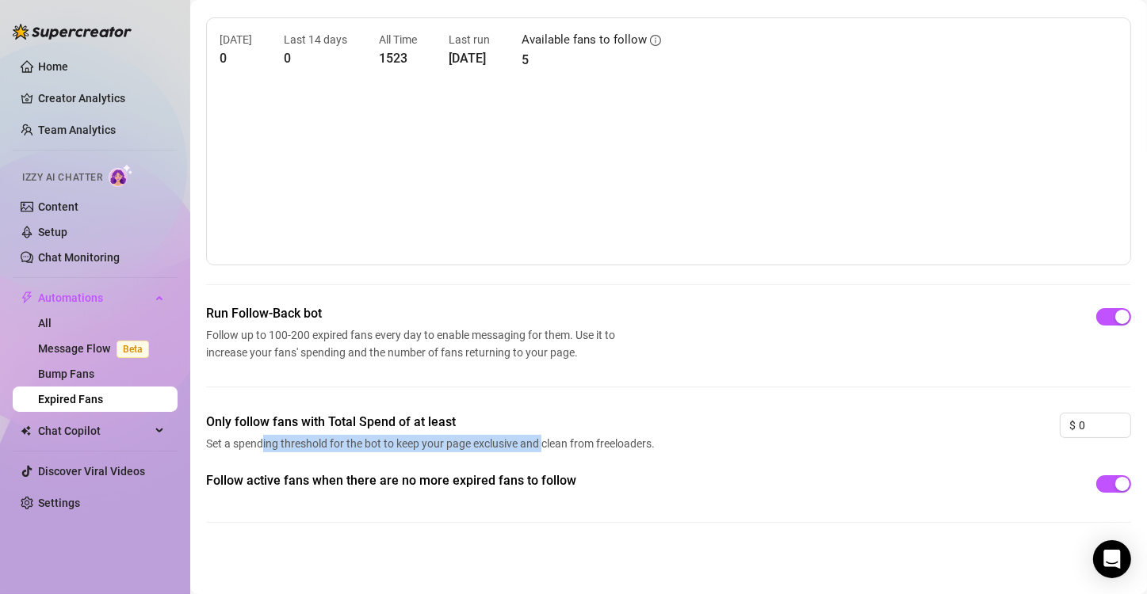
drag, startPoint x: 263, startPoint y: 437, endPoint x: 549, endPoint y: 452, distance: 286.4
click at [549, 452] on div "Only follow fans with Total Spend of at least Set a spending threshold for the …" at bounding box center [668, 442] width 925 height 59
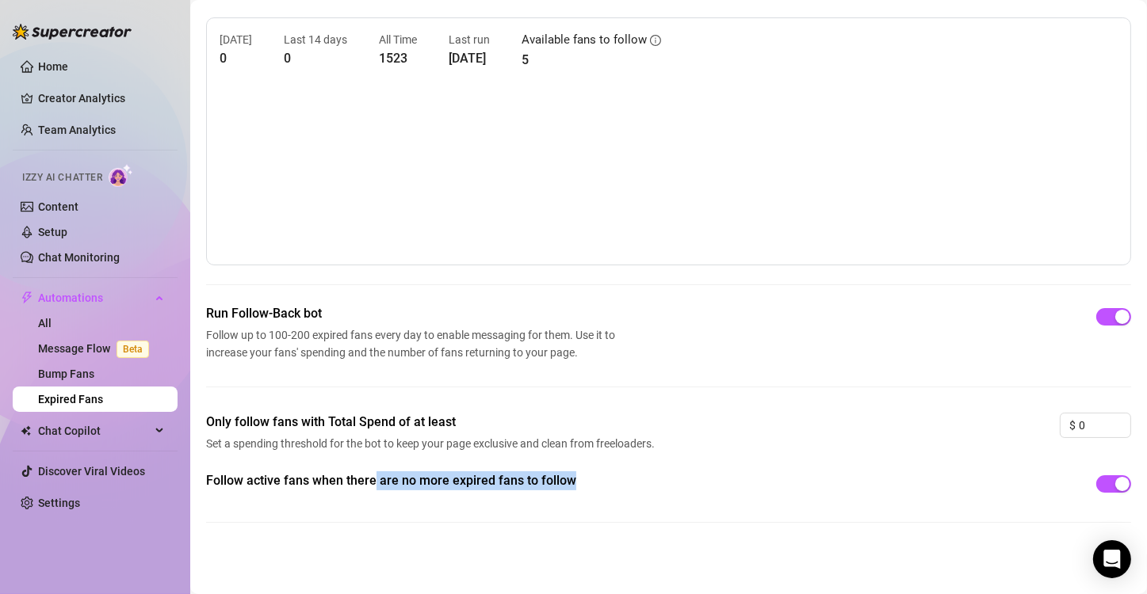
drag, startPoint x: 372, startPoint y: 482, endPoint x: 620, endPoint y: 489, distance: 248.1
click at [620, 489] on span "Follow active fans when there are no more expired fans to follow" at bounding box center [432, 480] width 453 height 19
click at [1115, 477] on div "button" at bounding box center [1122, 484] width 14 height 14
click at [366, 294] on div "[DATE] 0 Last 14 days 0 All Time 1523 Last run [DATE] Available fans to follow …" at bounding box center [668, 282] width 925 height 531
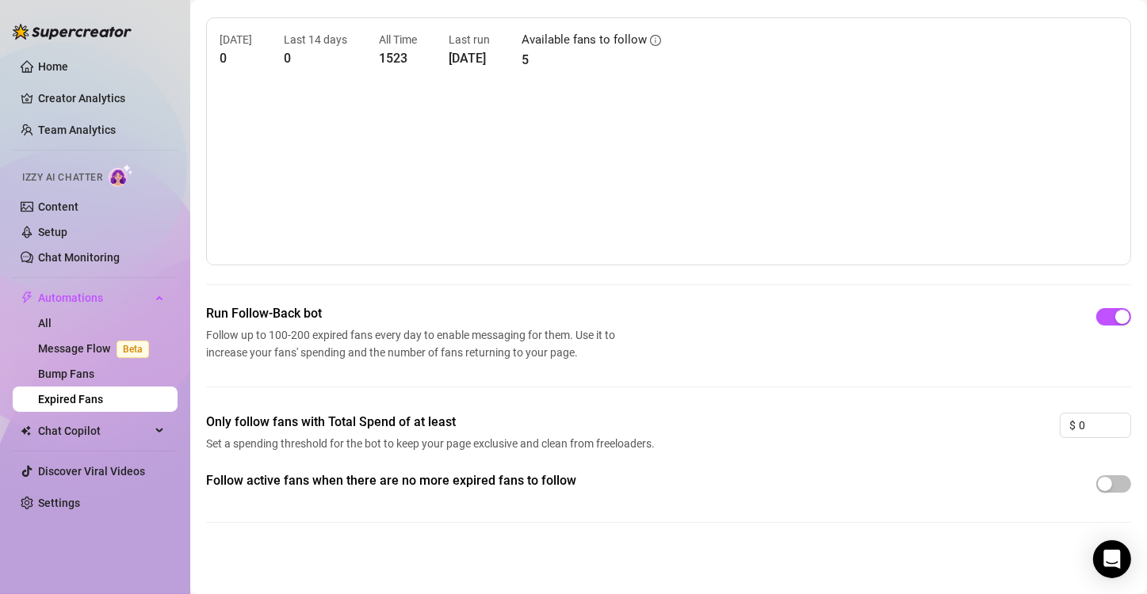
scroll to position [0, 0]
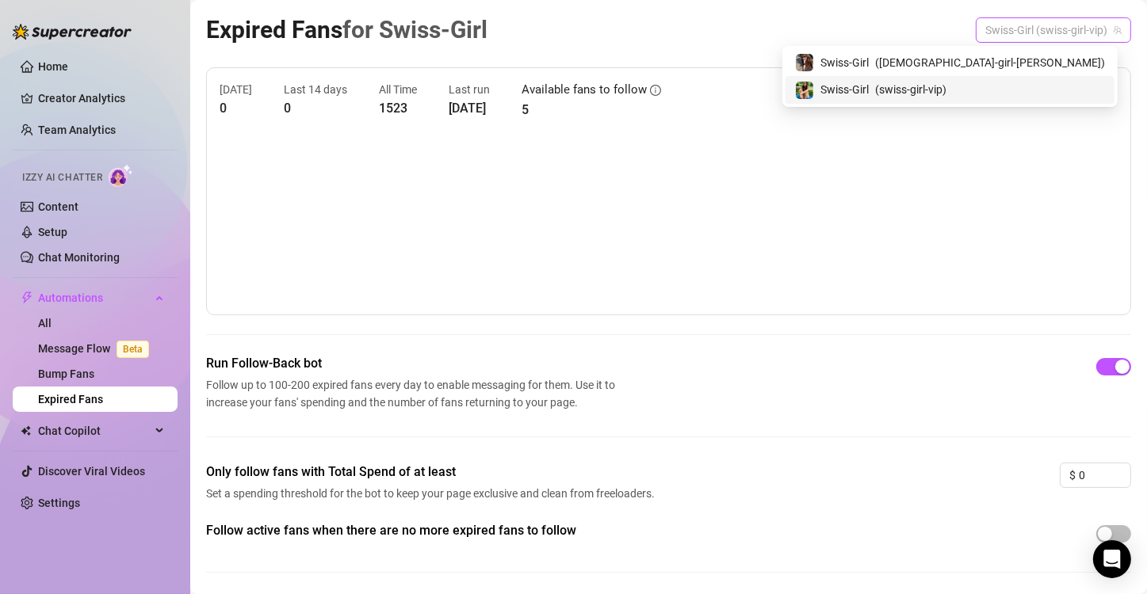
click at [1037, 35] on span "Swiss-Girl (swiss-girl-vip)" at bounding box center [1053, 30] width 136 height 24
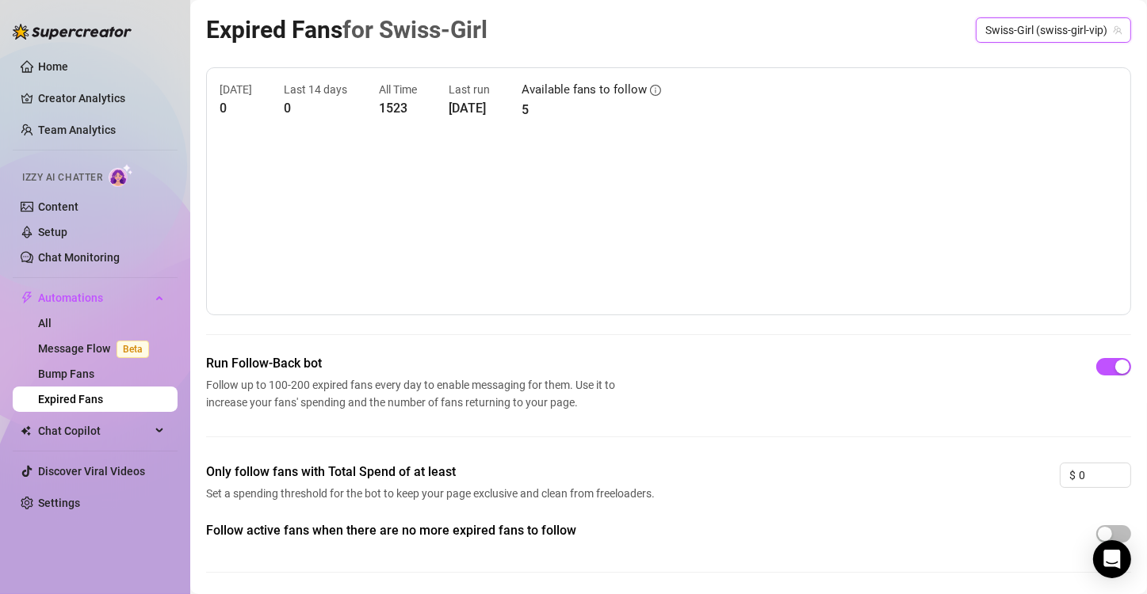
click at [1037, 35] on span "Swiss-Girl (swiss-girl-vip)" at bounding box center [1053, 30] width 136 height 24
click at [97, 345] on link "Message Flow Beta" at bounding box center [96, 348] width 117 height 13
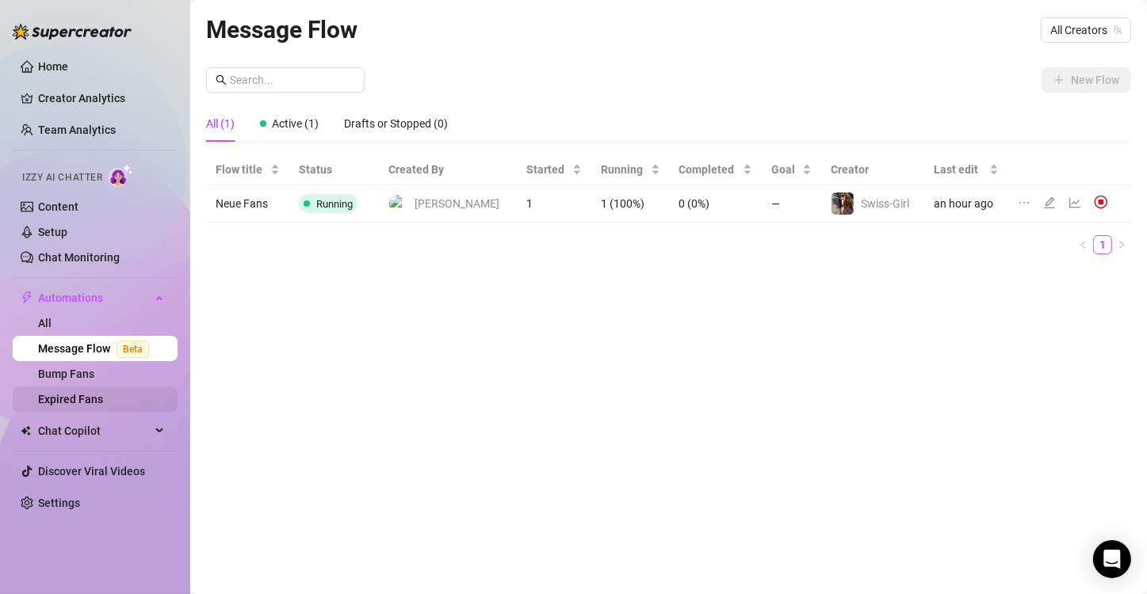
click at [81, 398] on link "Expired Fans" at bounding box center [70, 399] width 65 height 13
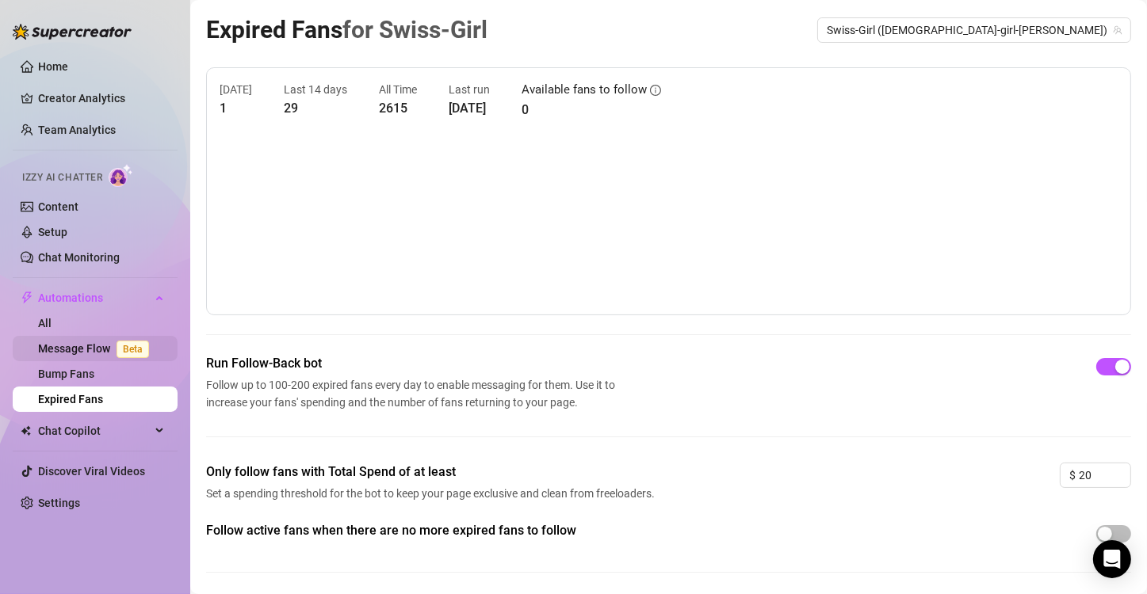
click at [66, 348] on link "Message Flow Beta" at bounding box center [96, 348] width 117 height 13
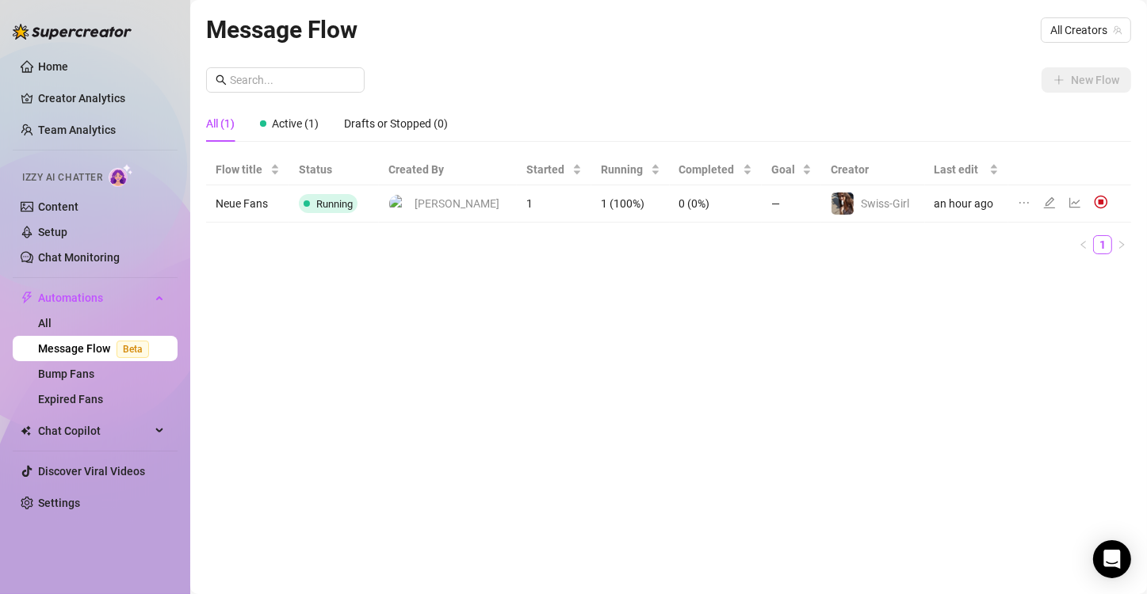
click at [397, 317] on div "Message Flow All Creators New Flow All (1) Active (1) Drafts or Stopped (0) Flo…" at bounding box center [668, 279] width 925 height 536
click at [483, 300] on div "Message Flow All Creators New Flow All (1) Active (1) Drafts or Stopped (0) Flo…" at bounding box center [668, 279] width 925 height 536
click at [428, 319] on div "Message Flow All Creators New Flow All (1) Active (1) Drafts or Stopped (0) Flo…" at bounding box center [668, 279] width 925 height 536
click at [45, 60] on link "Home" at bounding box center [53, 66] width 30 height 13
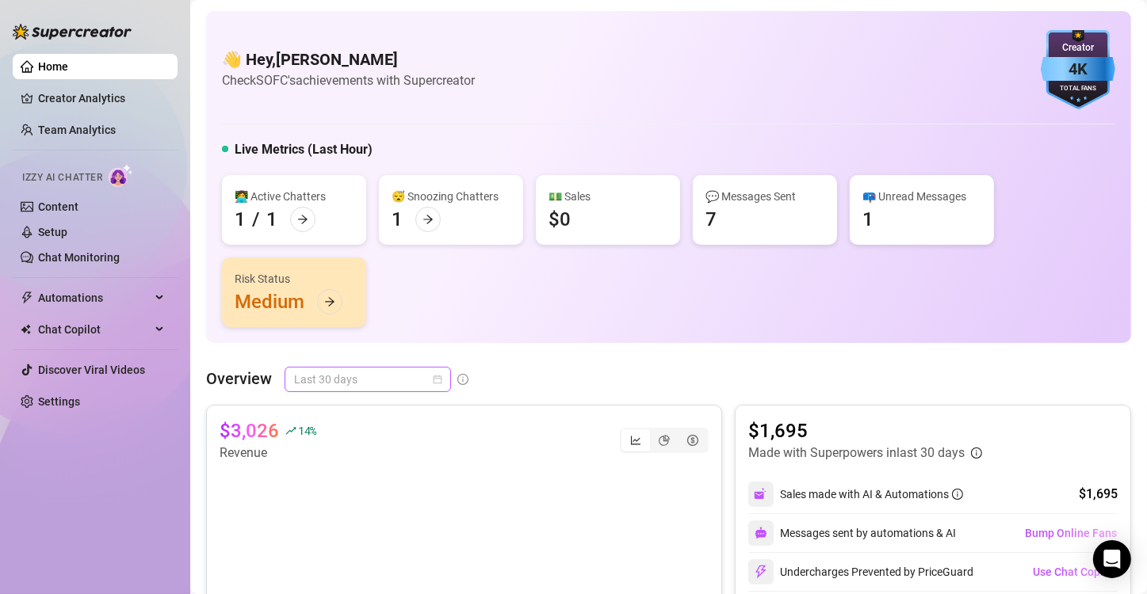
click at [426, 376] on span "Last 30 days" at bounding box center [367, 380] width 147 height 24
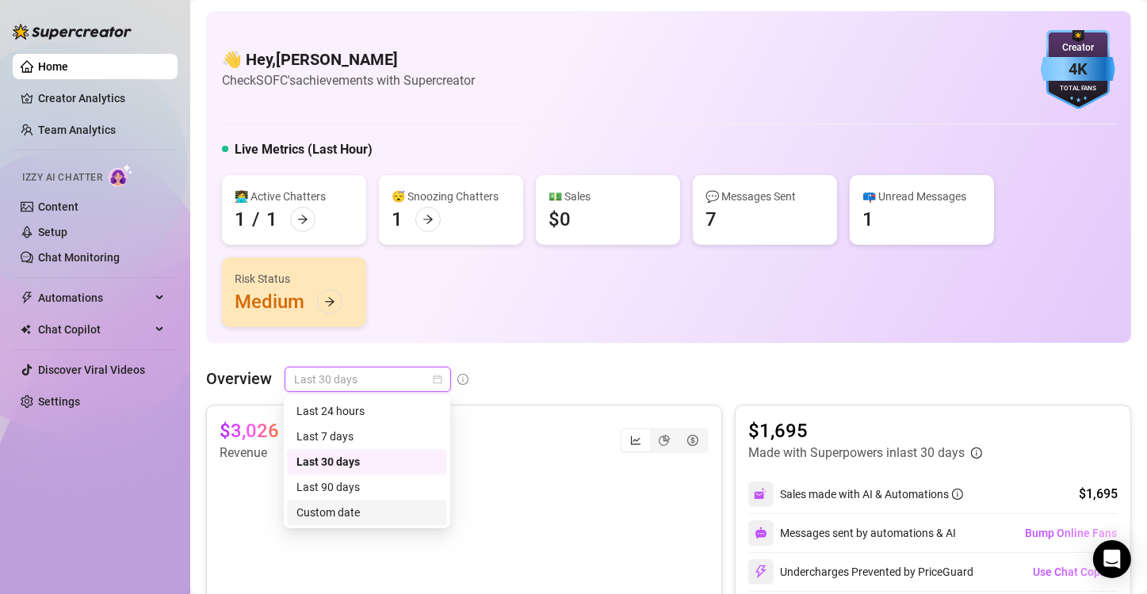
click at [322, 513] on div "Custom date" at bounding box center [366, 512] width 141 height 17
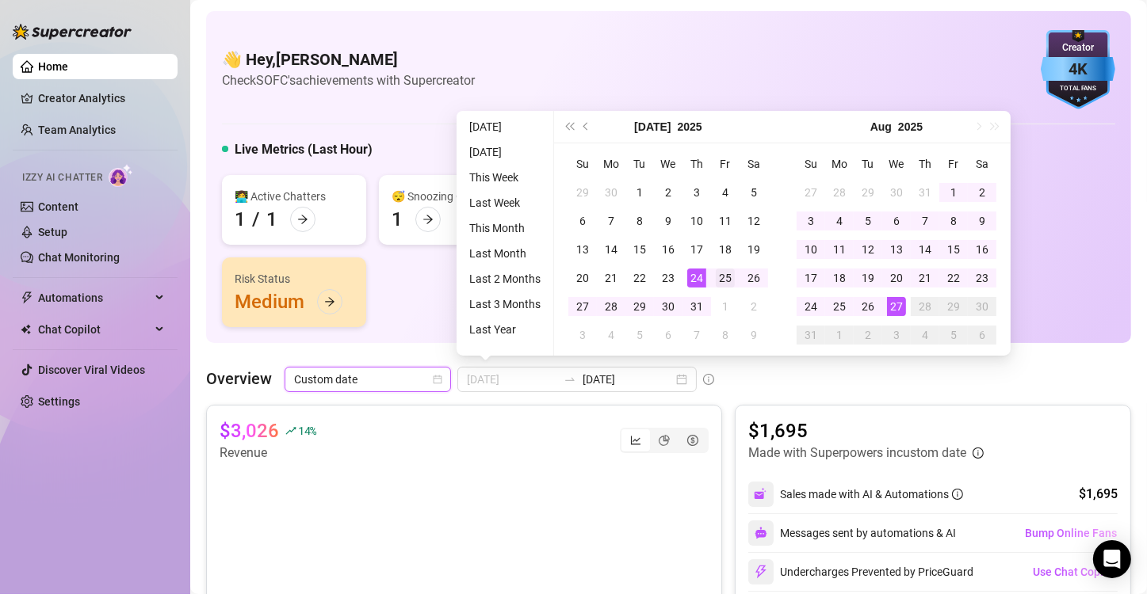
type input "[DATE]"
click at [719, 277] on div "25" at bounding box center [724, 278] width 19 height 19
type input "[DATE]"
click at [813, 301] on div "24" at bounding box center [810, 306] width 19 height 19
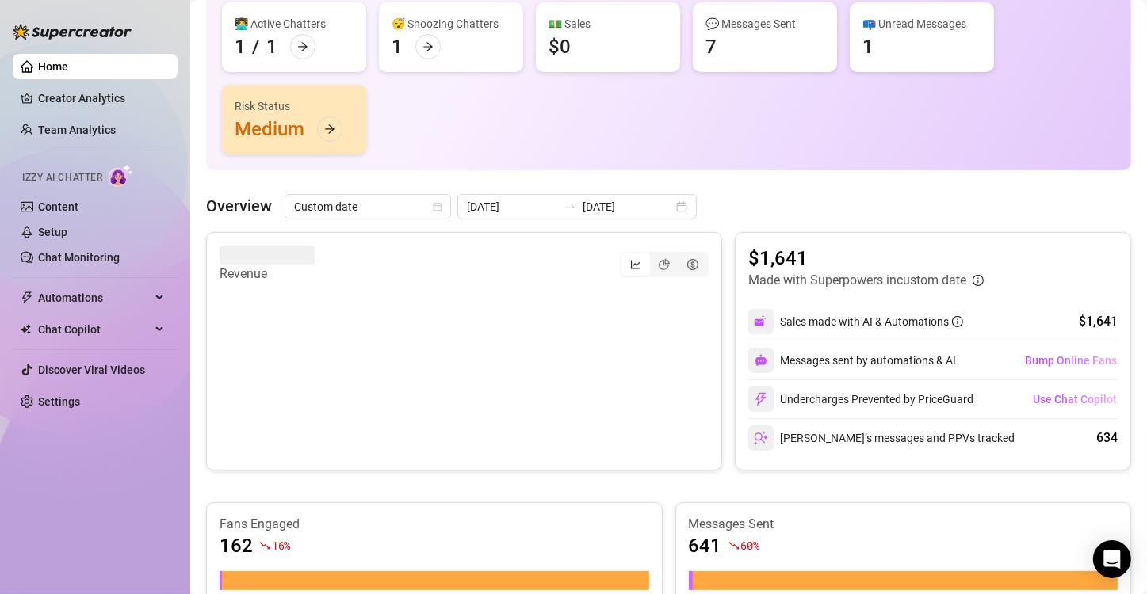
scroll to position [174, 0]
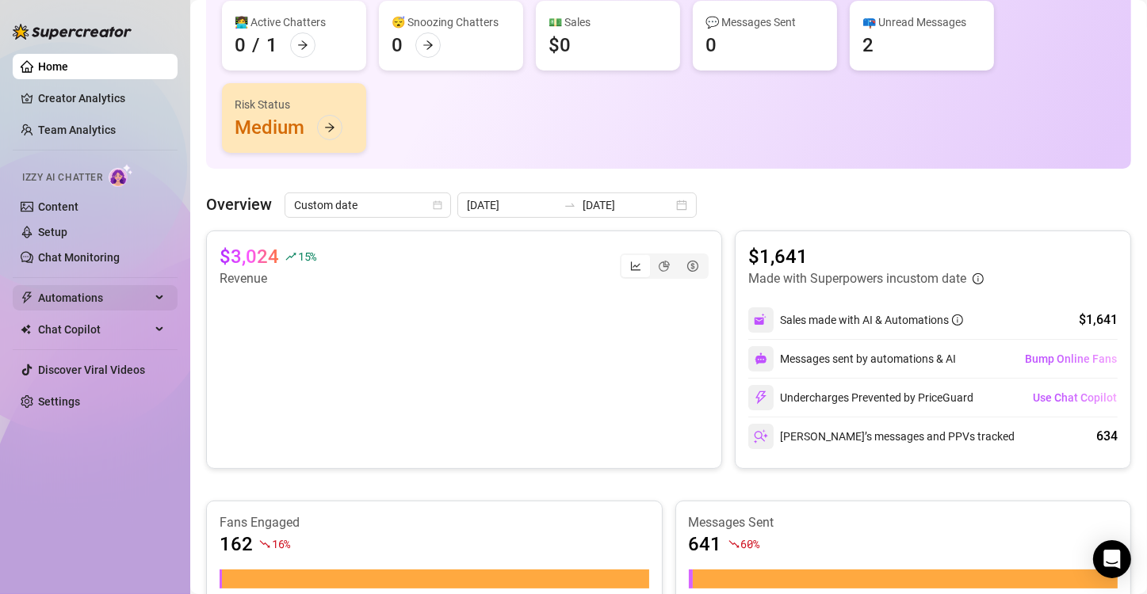
click at [70, 293] on span "Automations" at bounding box center [94, 297] width 113 height 25
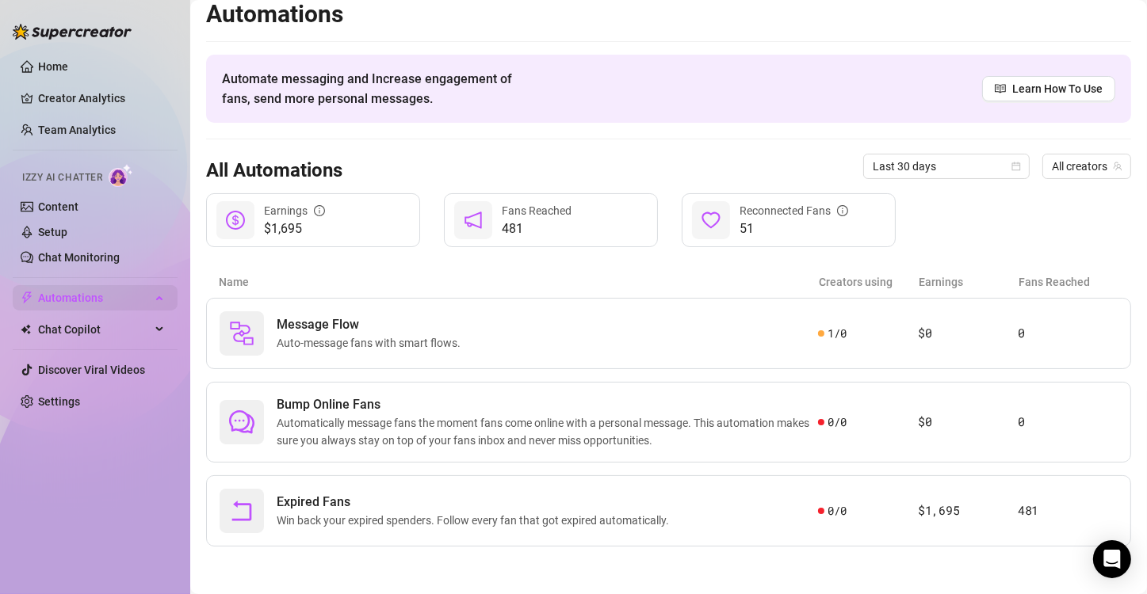
scroll to position [10, 0]
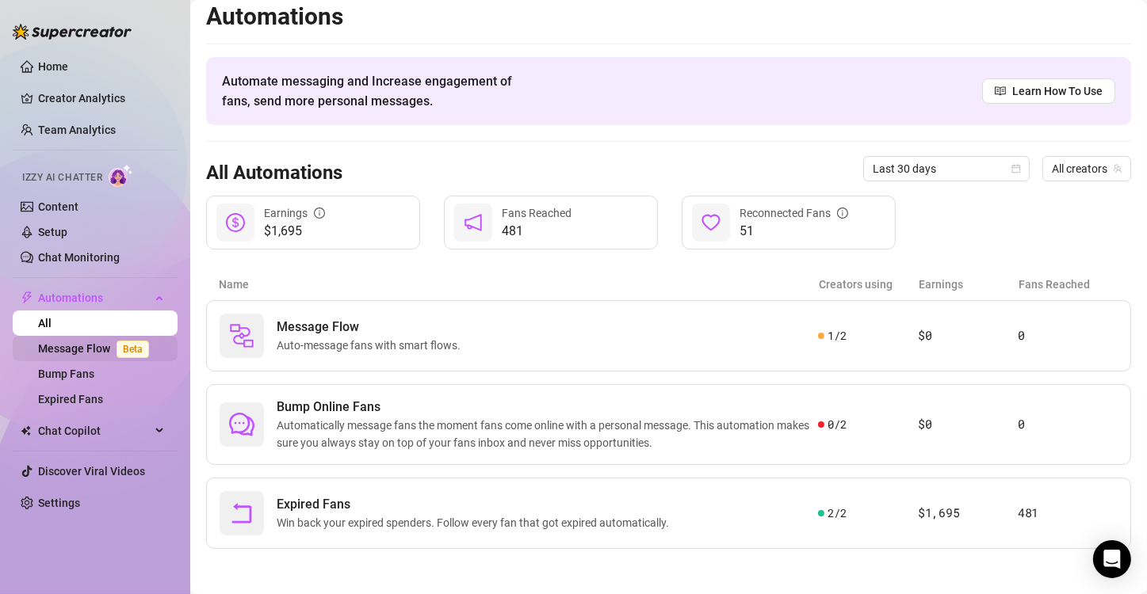
click at [105, 345] on link "Message Flow Beta" at bounding box center [96, 348] width 117 height 13
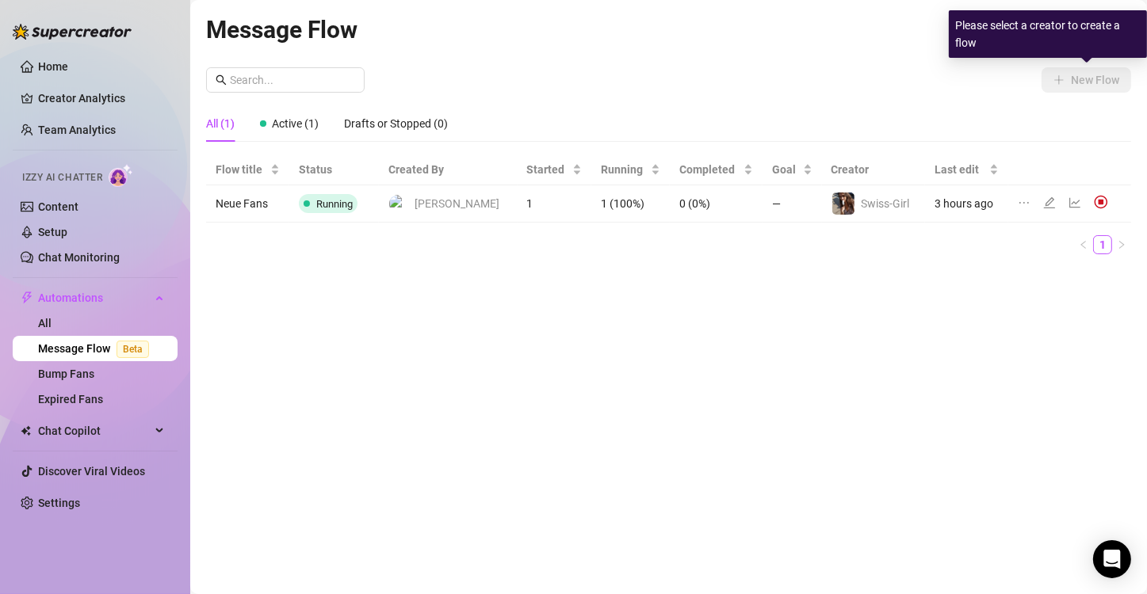
click at [1075, 43] on body "Home Creator Analytics Team Analytics Izzy AI Chatter Content Setup Chat Monito…" at bounding box center [573, 297] width 1147 height 594
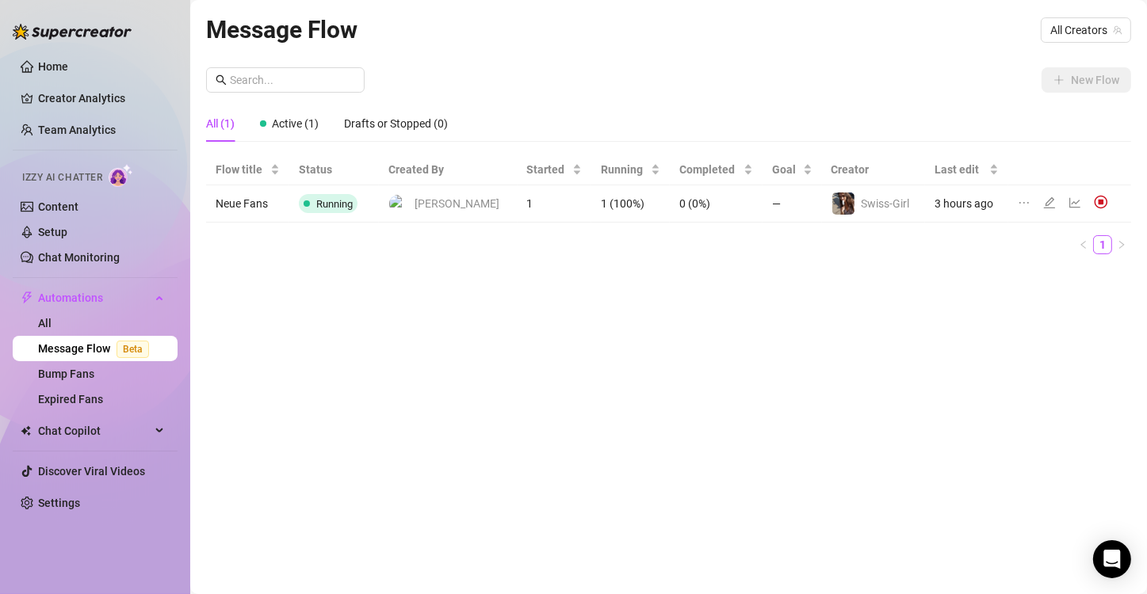
click at [820, 67] on div "New Flow" at bounding box center [668, 79] width 925 height 25
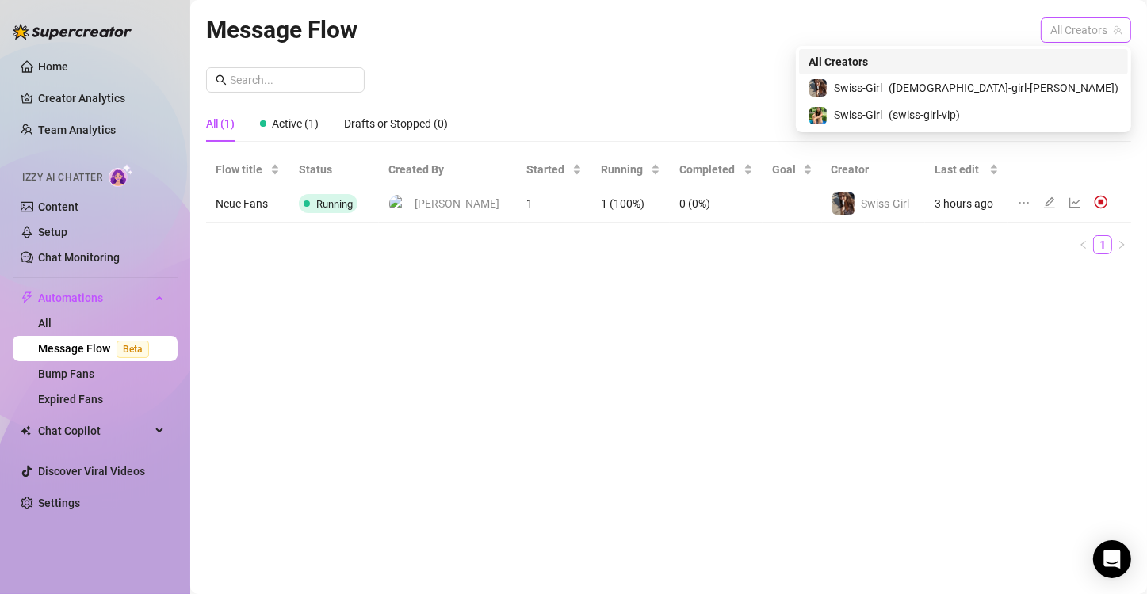
click at [1100, 22] on span "All Creators" at bounding box center [1085, 30] width 71 height 24
click at [1021, 82] on span "( [DEMOGRAPHIC_DATA]-girl-[PERSON_NAME] )" at bounding box center [1003, 87] width 230 height 17
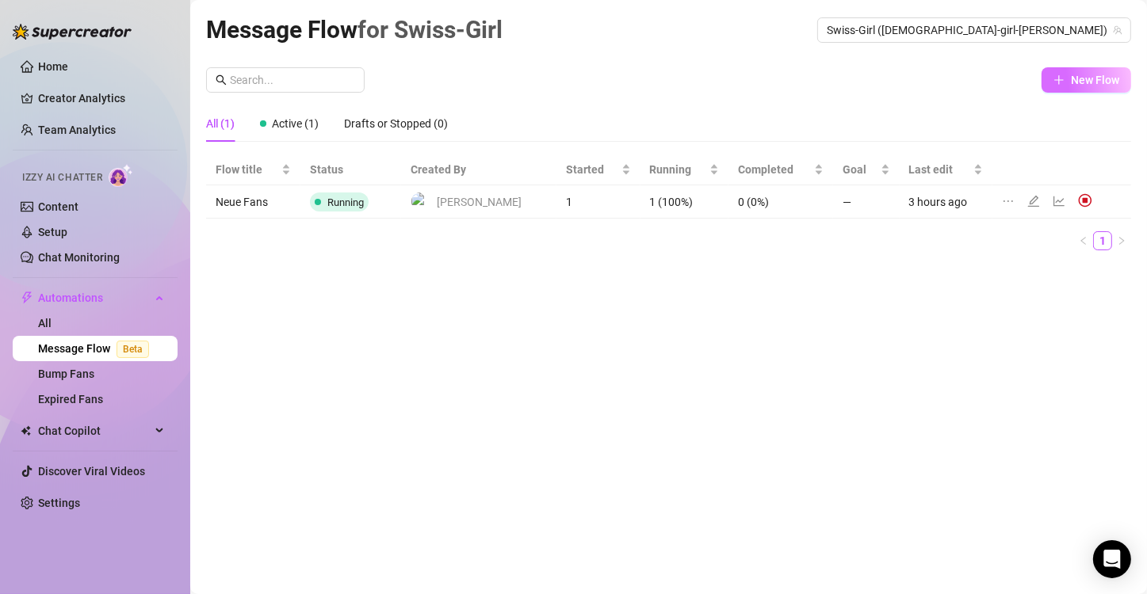
click at [1070, 74] on span "New Flow" at bounding box center [1094, 80] width 48 height 13
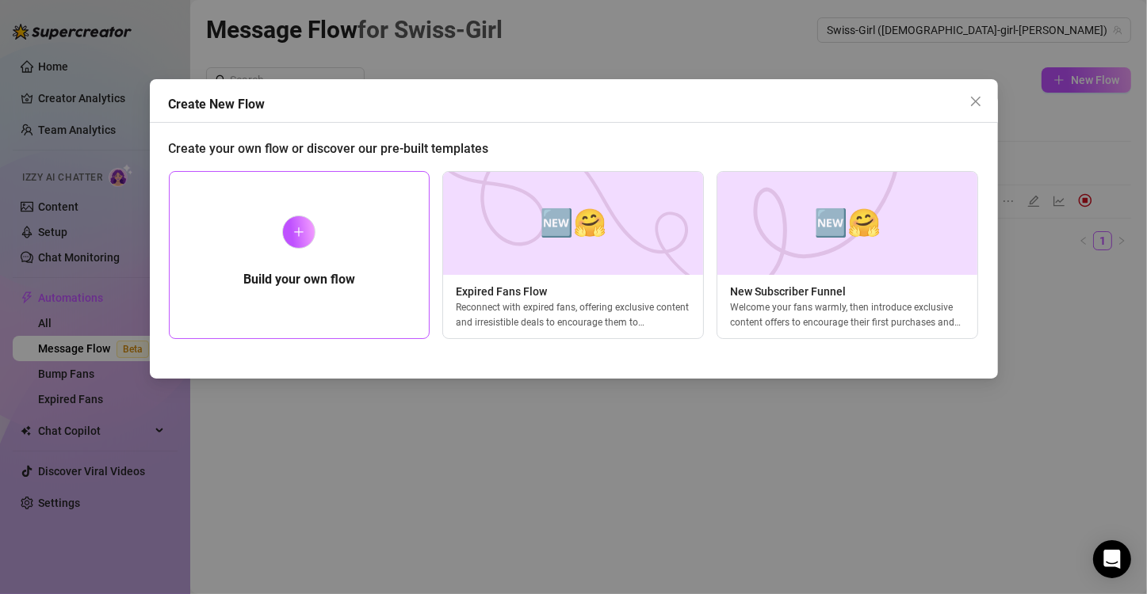
click at [337, 226] on div "Build your own flow" at bounding box center [299, 255] width 261 height 168
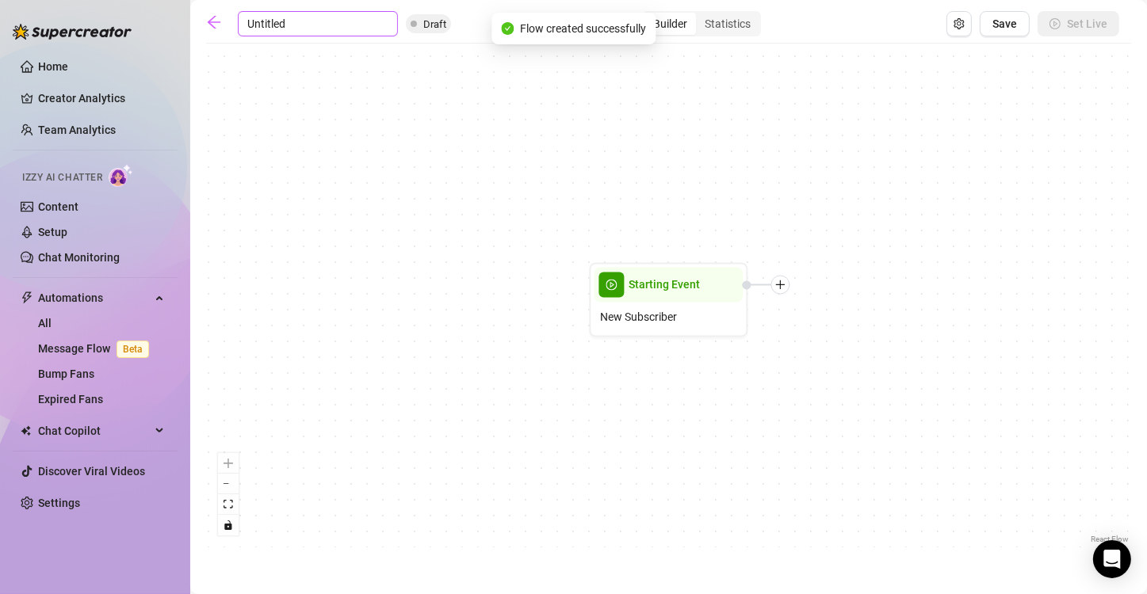
click at [316, 22] on input "Untitled" at bounding box center [318, 23] width 160 height 25
type input "Test-Flow"
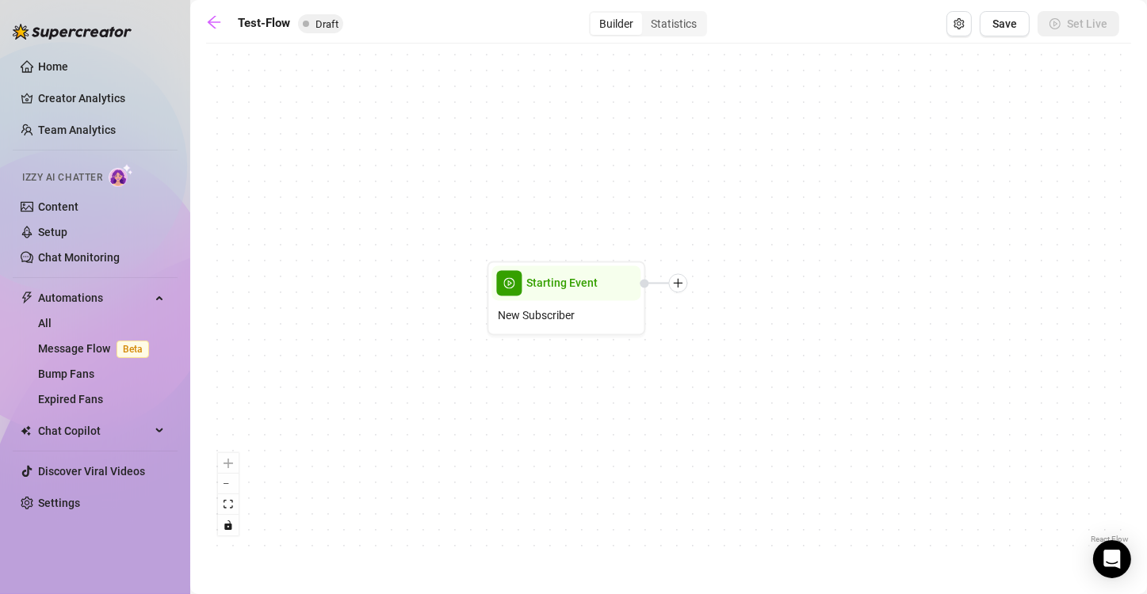
drag, startPoint x: 777, startPoint y: 439, endPoint x: 602, endPoint y: 432, distance: 174.5
click at [602, 432] on div "Starting Event New Subscriber" at bounding box center [668, 300] width 925 height 496
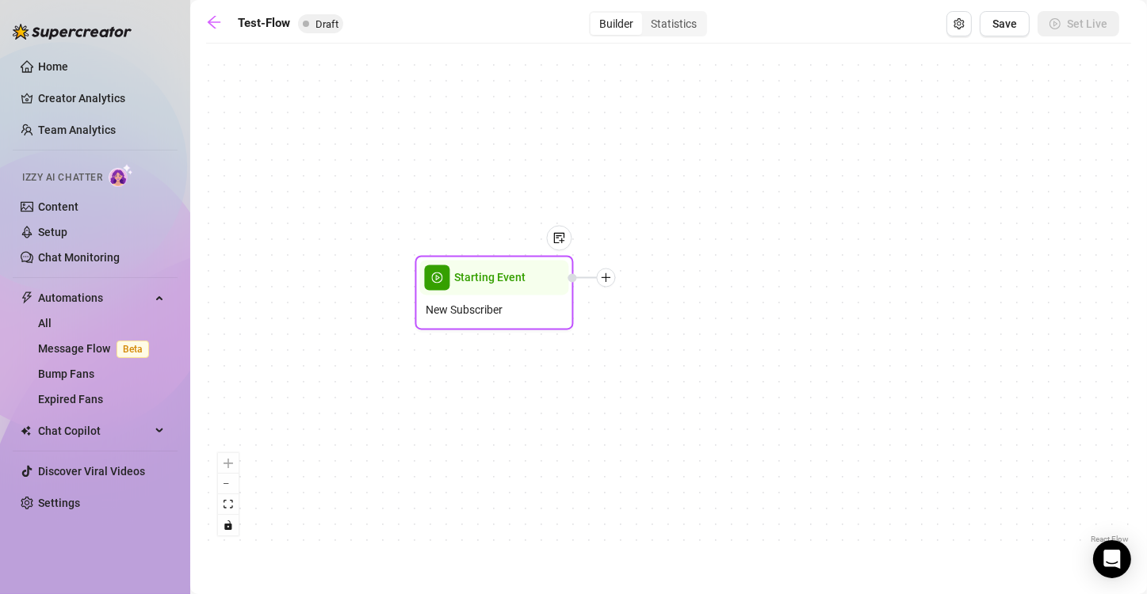
click at [494, 307] on span "New Subscriber" at bounding box center [464, 310] width 77 height 17
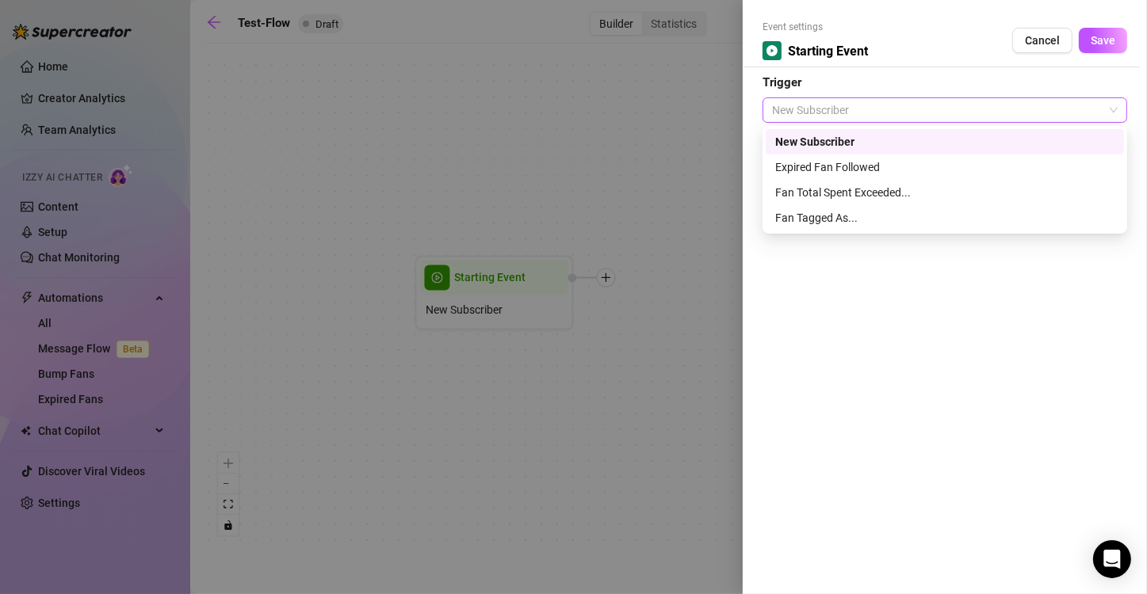
click at [858, 111] on span "New Subscriber" at bounding box center [944, 110] width 345 height 24
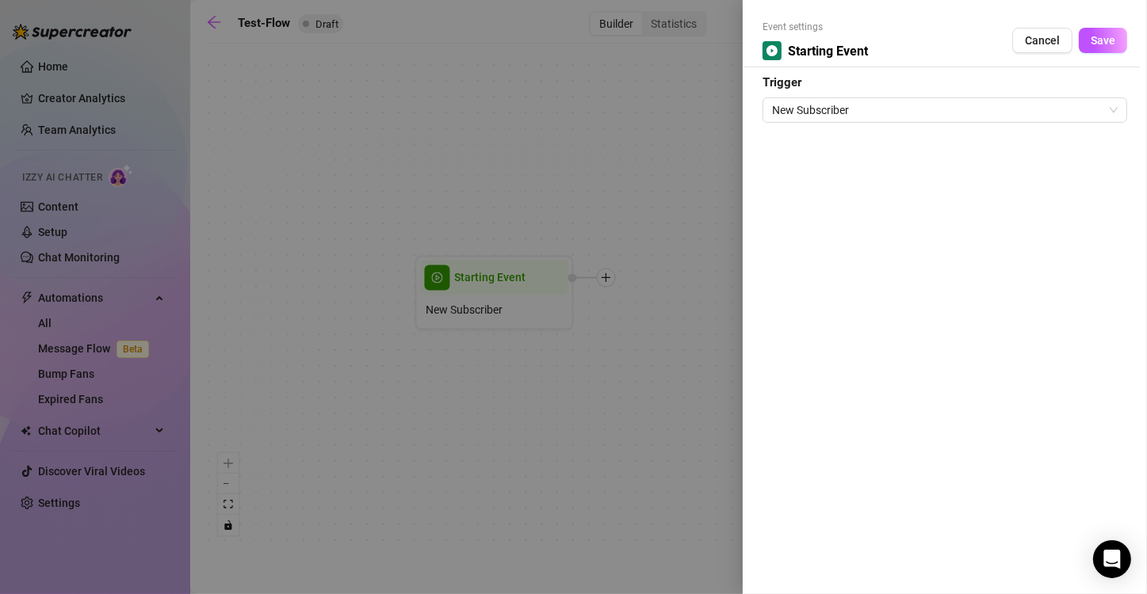
click at [577, 162] on div at bounding box center [573, 297] width 1147 height 594
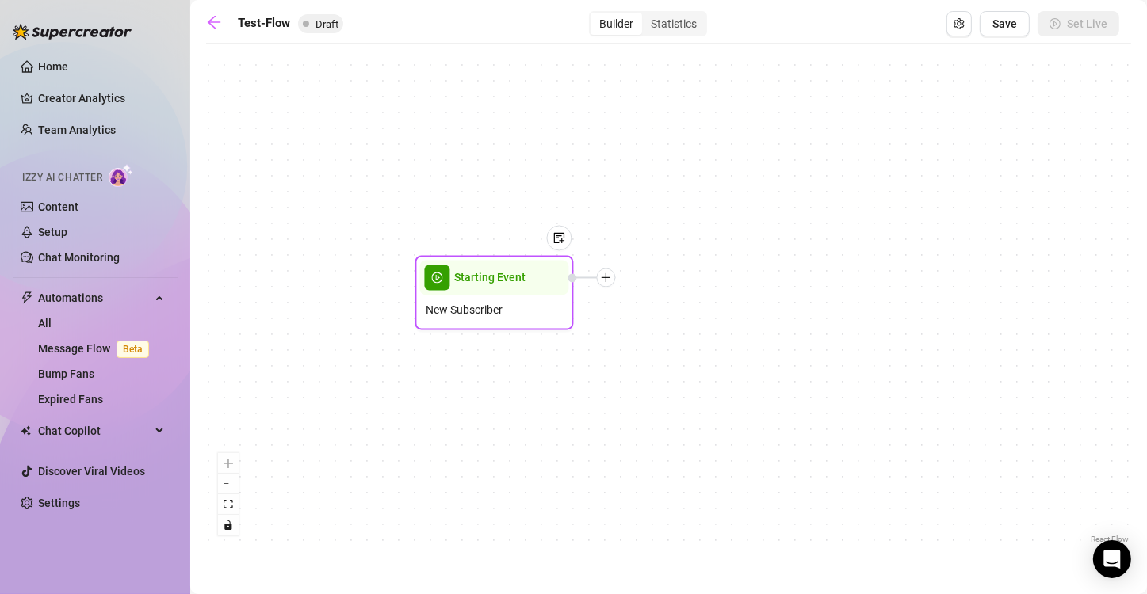
click at [609, 279] on icon "plus" at bounding box center [606, 278] width 11 height 11
click at [676, 330] on div "Message" at bounding box center [685, 333] width 116 height 27
type textarea "Write your message here"
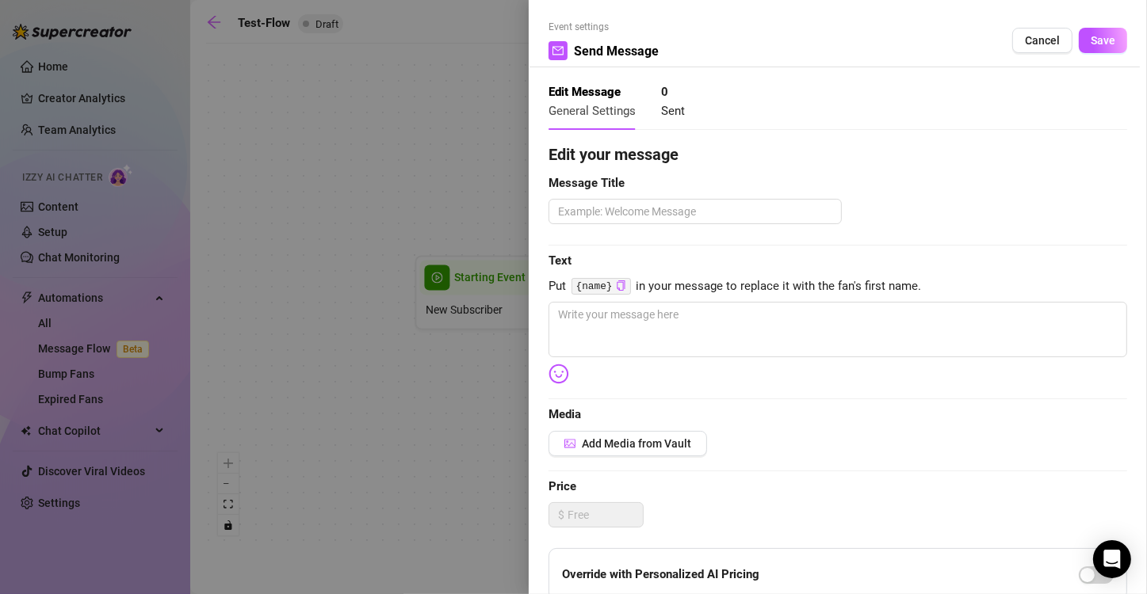
click at [471, 415] on div at bounding box center [573, 297] width 1147 height 594
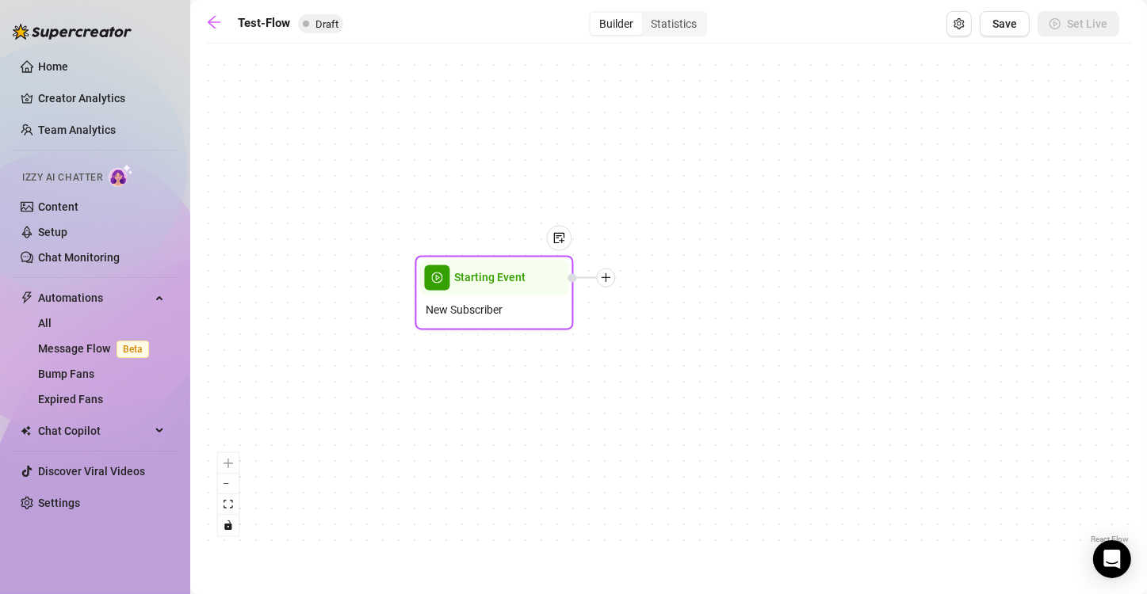
click at [606, 282] on icon "plus" at bounding box center [606, 278] width 11 height 11
click at [676, 277] on div "Time Delay" at bounding box center [685, 279] width 116 height 27
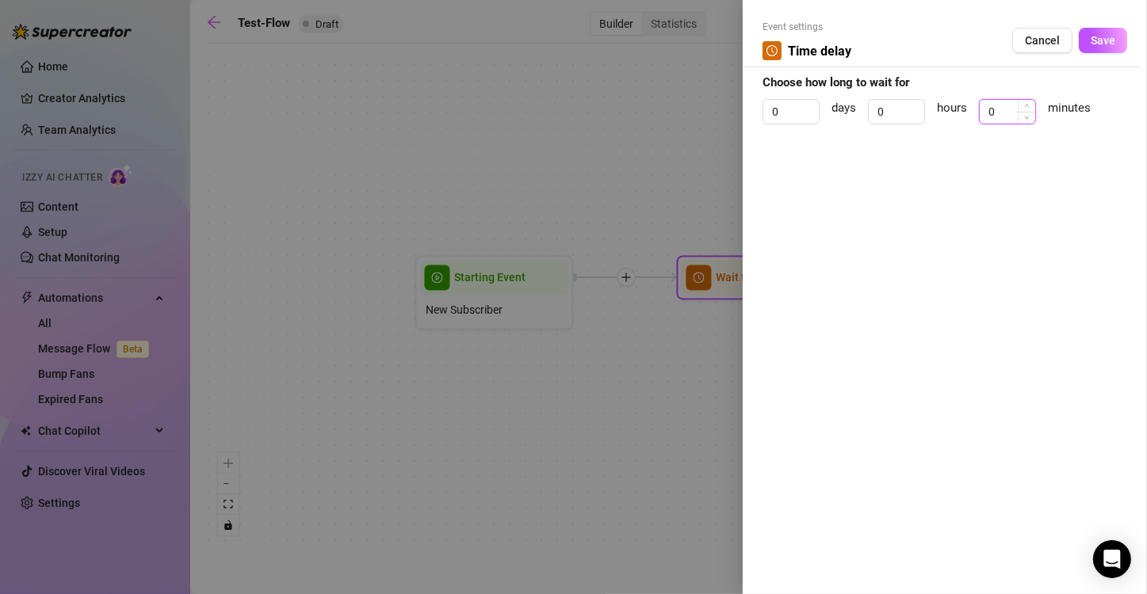
click at [1002, 106] on input "0" at bounding box center [1006, 112] width 55 height 24
type input "0"
type input "3"
click at [1096, 38] on span "Save" at bounding box center [1102, 40] width 25 height 13
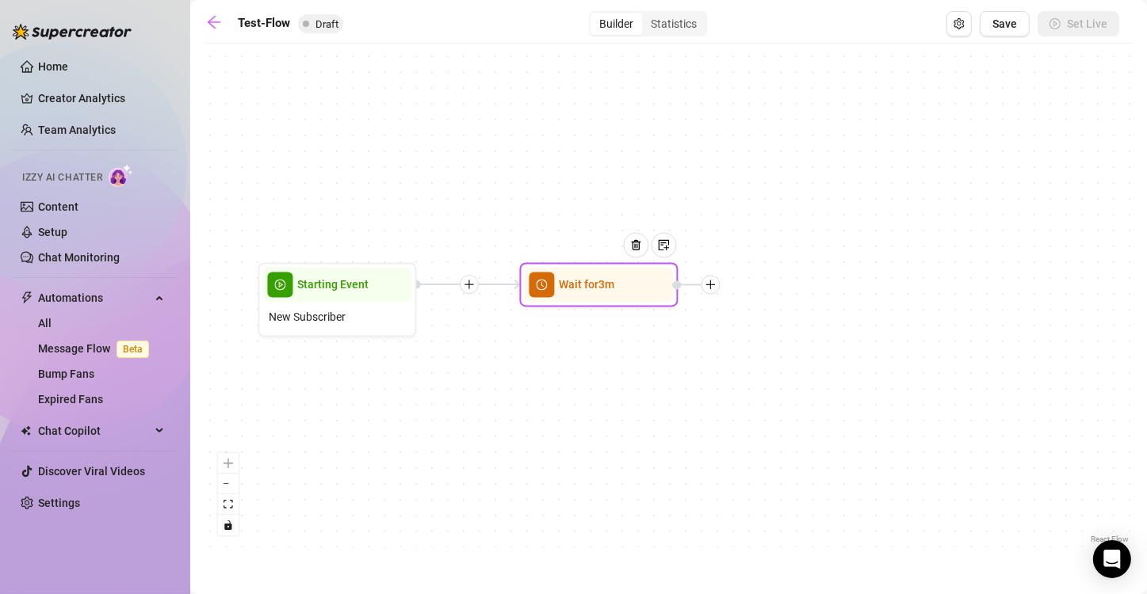
drag, startPoint x: 999, startPoint y: 202, endPoint x: 837, endPoint y: 209, distance: 162.6
click at [837, 209] on div "Wait for 3m Starting Event New Subscriber" at bounding box center [668, 300] width 925 height 496
click at [772, 231] on div "Wait for 3m Starting Event New Subscriber" at bounding box center [668, 300] width 925 height 496
click at [708, 285] on icon "plus" at bounding box center [705, 285] width 11 height 11
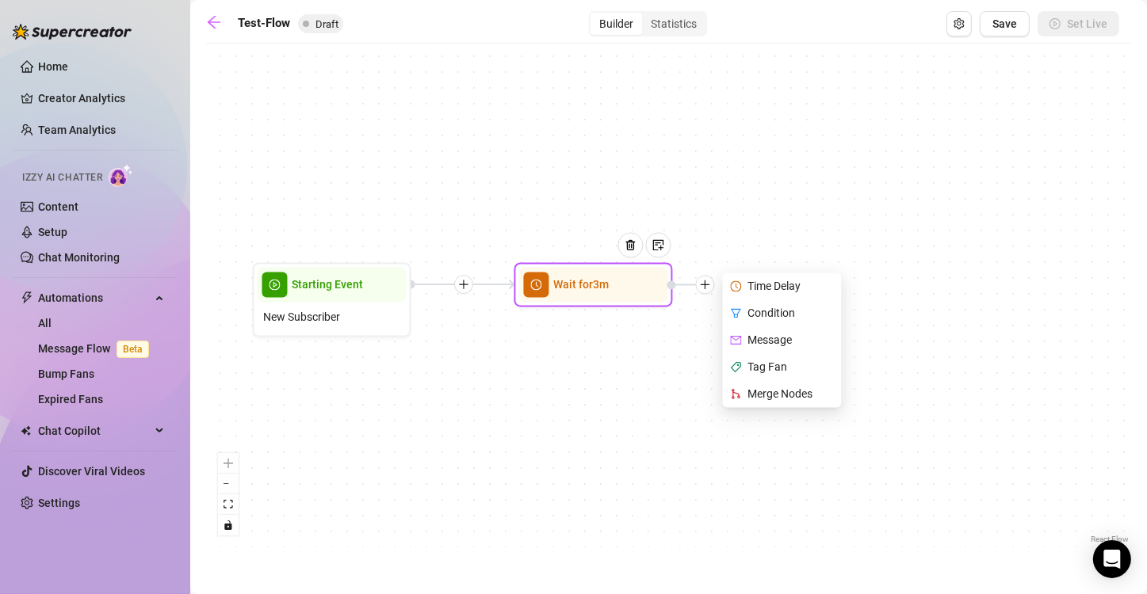
click at [785, 344] on div "Message" at bounding box center [784, 340] width 116 height 27
type textarea "Write your message here"
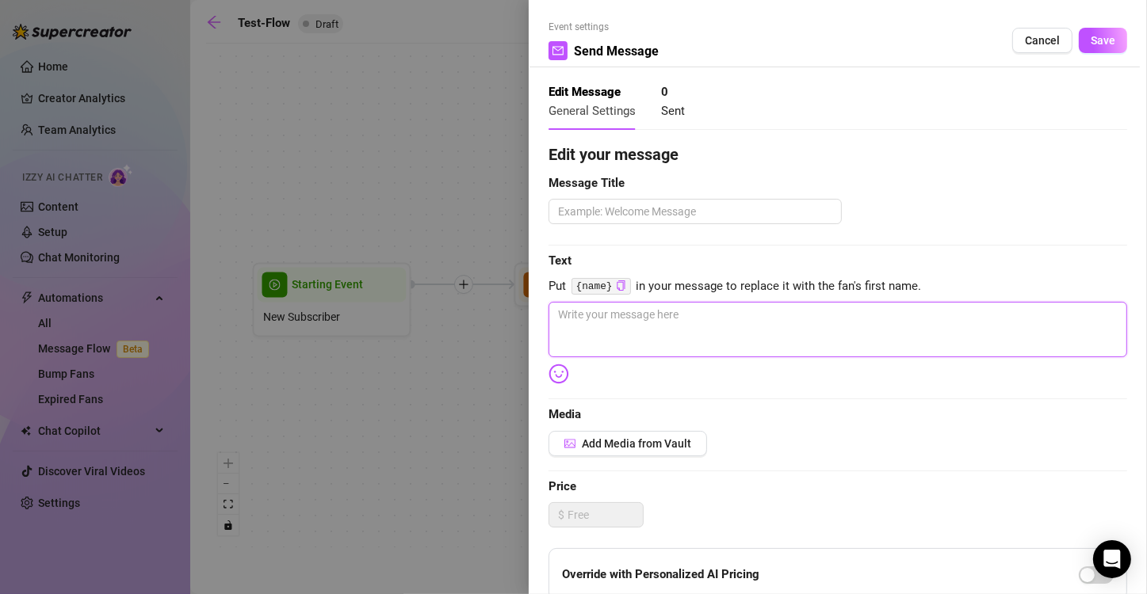
click at [723, 317] on textarea at bounding box center [837, 329] width 578 height 55
type textarea "b"
type textarea "bl"
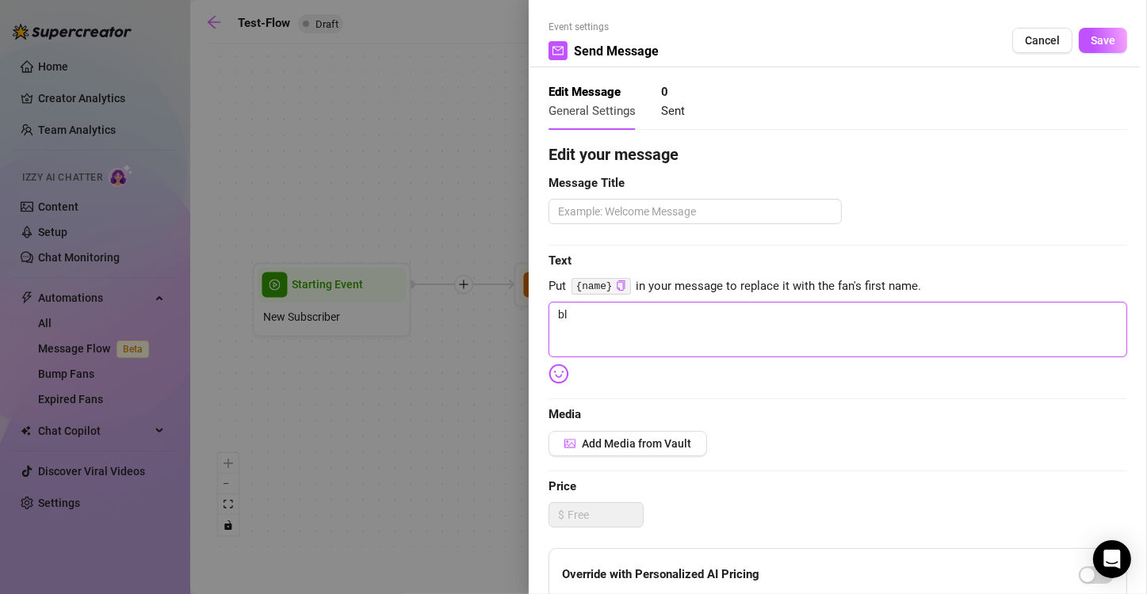
type textarea "ble"
type textarea "[MEDICAL_DATA]"
type textarea "blebl"
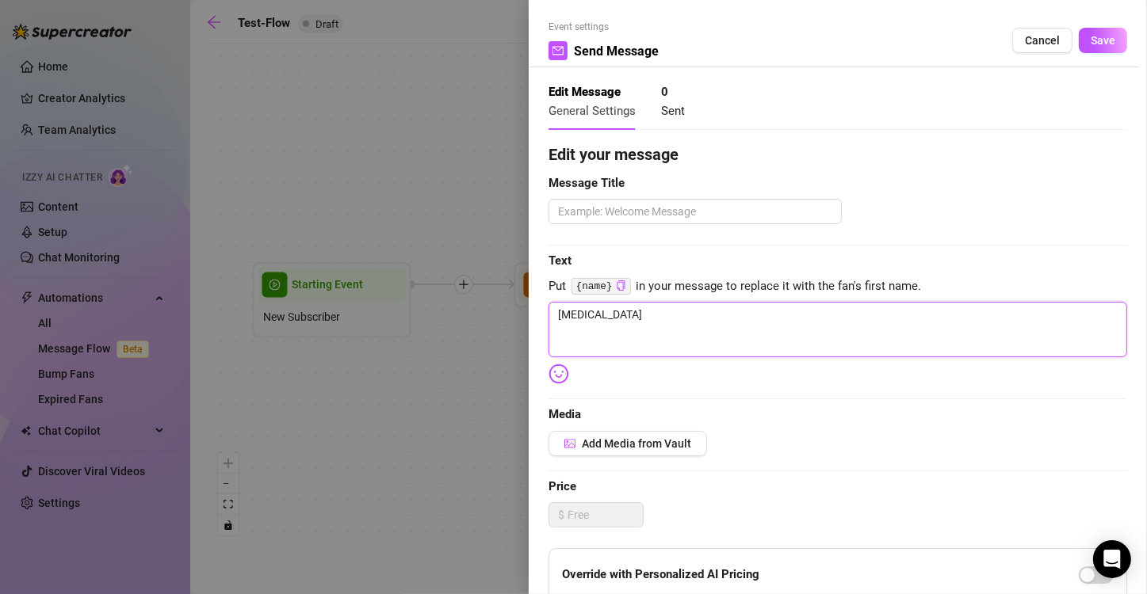
type textarea "blebl"
type textarea "blebli"
type textarea "bleblib"
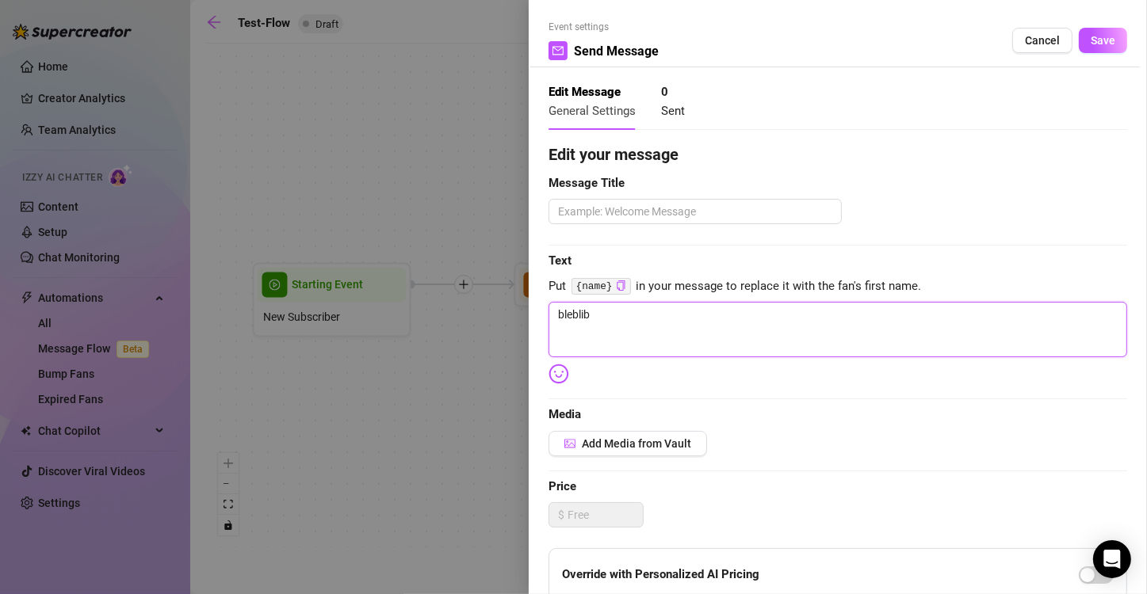
type textarea "bleblibl"
type textarea "bleblibla"
type textarea "blebliblab"
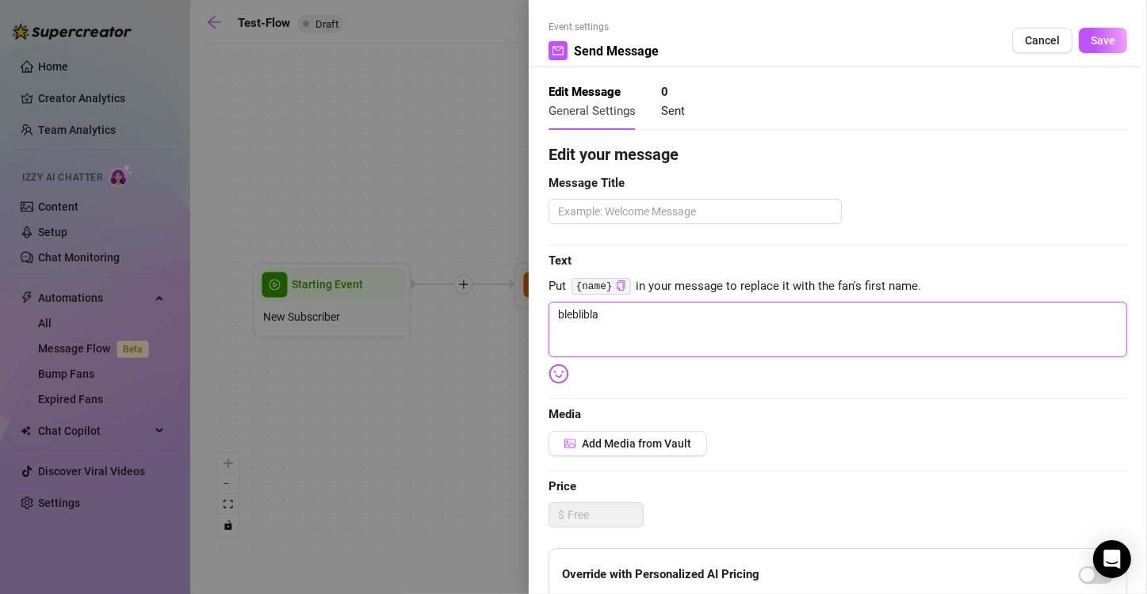
type textarea "blebliblab"
type textarea "blebliblabl"
type textarea "blebliblablu"
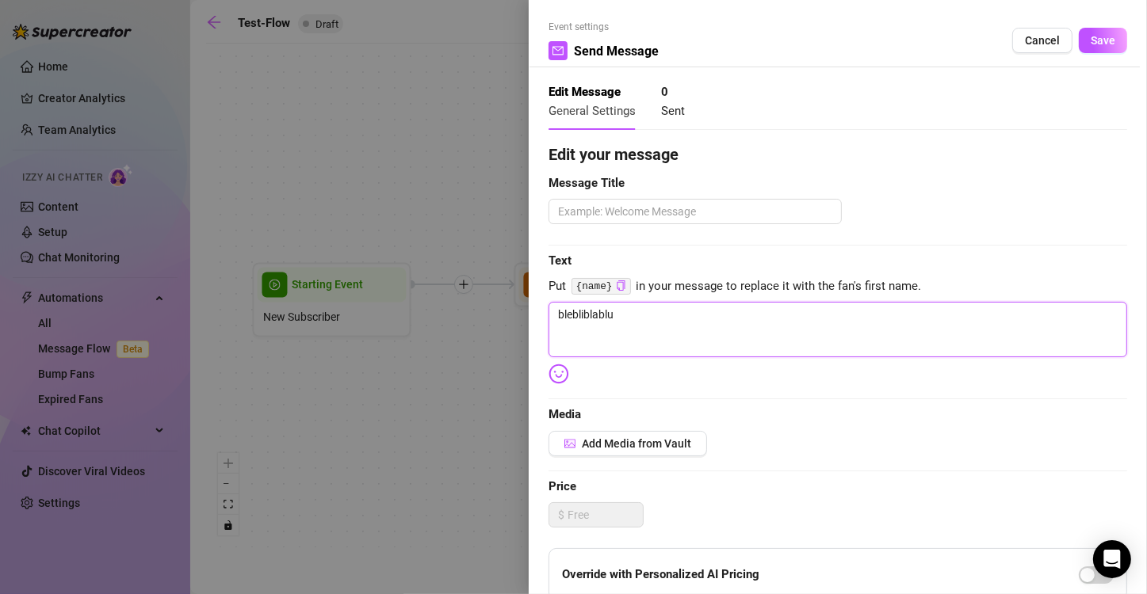
type textarea "blebliblablub"
type textarea "blebliblablubb"
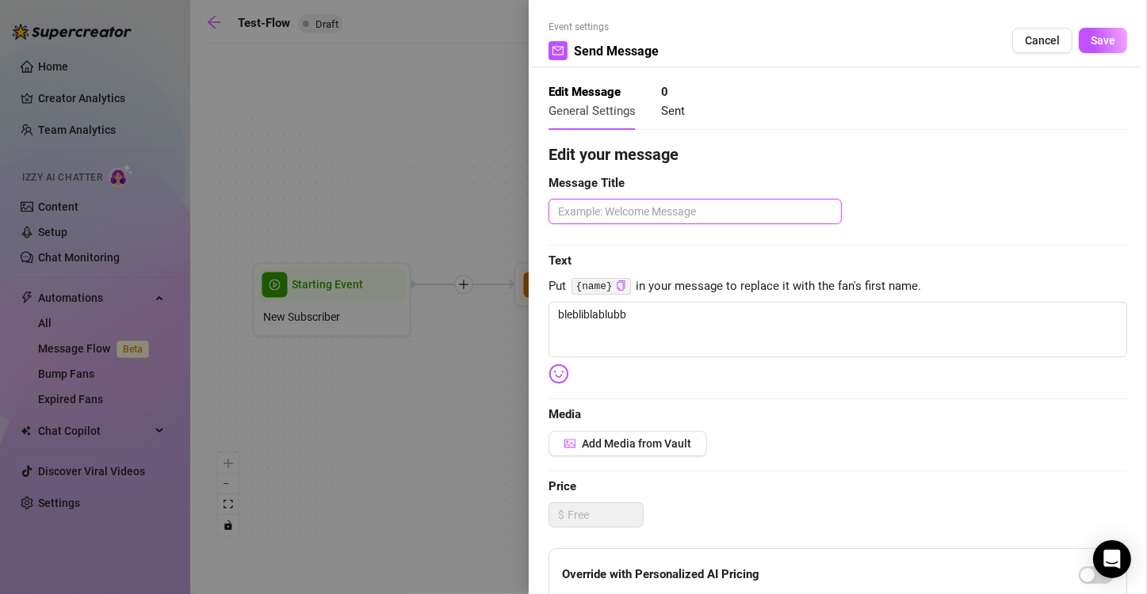
click at [737, 212] on textarea at bounding box center [694, 211] width 293 height 25
type textarea "b"
type textarea "bl"
type textarea "bla"
click at [1090, 41] on span "Save" at bounding box center [1102, 40] width 25 height 13
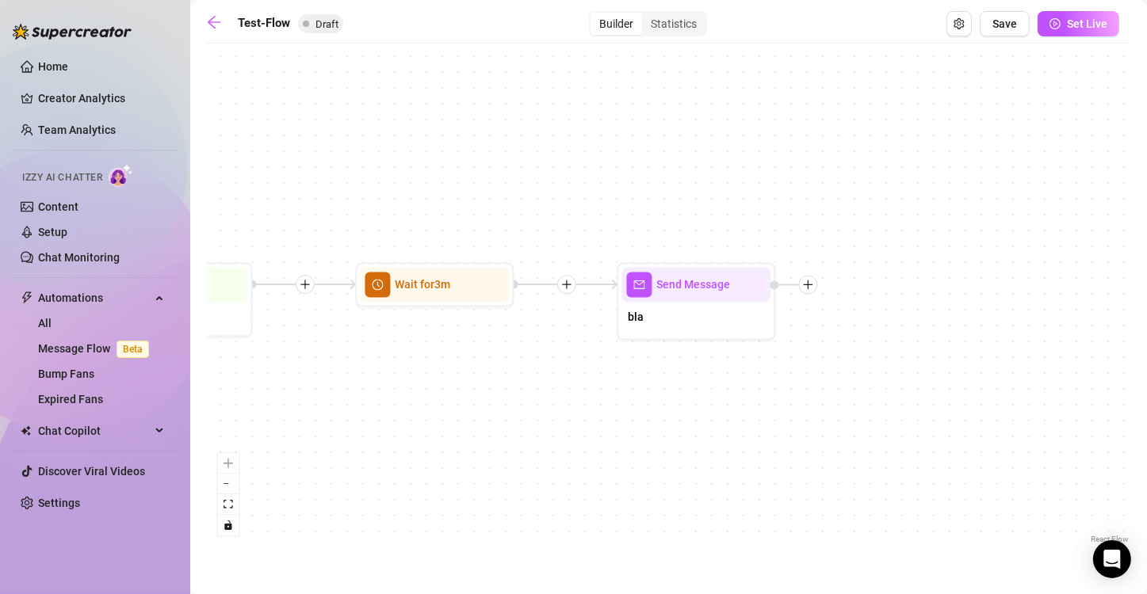
drag, startPoint x: 807, startPoint y: 450, endPoint x: 647, endPoint y: 450, distance: 160.1
click at [647, 450] on div "Send Message bla Wait for 3m Starting Event New Subscriber" at bounding box center [668, 300] width 925 height 496
click at [809, 289] on icon "plus" at bounding box center [806, 285] width 11 height 11
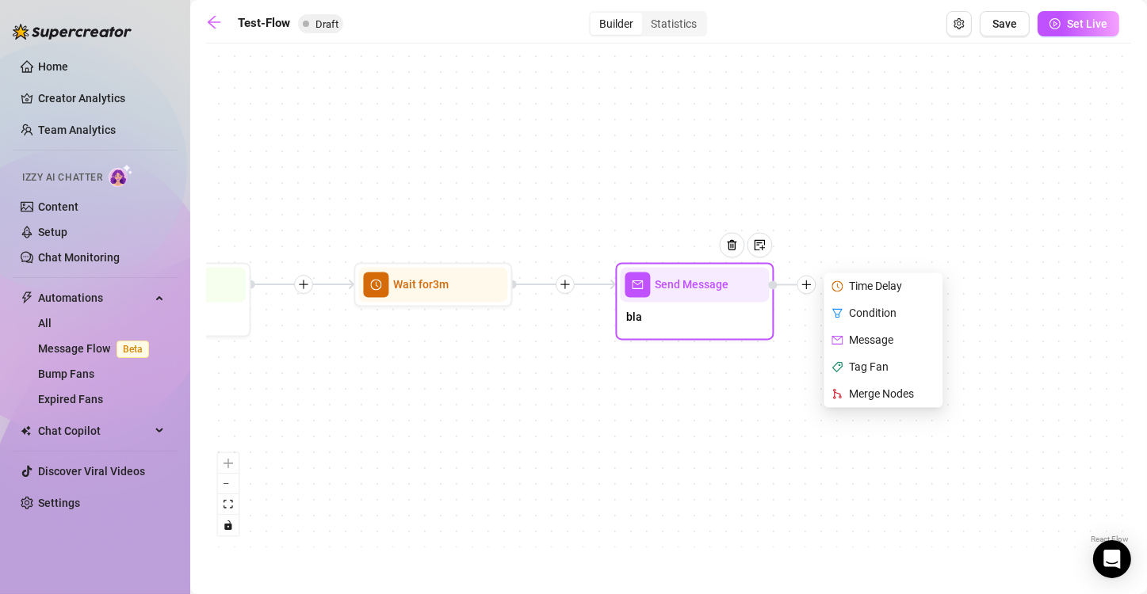
click at [874, 313] on div "Condition" at bounding box center [885, 313] width 116 height 27
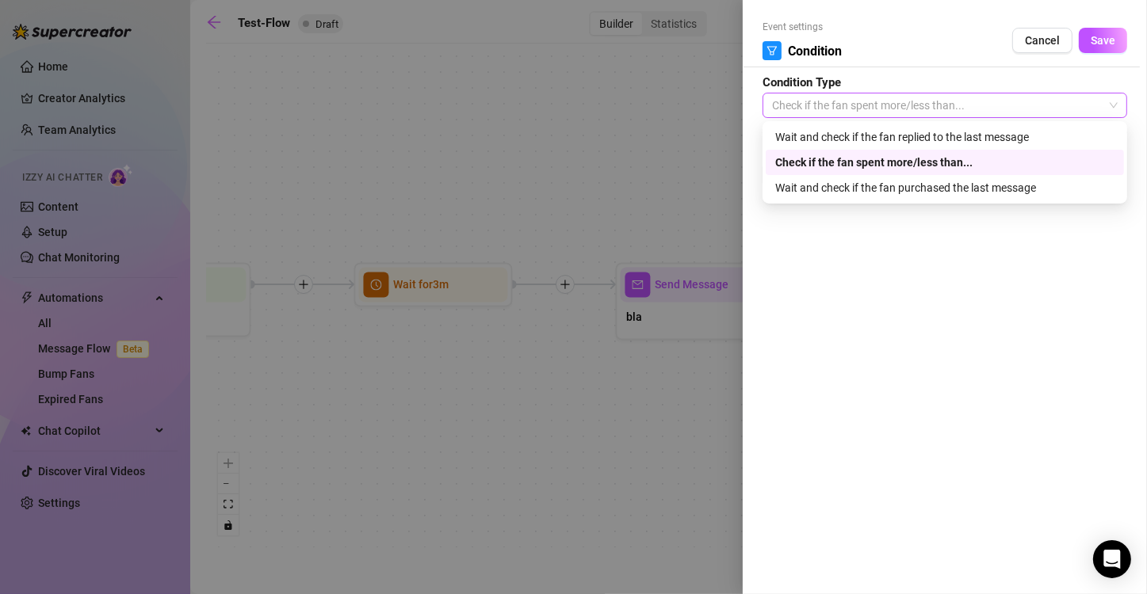
click at [947, 103] on span "Check if the fan spent more/less than..." at bounding box center [944, 105] width 345 height 24
click at [852, 133] on div "Wait and check if the fan replied to the last message" at bounding box center [944, 136] width 339 height 17
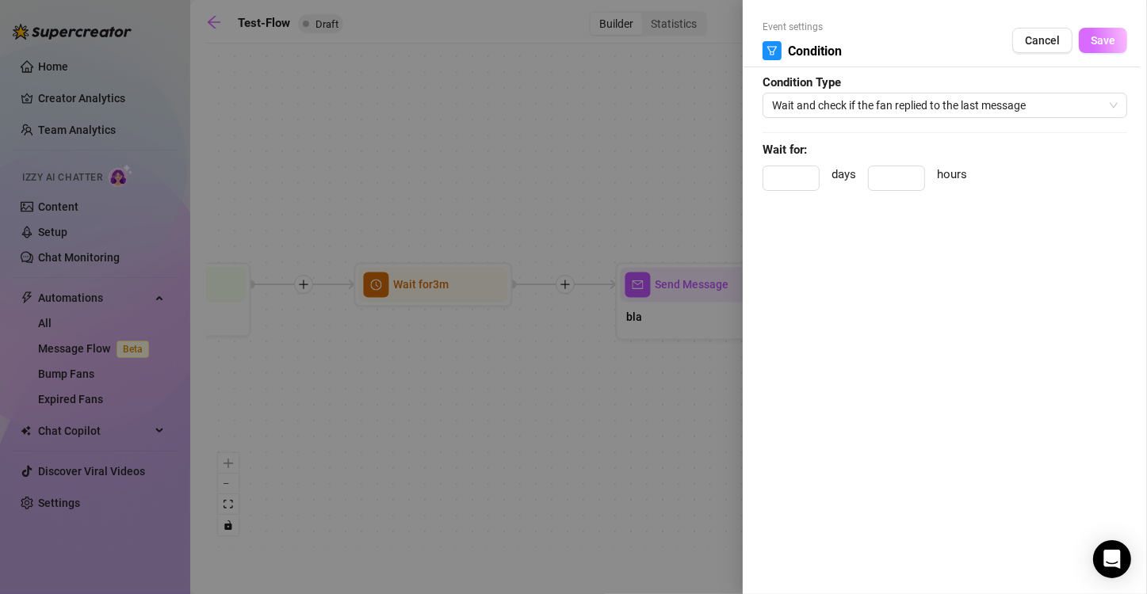
click at [1100, 41] on span "Save" at bounding box center [1102, 40] width 25 height 13
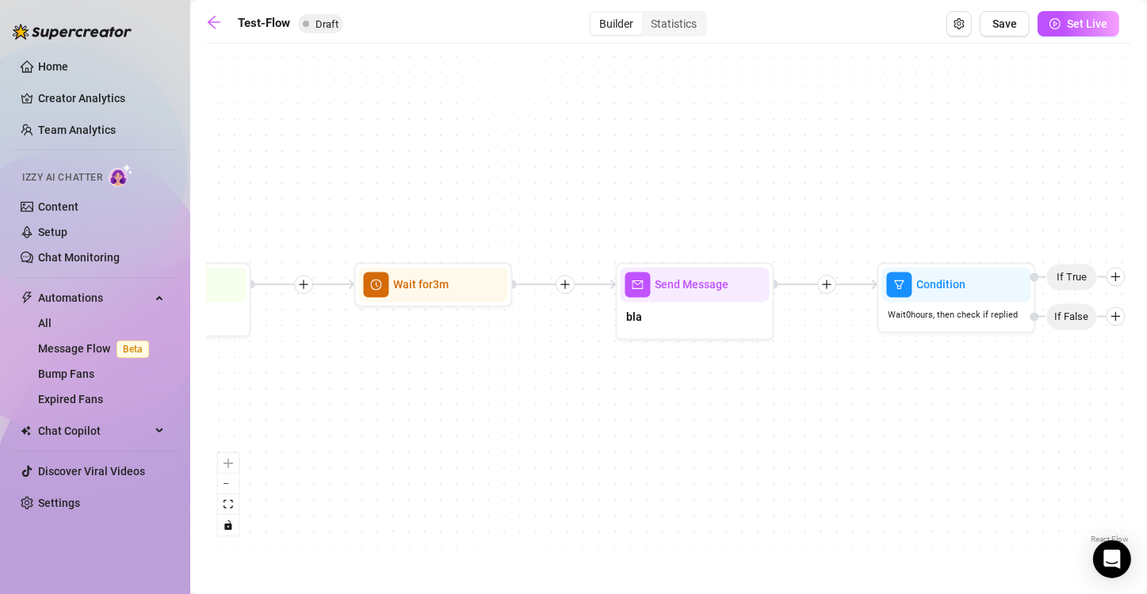
drag, startPoint x: 922, startPoint y: 481, endPoint x: 759, endPoint y: 445, distance: 167.1
click at [759, 445] on div "Condition Wait 0 hours, then check if replied If False If True Send Message bla…" at bounding box center [668, 300] width 925 height 496
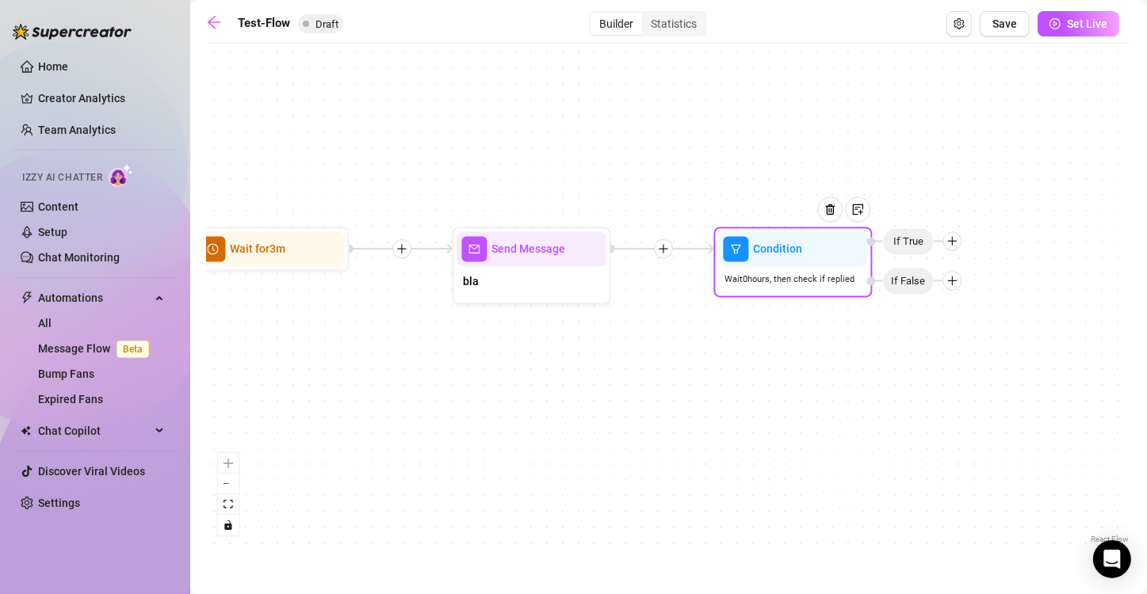
click at [956, 288] on div at bounding box center [952, 281] width 19 height 19
click at [963, 390] on div "Merge Nodes" at bounding box center [983, 390] width 116 height 27
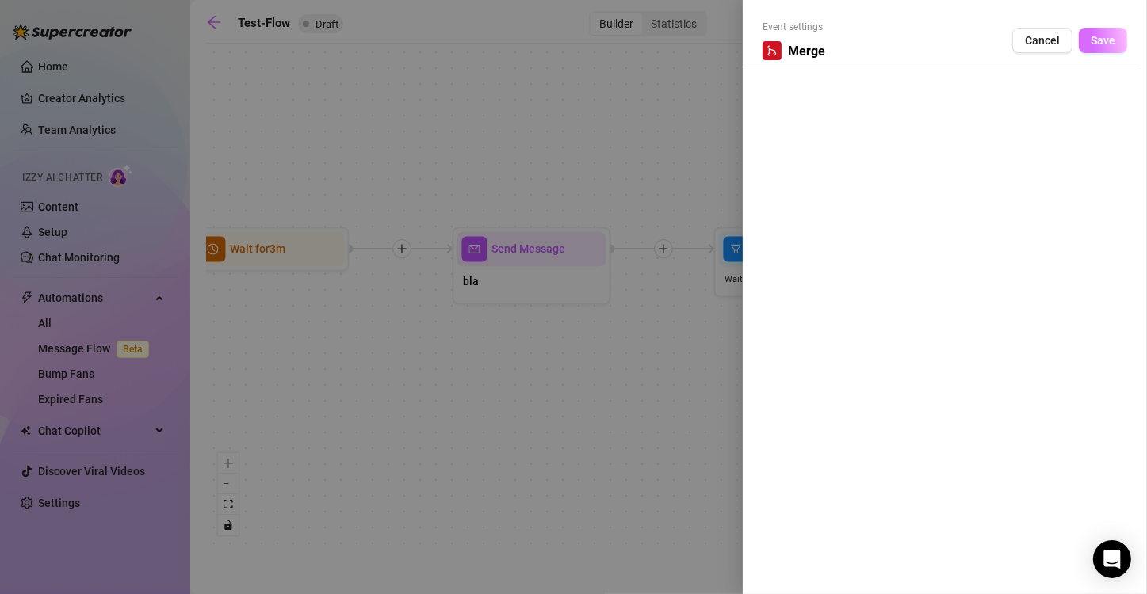
click at [1102, 40] on span "Save" at bounding box center [1102, 40] width 25 height 13
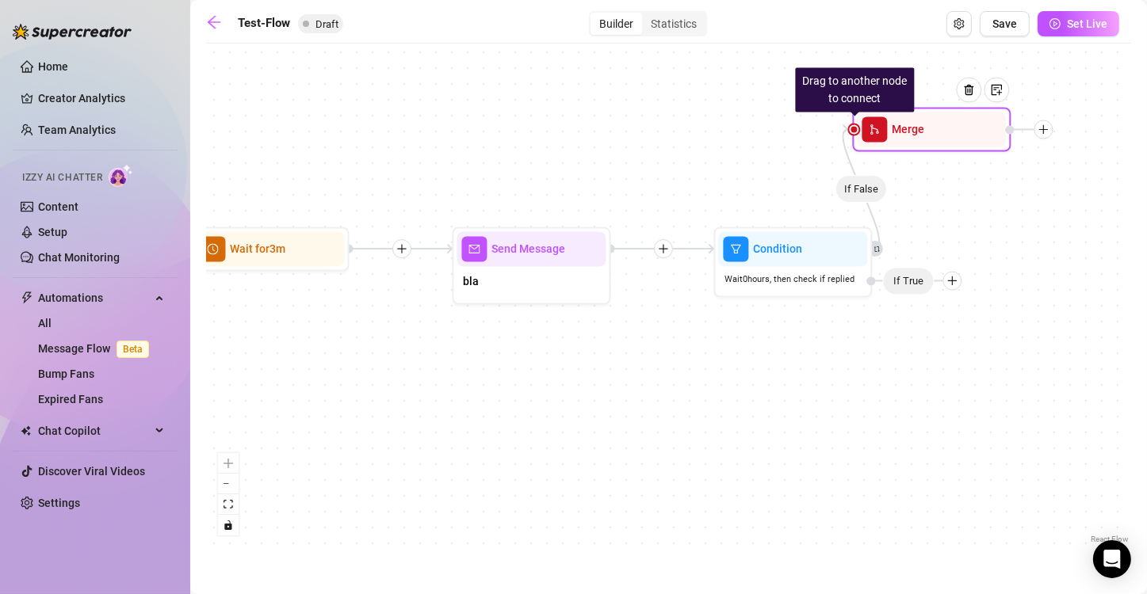
drag, startPoint x: 1029, startPoint y: 250, endPoint x: 906, endPoint y: 128, distance: 173.7
click at [906, 128] on span "Merge" at bounding box center [908, 129] width 32 height 17
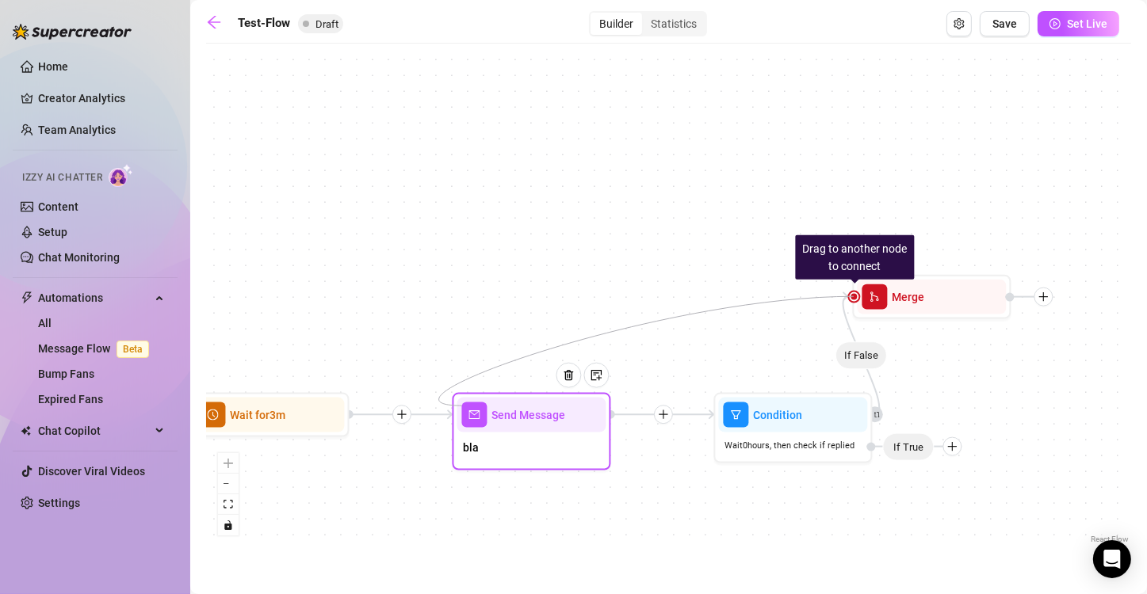
drag, startPoint x: 849, startPoint y: 132, endPoint x: 462, endPoint y: 406, distance: 474.6
click at [675, 517] on div "If False Drag to another node to connect Merge Condition Wait 0 hours, then che…" at bounding box center [668, 300] width 925 height 496
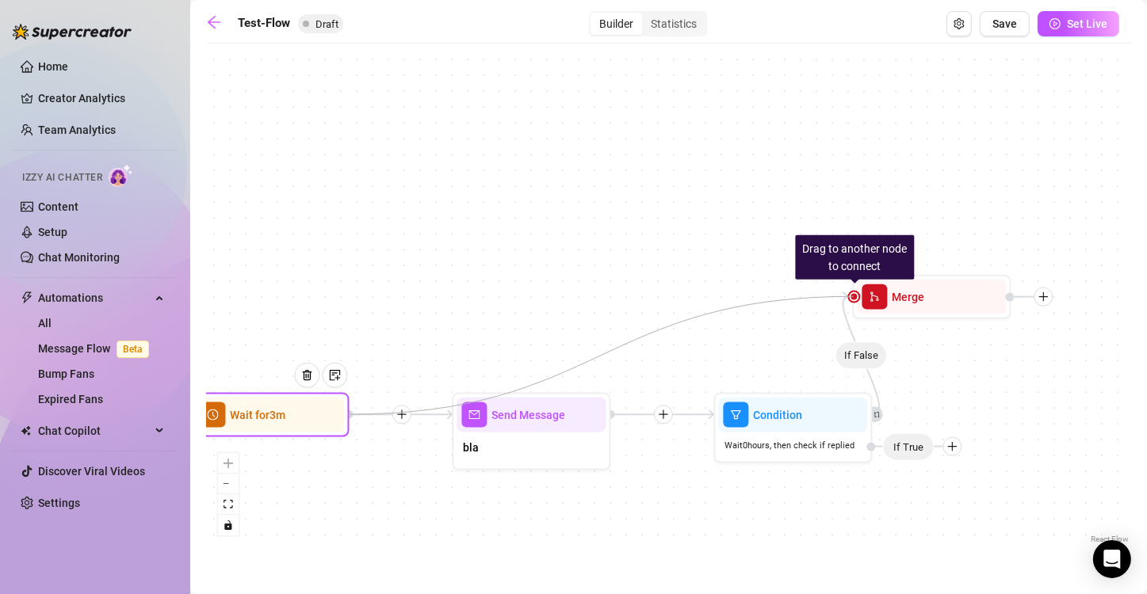
drag, startPoint x: 850, startPoint y: 297, endPoint x: 348, endPoint y: 412, distance: 515.3
click at [520, 178] on div "If False Drag to another node to connect Merge Condition Wait 0 hours, then che…" at bounding box center [668, 300] width 925 height 496
click at [702, 275] on div "If False Drag to another node to connect Merge Condition Wait 0 hours, then che…" at bounding box center [668, 300] width 925 height 496
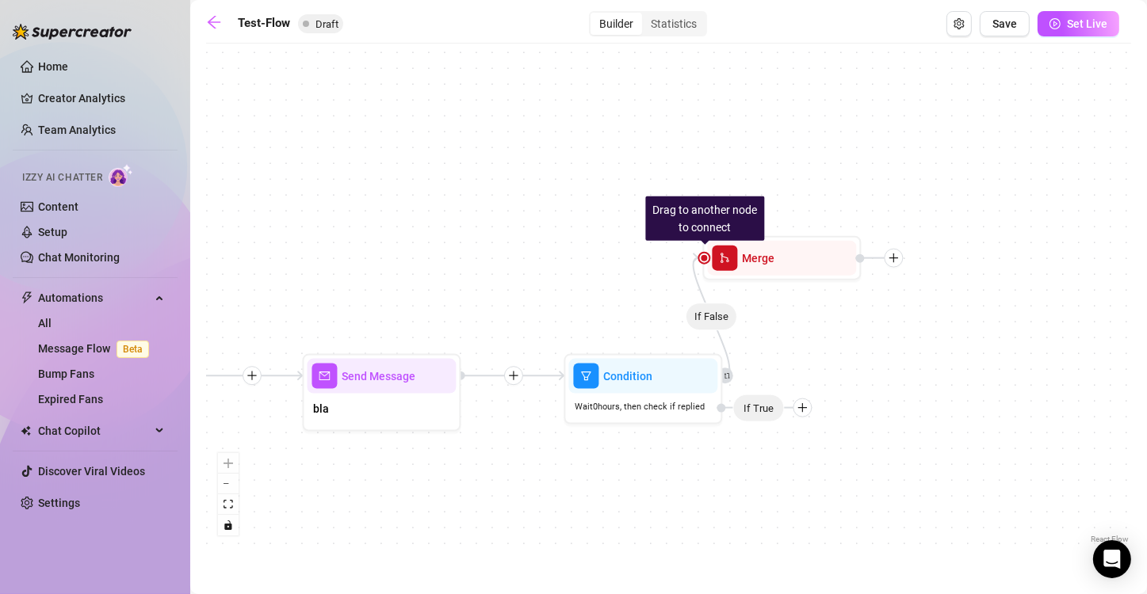
drag, startPoint x: 702, startPoint y: 275, endPoint x: 552, endPoint y: 236, distance: 154.7
click at [552, 236] on div "If False Drag to another node to connect Merge Condition Wait 0 hours, then che…" at bounding box center [668, 300] width 925 height 496
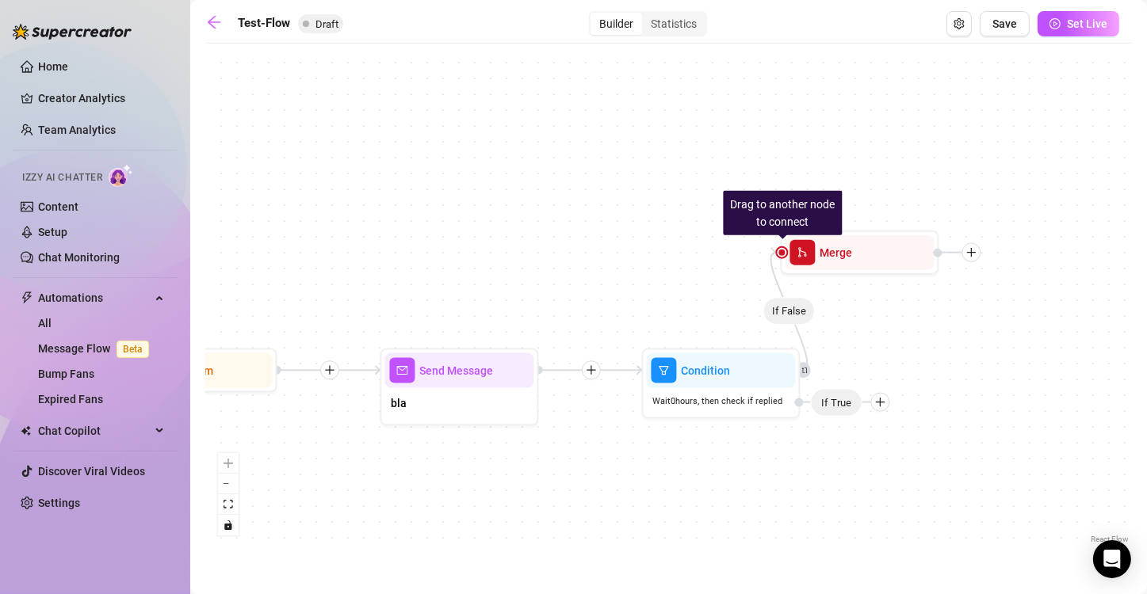
drag, startPoint x: 578, startPoint y: 281, endPoint x: 849, endPoint y: 284, distance: 271.0
click at [849, 284] on div "If False Drag to another node to connect Merge Condition Wait 0 hours, then che…" at bounding box center [668, 300] width 925 height 496
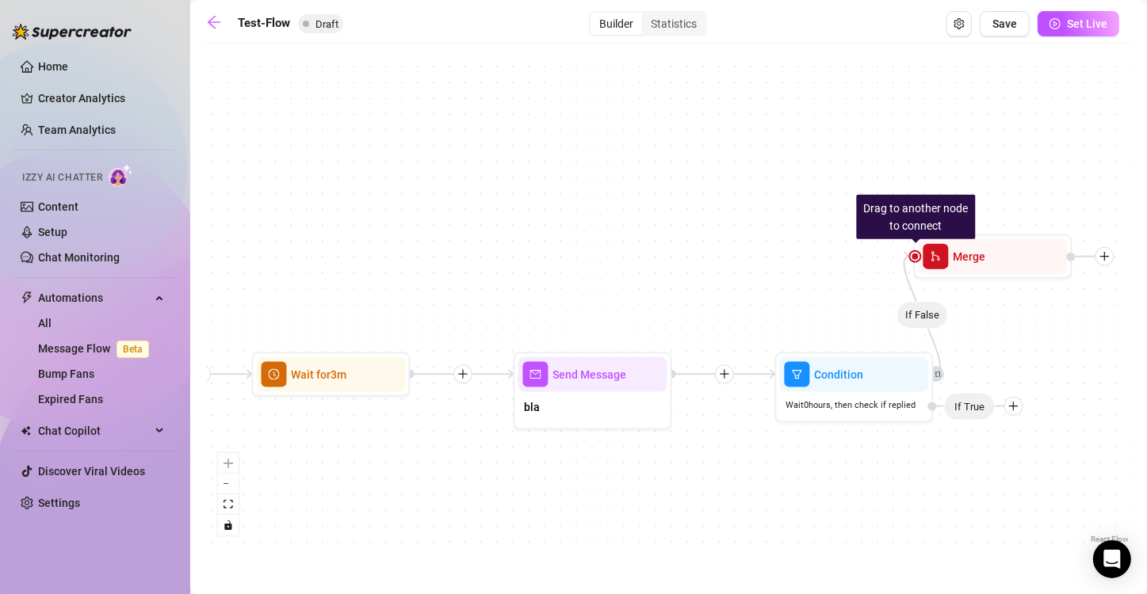
drag, startPoint x: 360, startPoint y: 278, endPoint x: 260, endPoint y: 266, distance: 100.5
click at [260, 266] on div "If False Drag to another node to connect Merge Condition Wait 0 hours, then che…" at bounding box center [668, 300] width 925 height 496
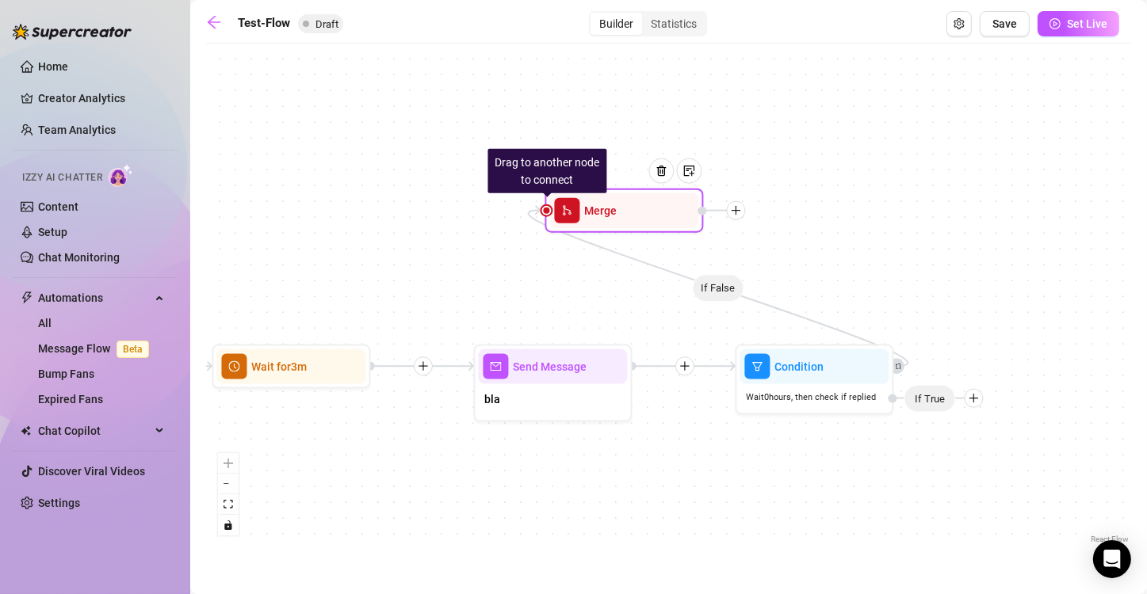
drag, startPoint x: 897, startPoint y: 257, endPoint x: 560, endPoint y: 231, distance: 337.7
click at [560, 223] on span "merge" at bounding box center [567, 210] width 25 height 25
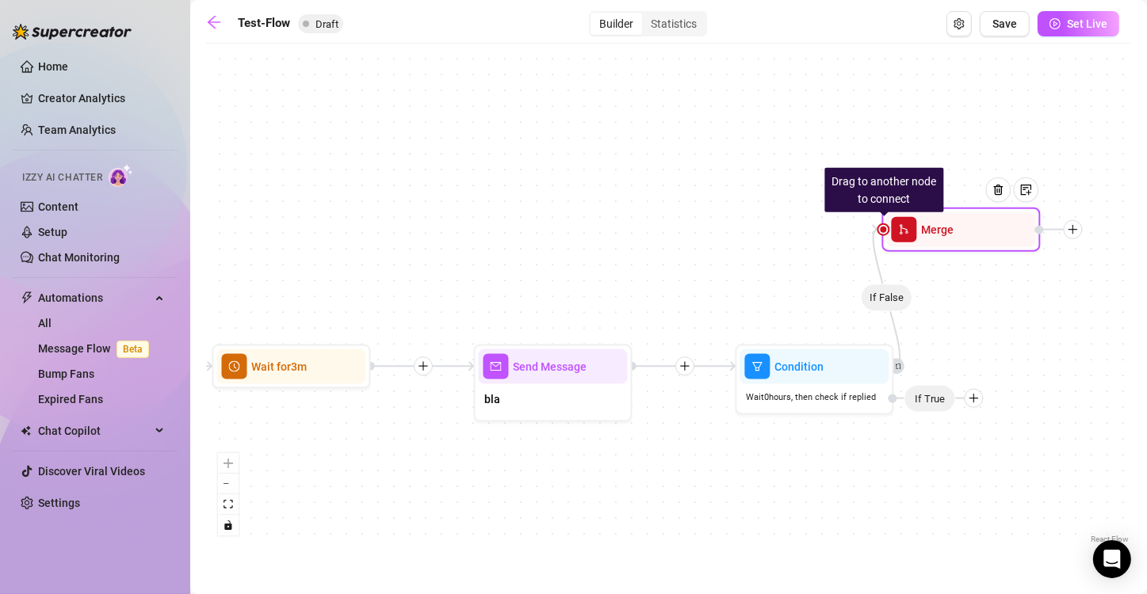
drag, startPoint x: 589, startPoint y: 228, endPoint x: 945, endPoint y: 231, distance: 356.6
click at [945, 231] on span "Merge" at bounding box center [938, 229] width 32 height 17
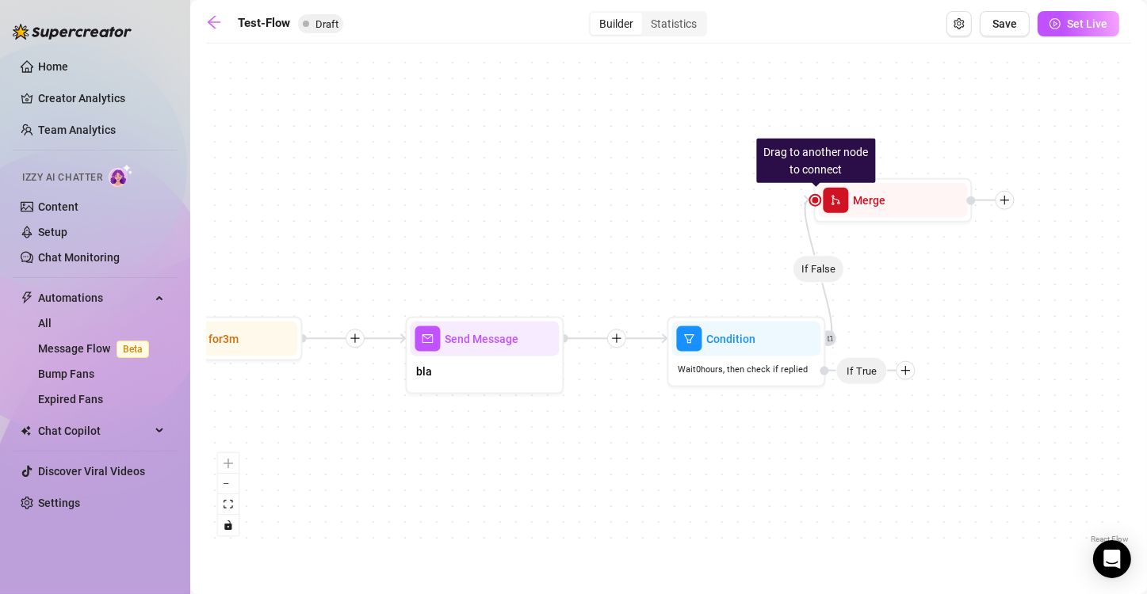
drag, startPoint x: 784, startPoint y: 265, endPoint x: 716, endPoint y: 238, distance: 72.8
click at [716, 238] on div "If False Drag to another node to connect Merge Condition Wait 0 hours, then che…" at bounding box center [668, 300] width 925 height 496
click at [471, 362] on div "bla" at bounding box center [485, 373] width 149 height 33
type textarea "blebliblablubb"
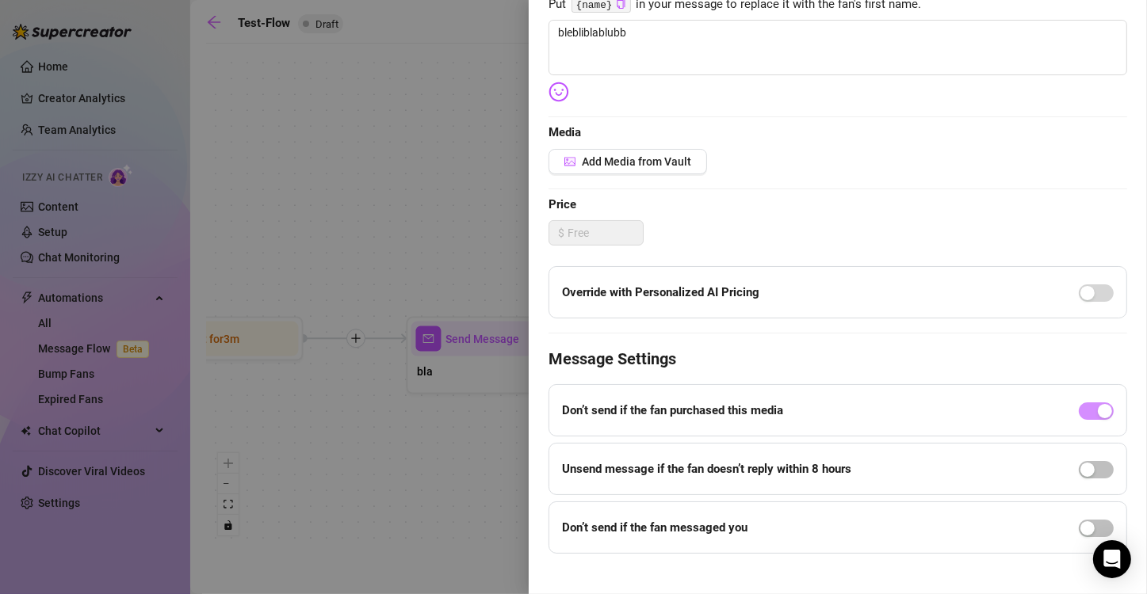
scroll to position [299, 0]
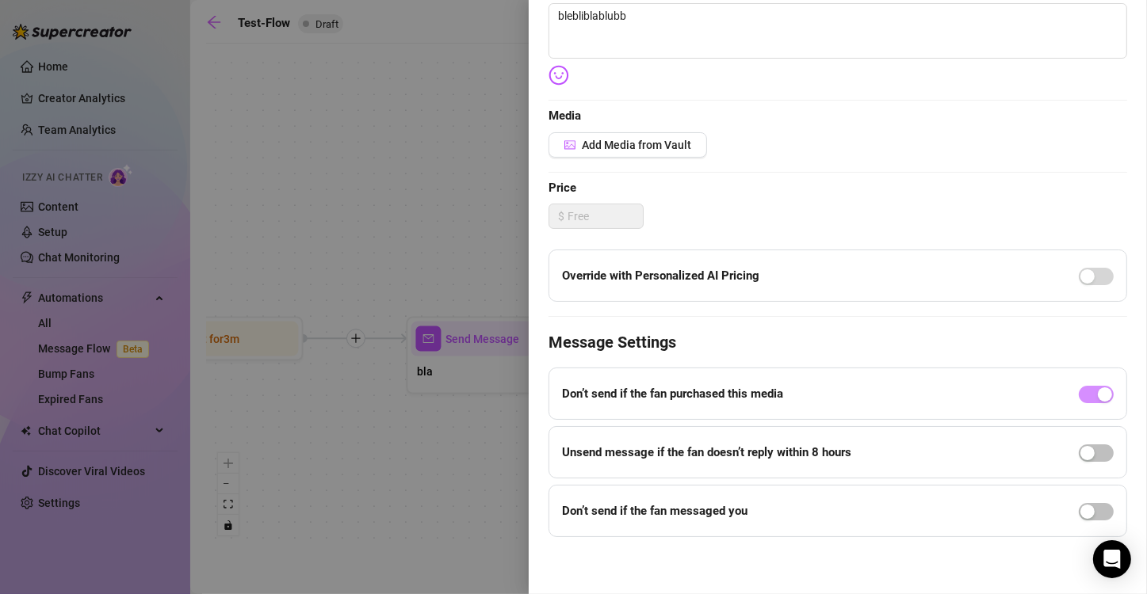
click at [376, 549] on div at bounding box center [573, 297] width 1147 height 594
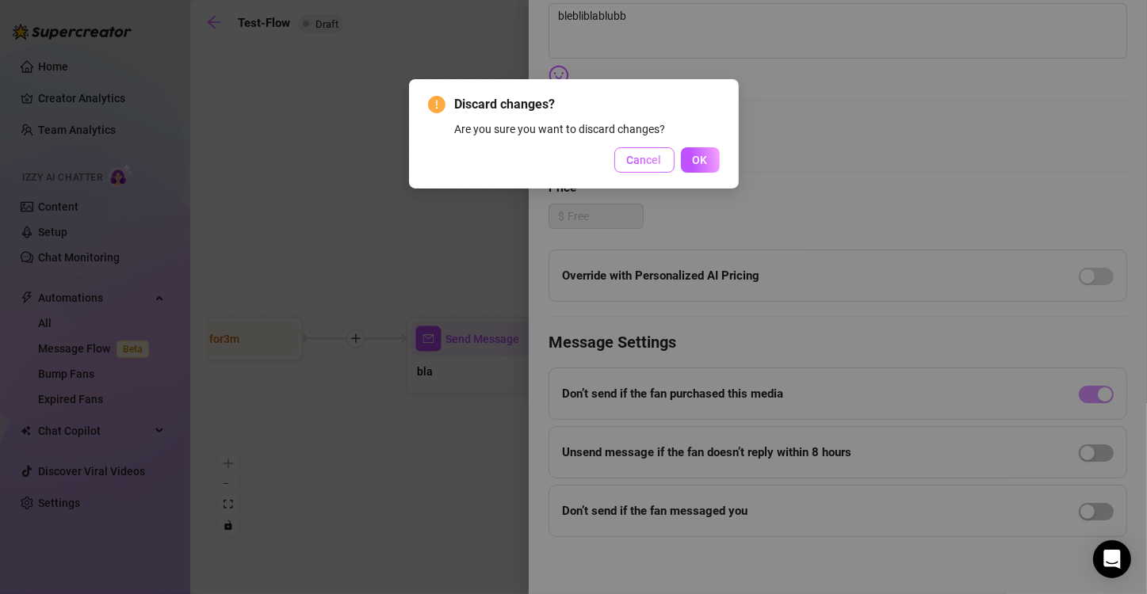
click at [658, 155] on span "Cancel" at bounding box center [644, 160] width 35 height 13
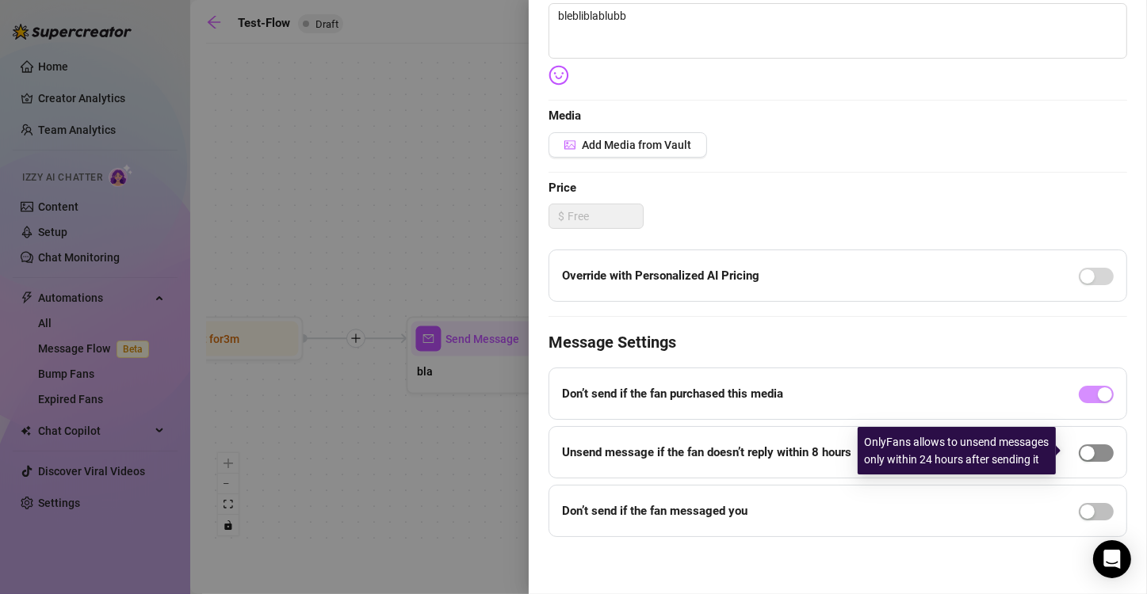
click at [1093, 448] on span "button" at bounding box center [1095, 453] width 35 height 17
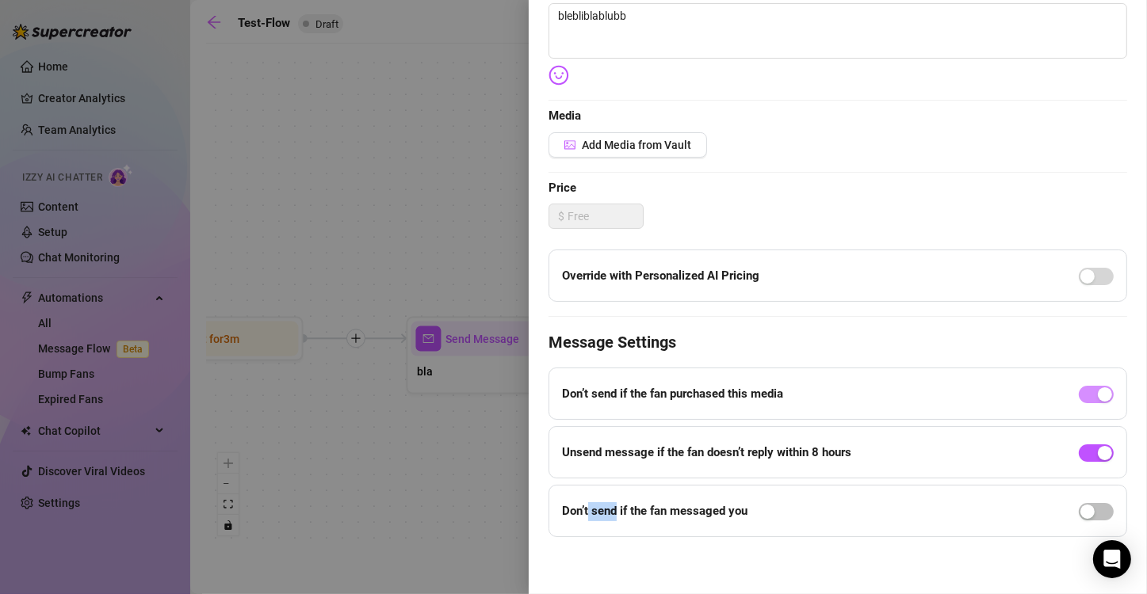
drag, startPoint x: 590, startPoint y: 506, endPoint x: 617, endPoint y: 505, distance: 27.8
click at [617, 505] on strong "Don’t send if the fan messaged you" at bounding box center [654, 511] width 185 height 14
drag, startPoint x: 693, startPoint y: 505, endPoint x: 763, endPoint y: 506, distance: 70.5
click at [763, 506] on div "Don’t send if the fan messaged you" at bounding box center [837, 511] width 578 height 52
click at [796, 502] on div "Don’t send if the fan messaged you" at bounding box center [837, 511] width 578 height 52
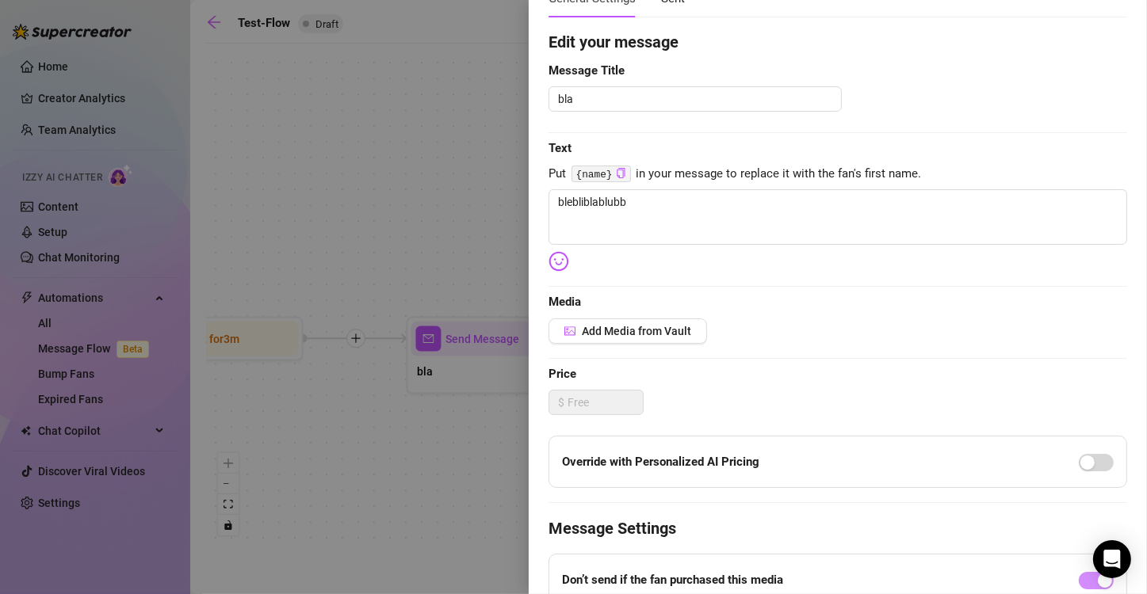
scroll to position [0, 0]
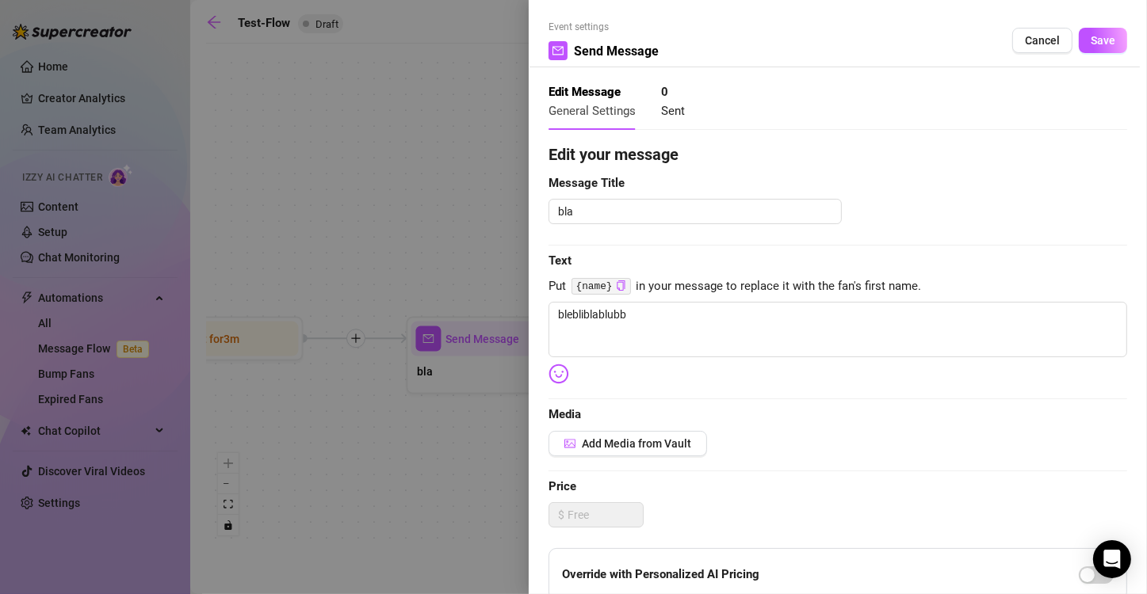
click at [400, 171] on div at bounding box center [573, 297] width 1147 height 594
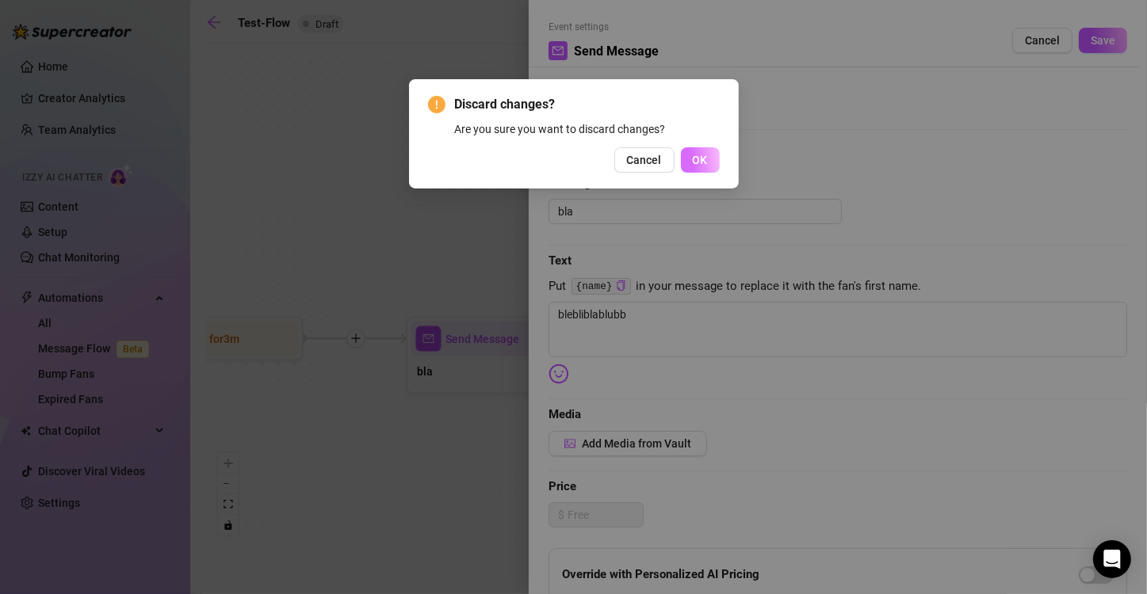
click at [700, 158] on span "OK" at bounding box center [700, 160] width 15 height 13
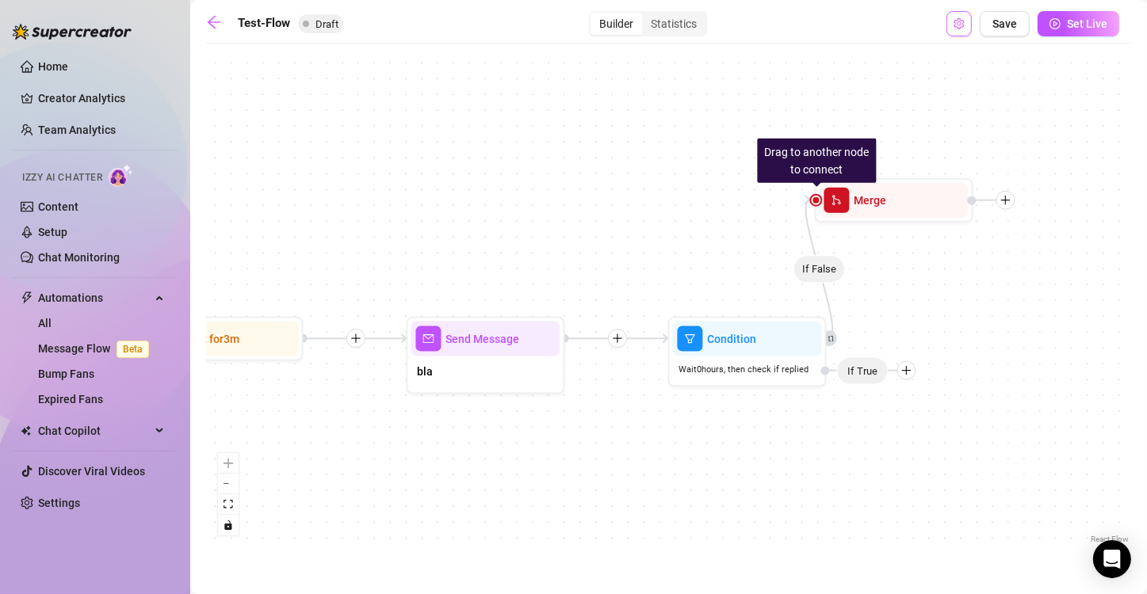
click at [958, 17] on span "Open Exit Rules" at bounding box center [958, 23] width 11 height 13
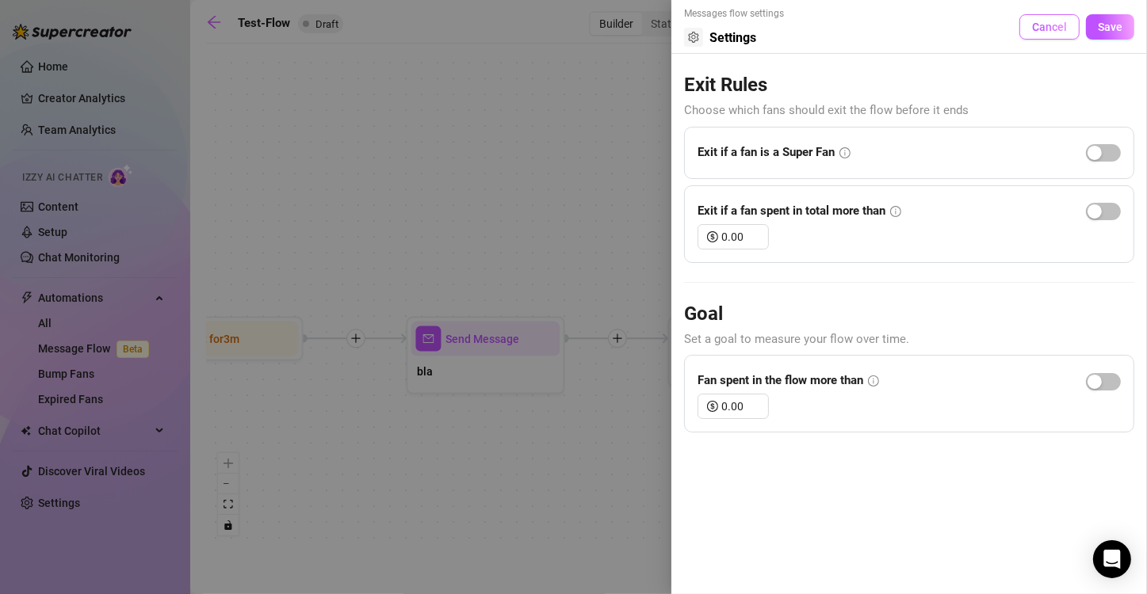
click at [1045, 26] on span "Cancel" at bounding box center [1049, 27] width 35 height 13
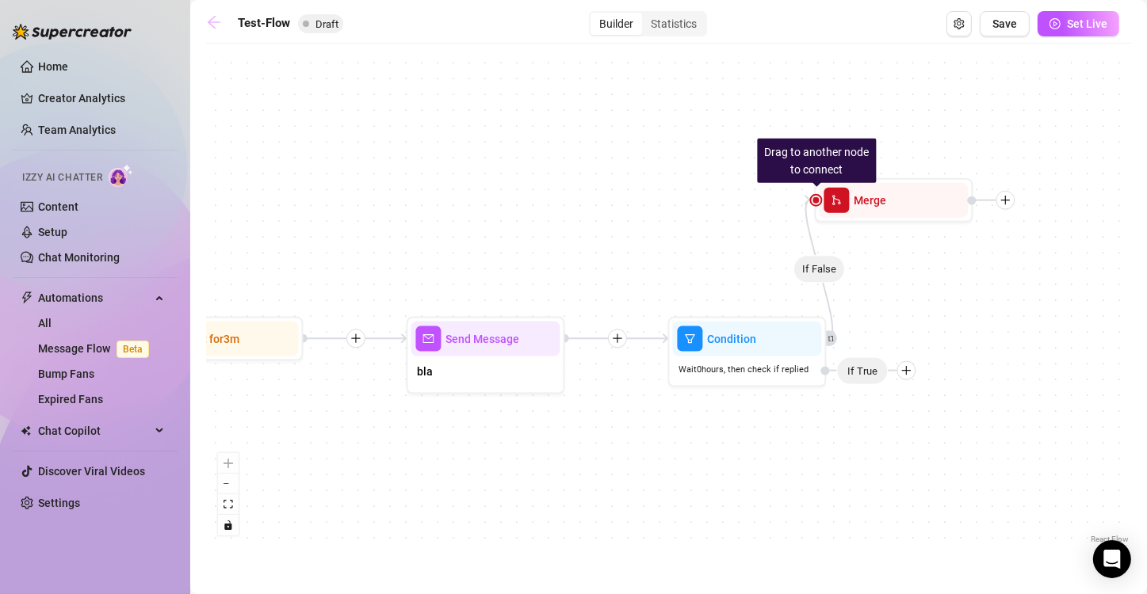
click at [212, 25] on icon "arrow-left" at bounding box center [214, 22] width 16 height 16
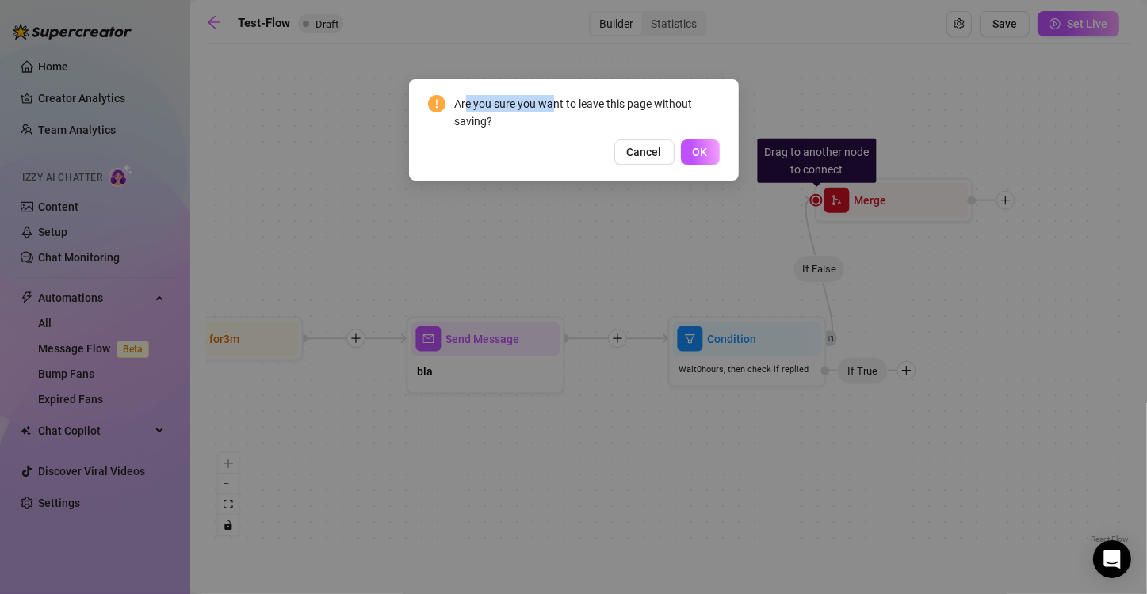
drag, startPoint x: 467, startPoint y: 98, endPoint x: 552, endPoint y: 95, distance: 85.6
click at [552, 95] on div "Are you sure you want to leave this page without saving?" at bounding box center [587, 112] width 265 height 35
drag, startPoint x: 597, startPoint y: 101, endPoint x: 649, endPoint y: 101, distance: 51.5
click at [649, 101] on div "Are you sure you want to leave this page without saving?" at bounding box center [587, 112] width 265 height 35
click at [702, 143] on button "OK" at bounding box center [700, 151] width 39 height 25
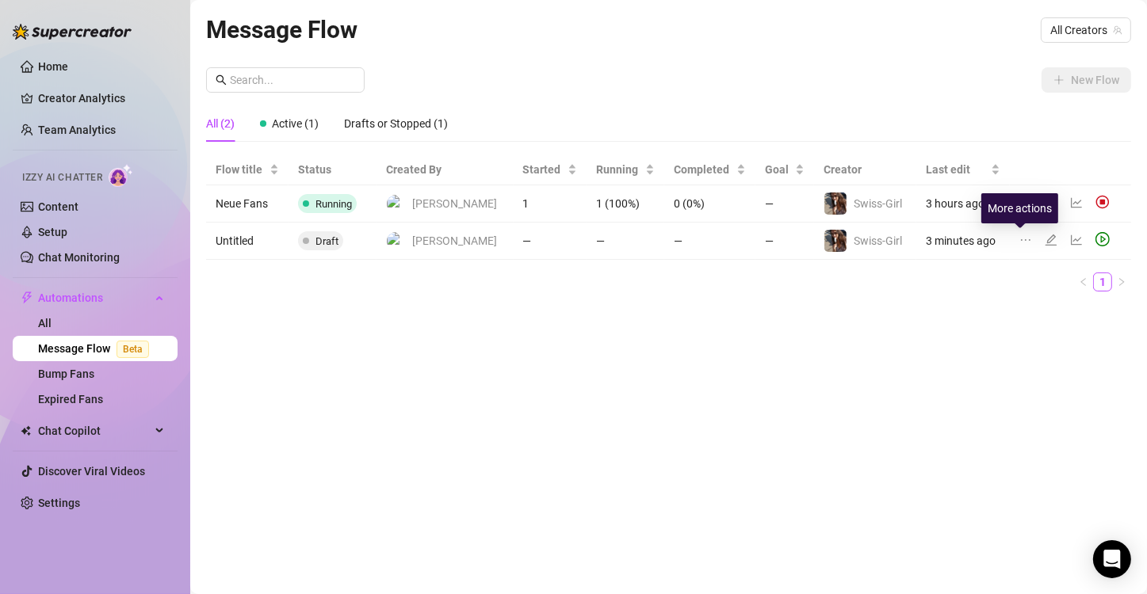
click at [1019, 236] on icon "ellipsis" at bounding box center [1025, 240] width 13 height 13
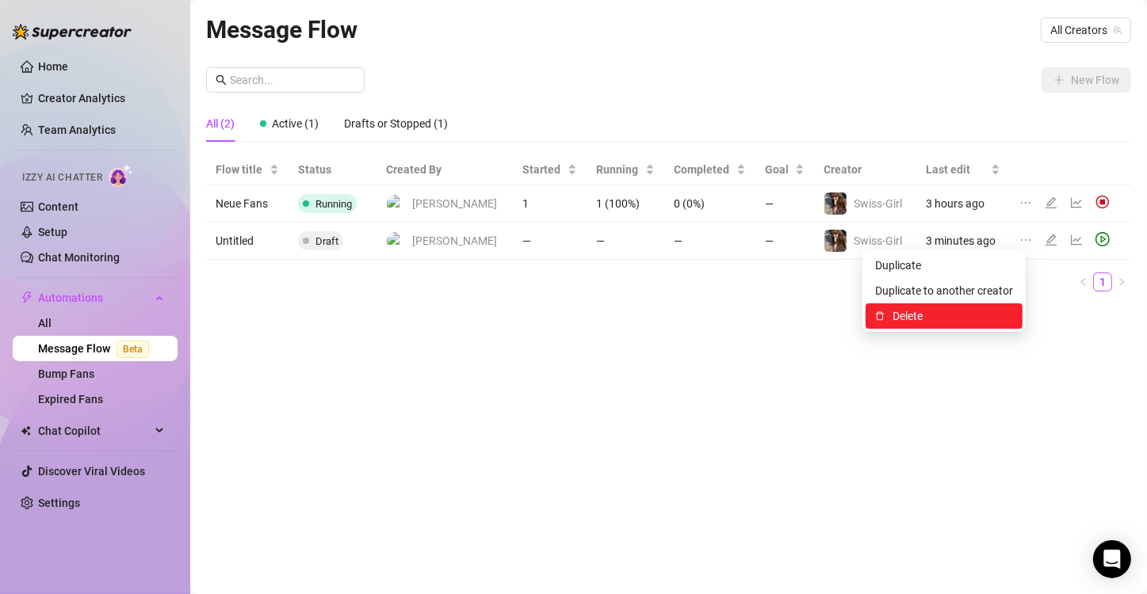
click at [906, 314] on span "Delete" at bounding box center [952, 315] width 120 height 17
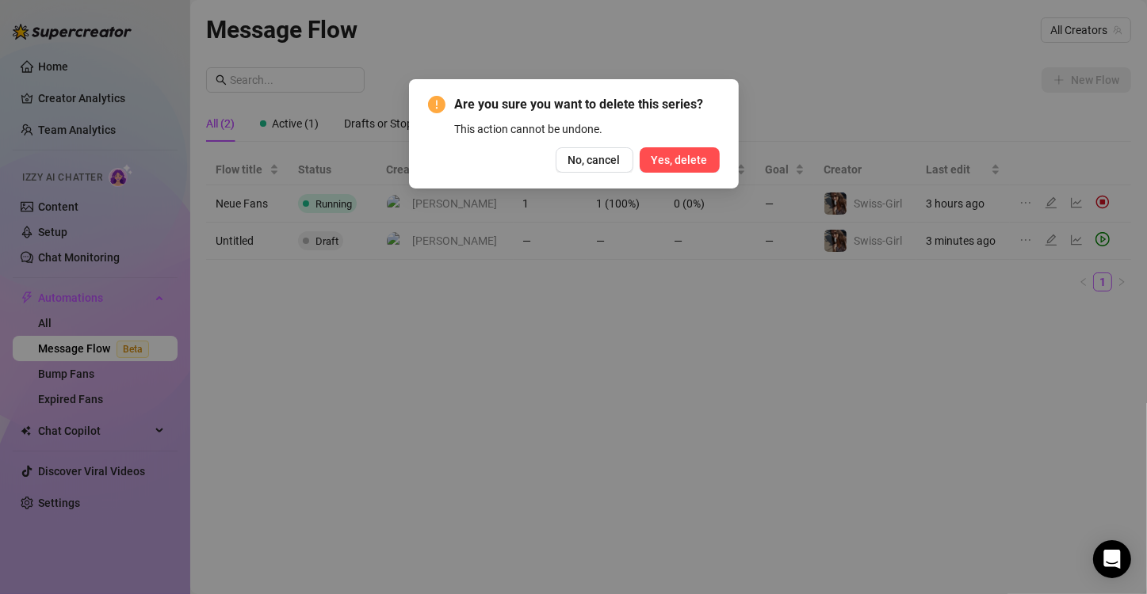
click at [673, 156] on span "Yes, delete" at bounding box center [679, 160] width 56 height 13
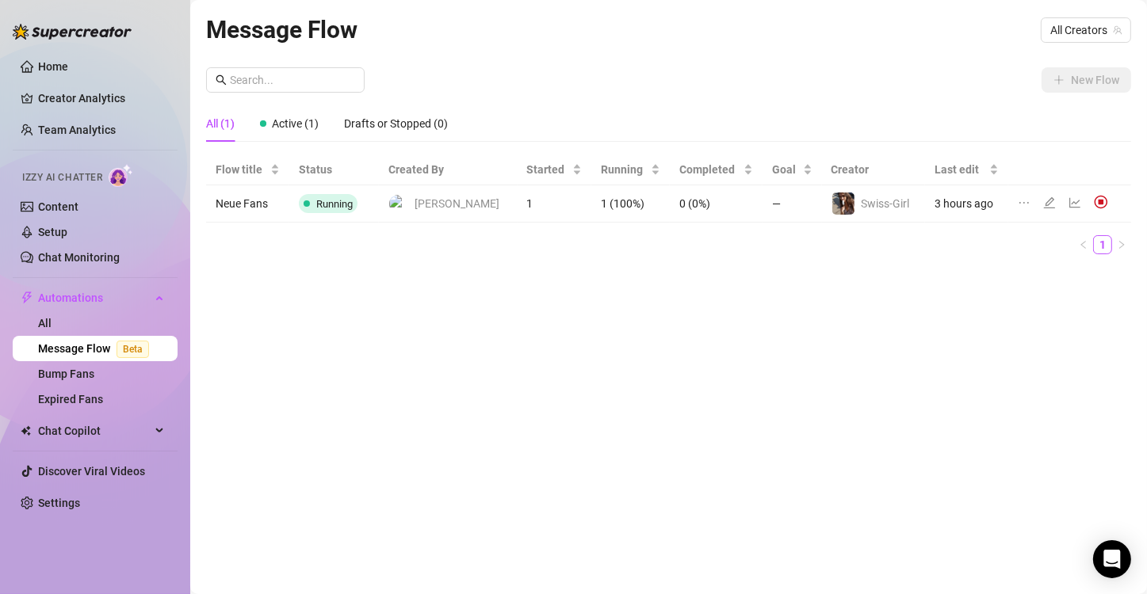
click at [801, 520] on div "Message Flow All Creators New Flow All (1) Active (1) Drafts or Stopped (0) Flo…" at bounding box center [668, 279] width 925 height 536
